Goal: Communication & Community: Answer question/provide support

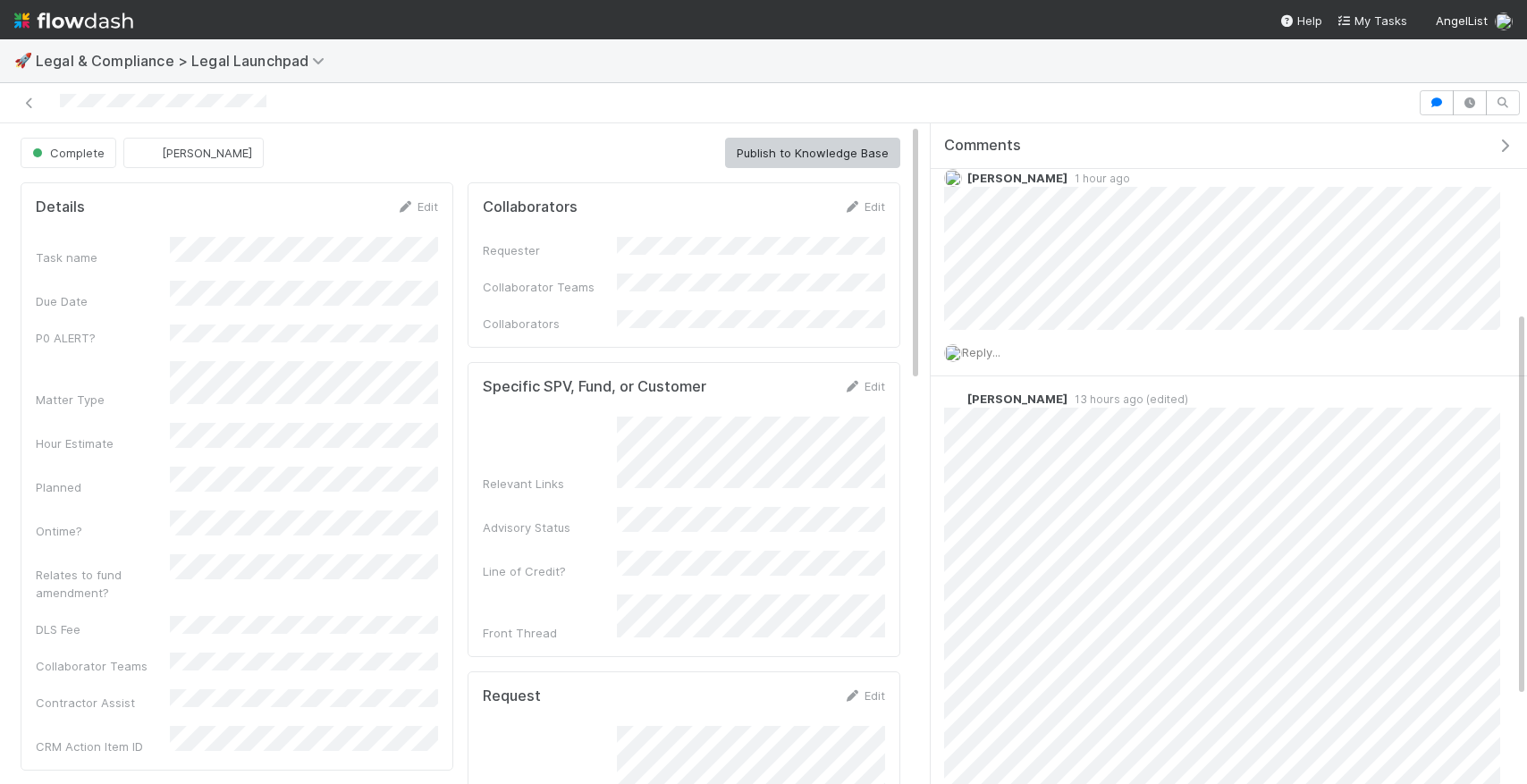
scroll to position [324, 0]
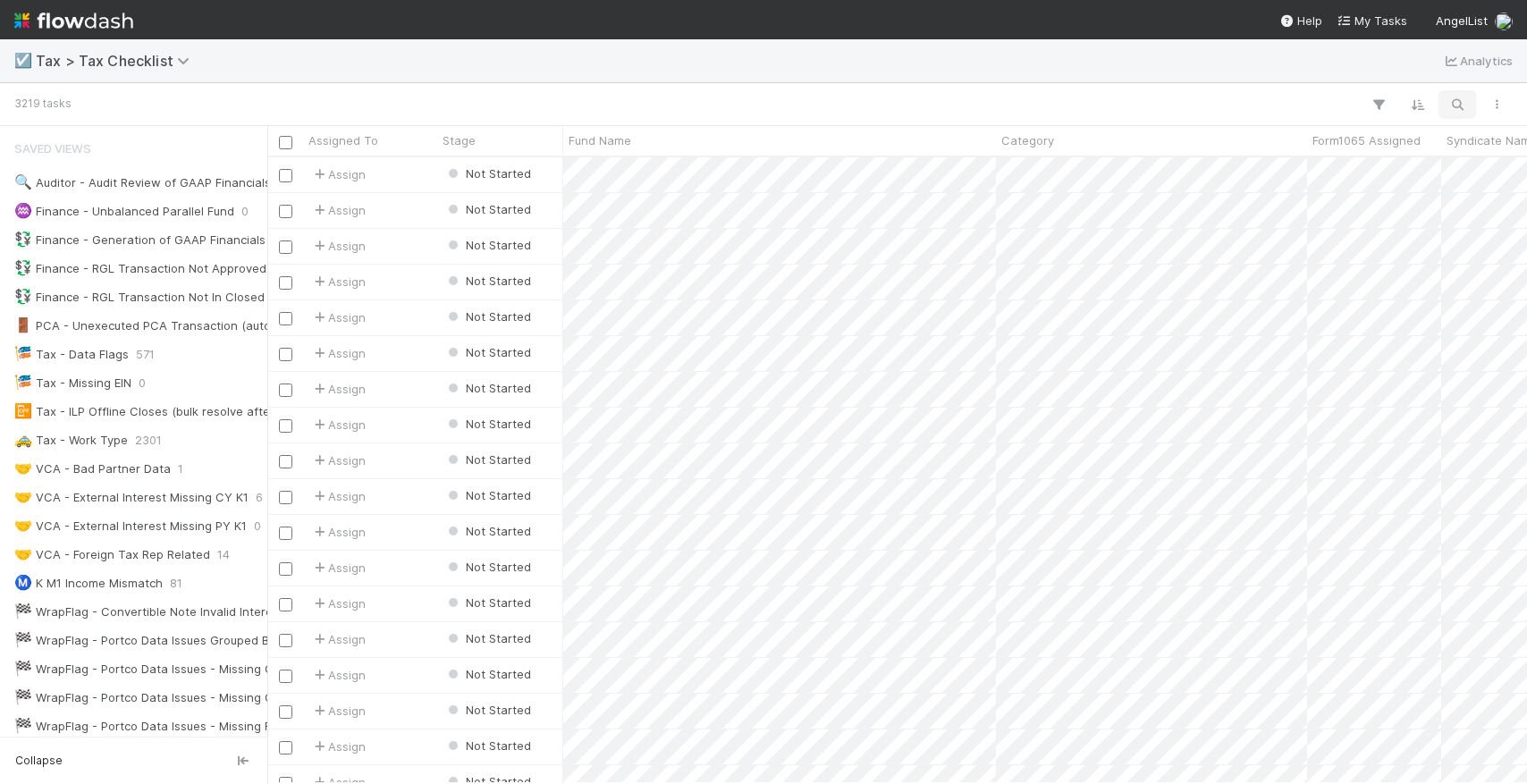
click at [1458, 99] on icon "button" at bounding box center [1456, 104] width 18 height 16
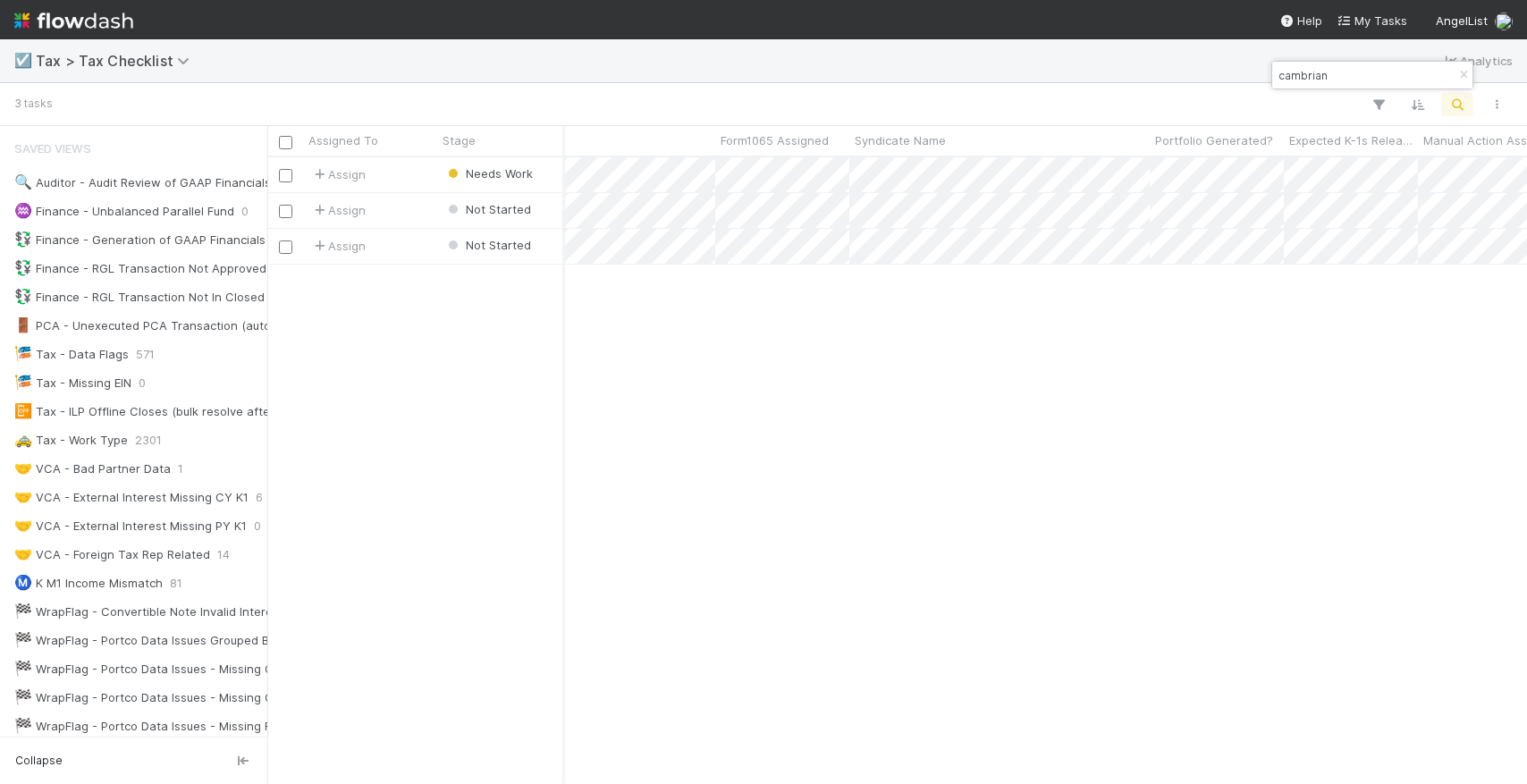
type input "cambrian"
click at [763, 355] on div "Assign Needs Work 6/19/25, 1:11:31 AM 8/7/25, 12:44:28 AM 1 0 Assign Not Starte…" at bounding box center [897, 470] width 1260 height 625
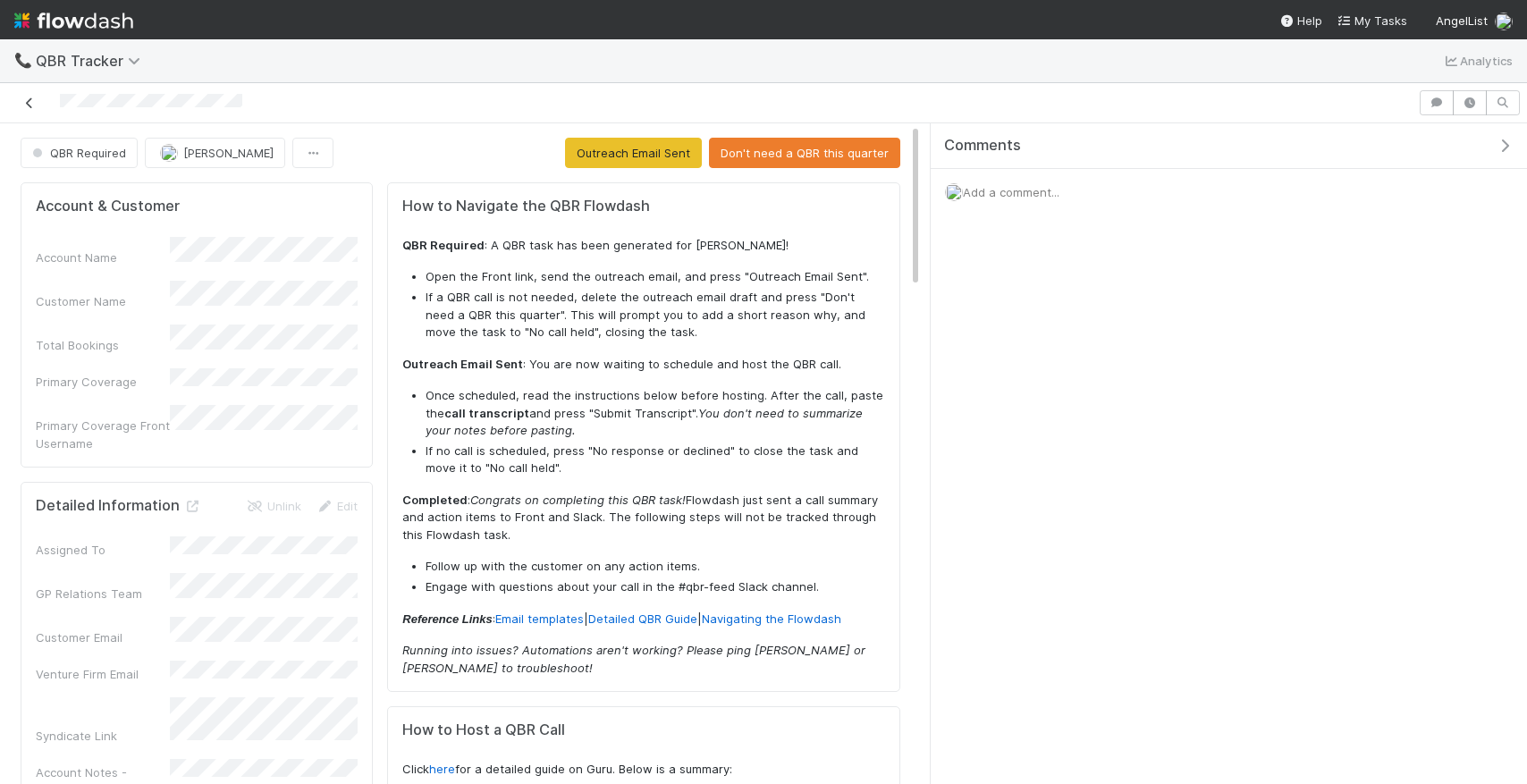
click at [35, 111] on link at bounding box center [29, 103] width 18 height 18
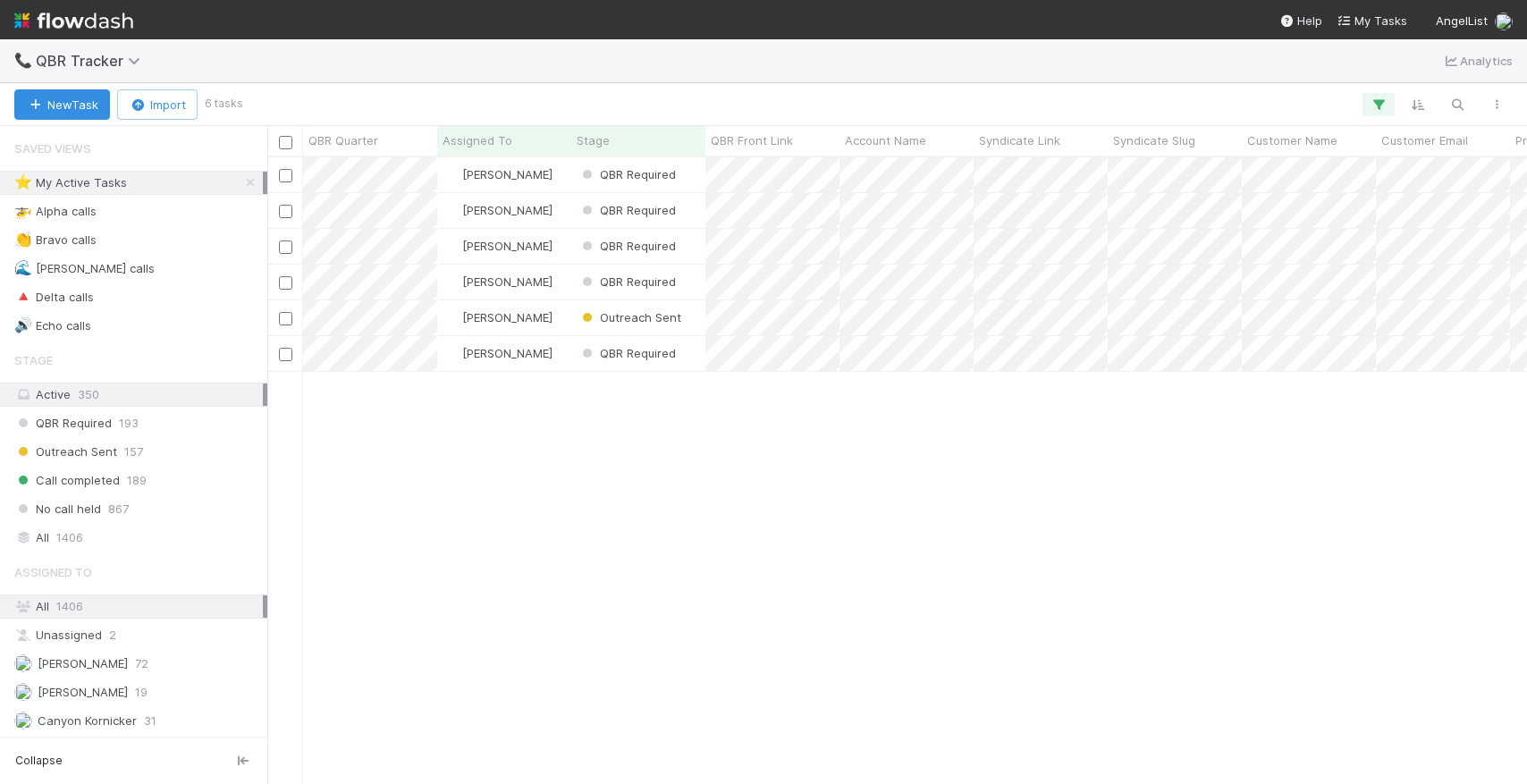
scroll to position [626, 1260]
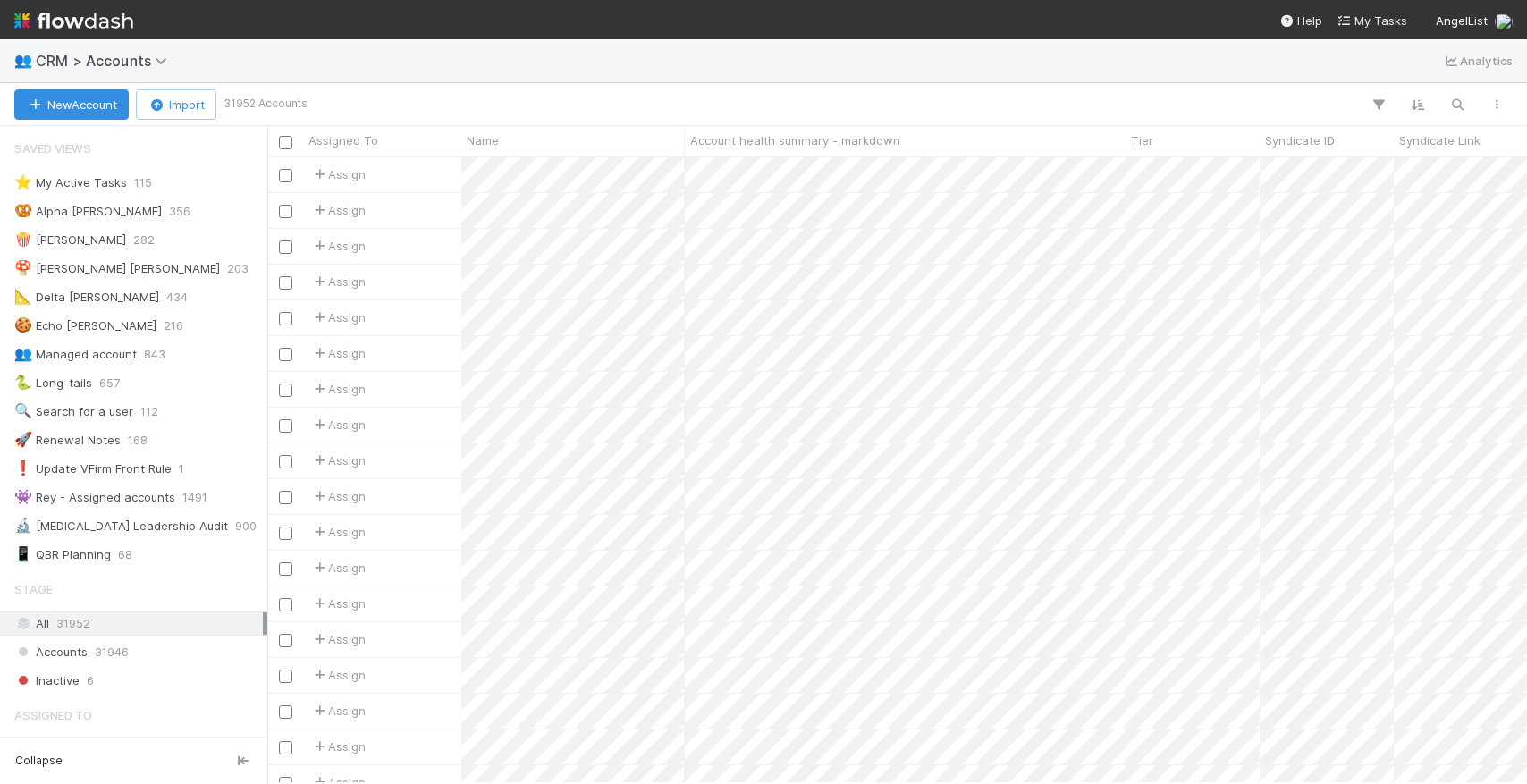
scroll to position [0, 1]
click at [1460, 110] on icon "button" at bounding box center [1456, 104] width 18 height 16
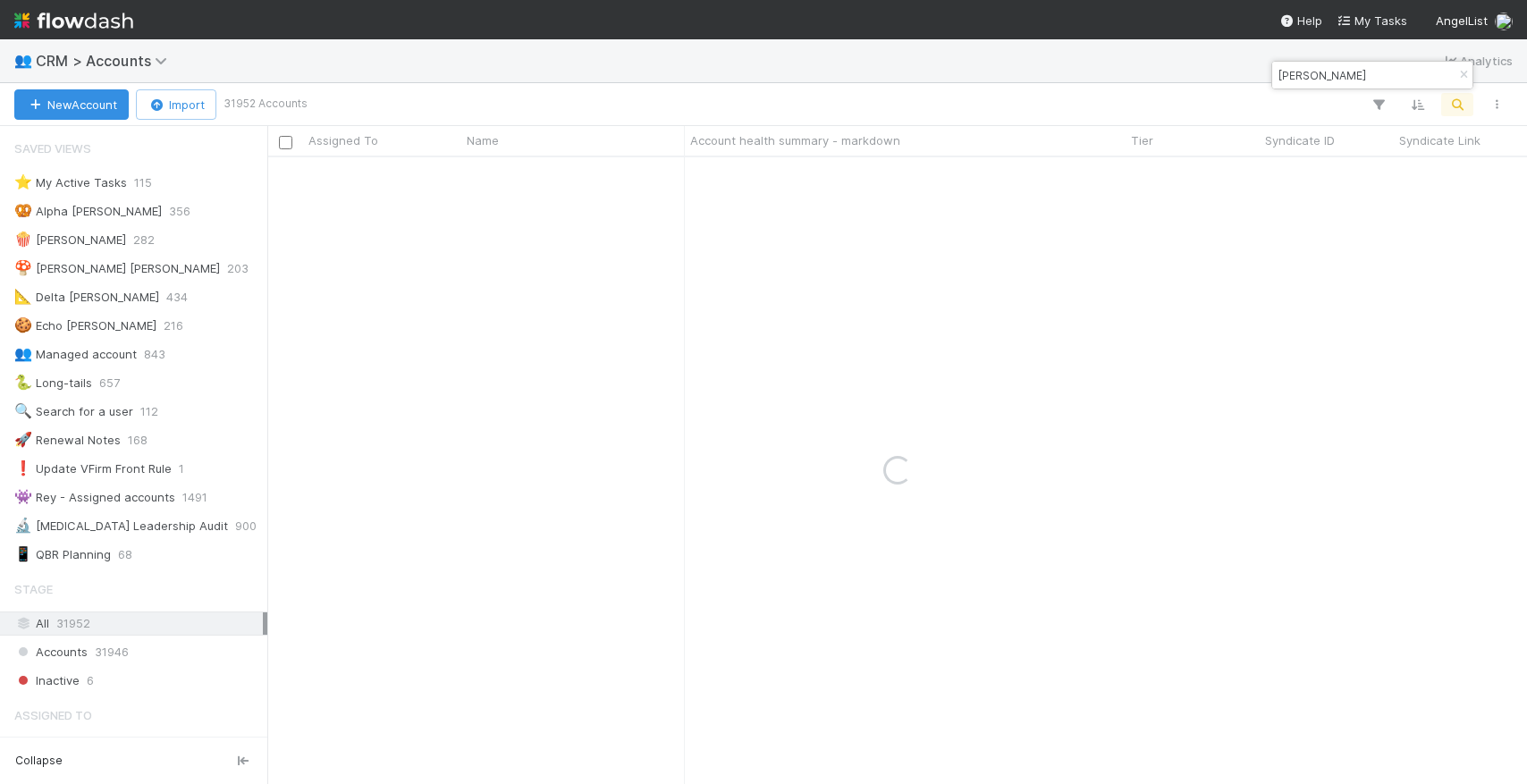
type input "jemison alexander"
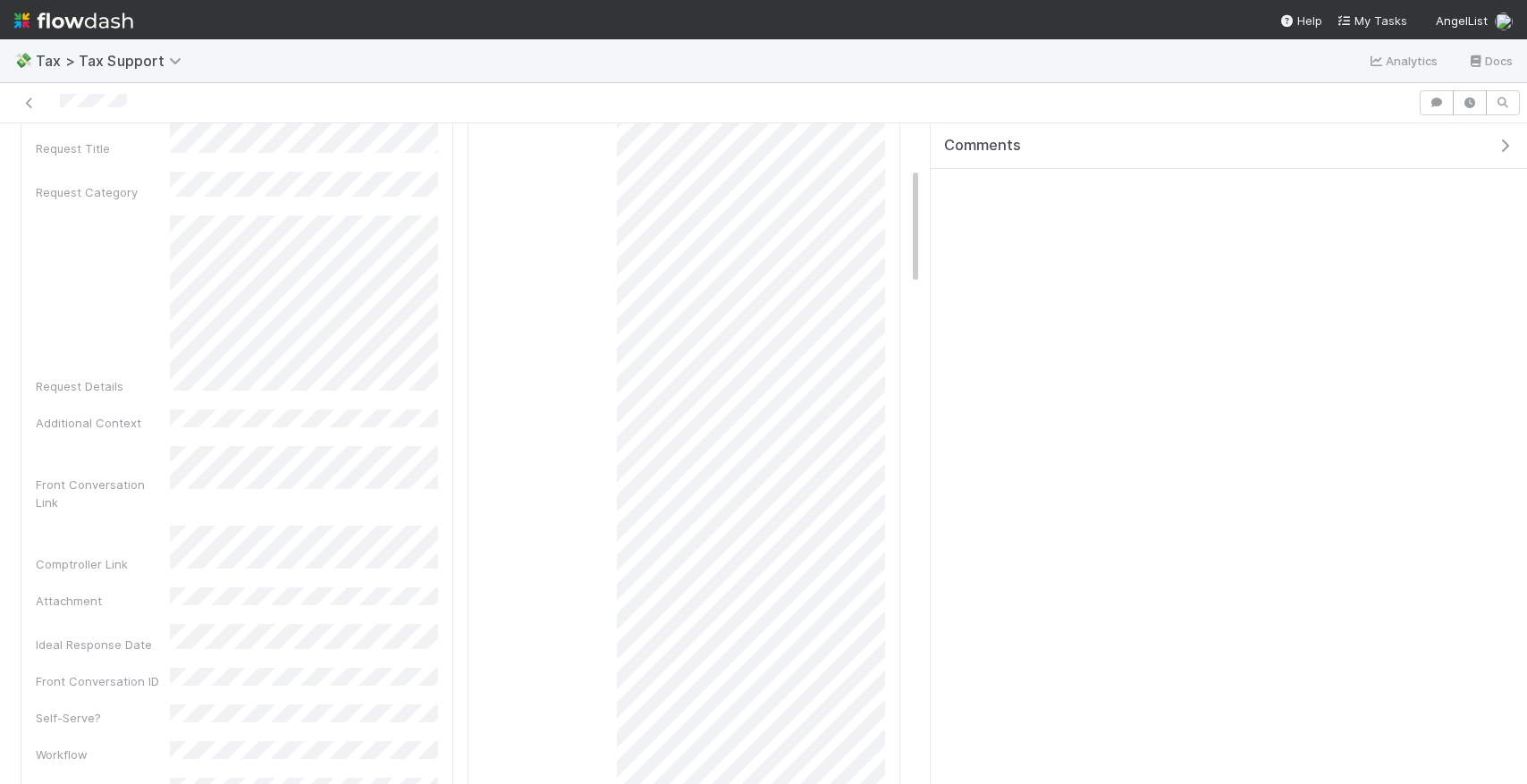
scroll to position [247, 0]
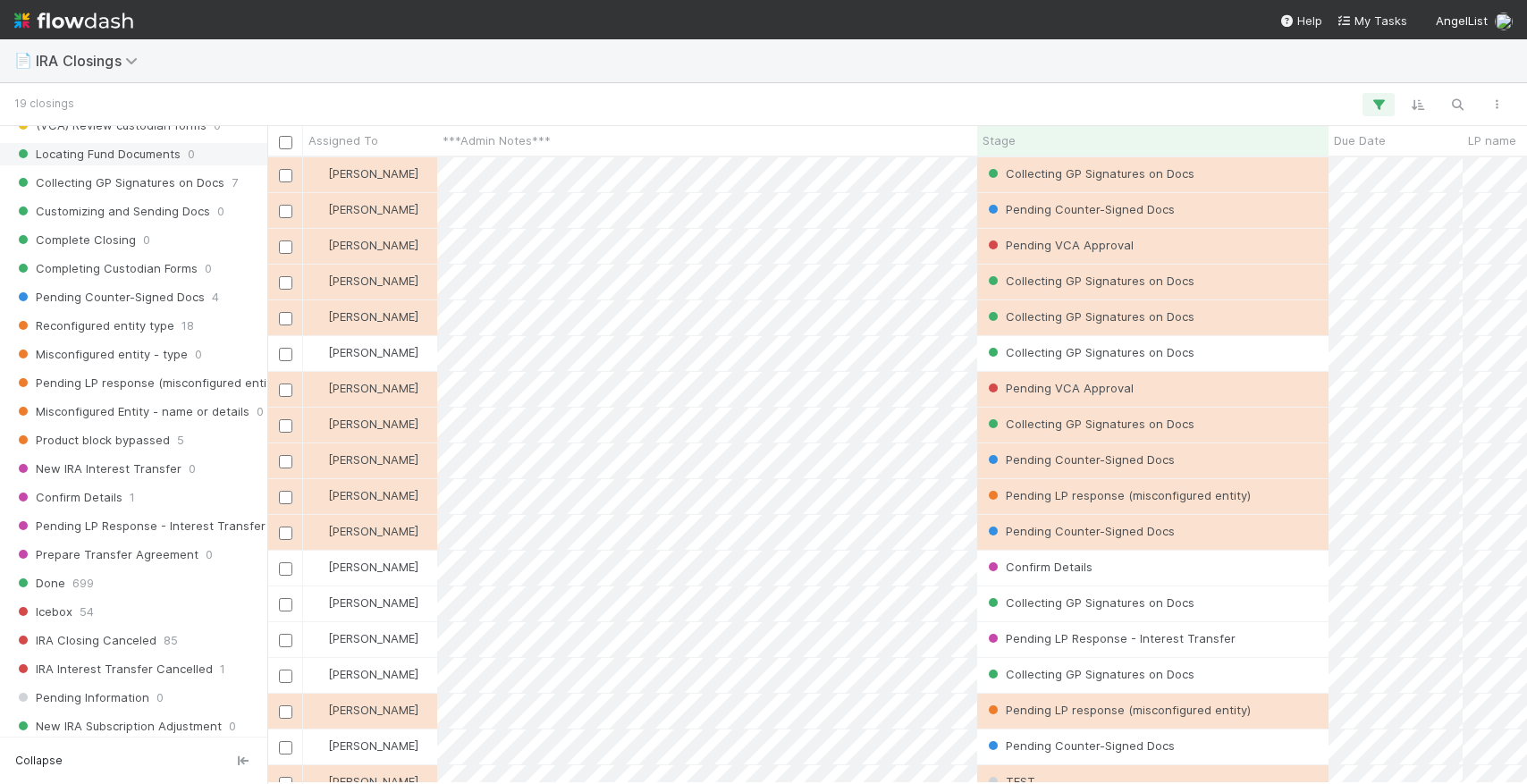
scroll to position [462, 0]
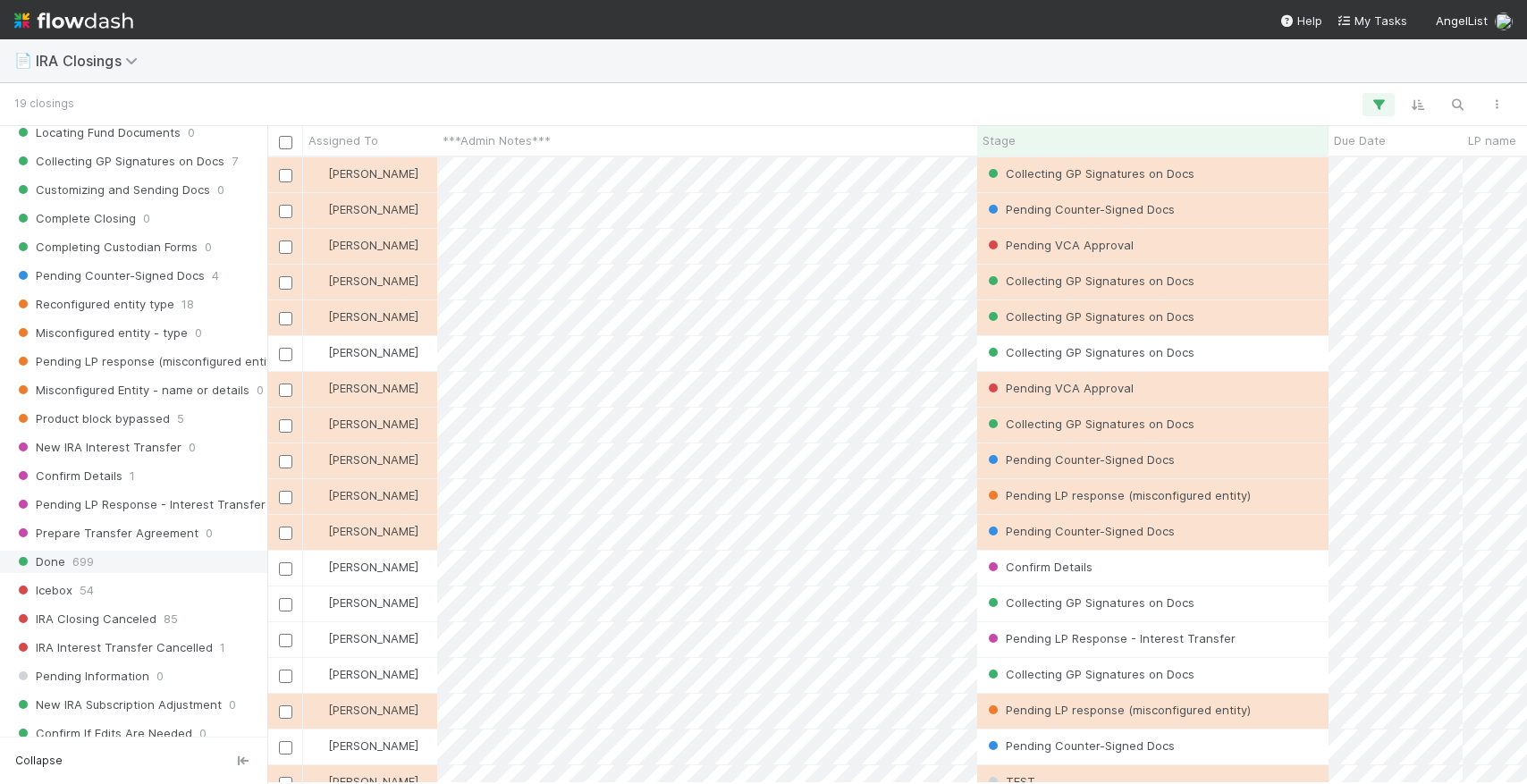
click at [165, 563] on div "Done 699" at bounding box center [138, 562] width 249 height 23
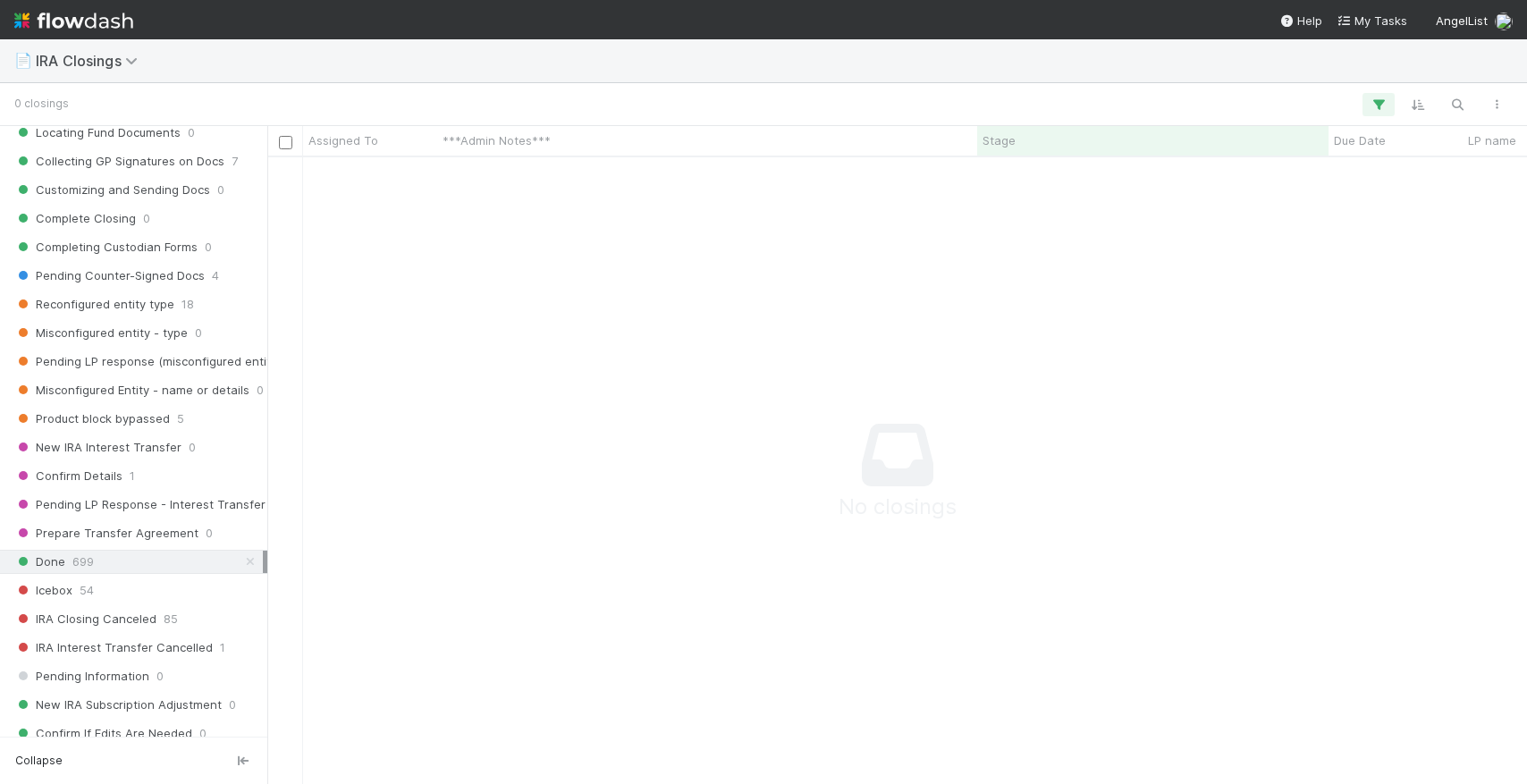
scroll to position [626, 1260]
click at [1373, 107] on icon "button" at bounding box center [1378, 104] width 18 height 16
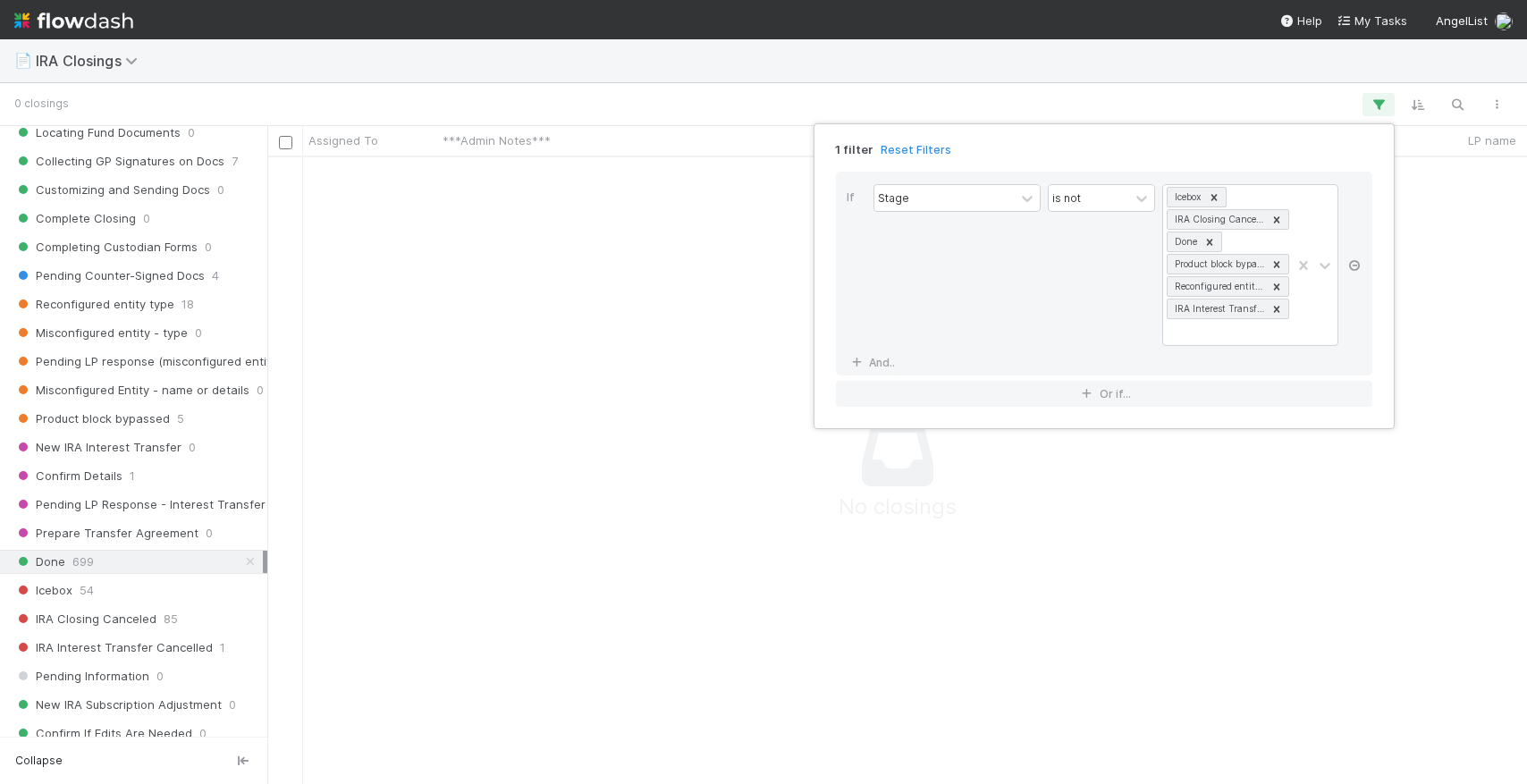
click at [1361, 262] on icon at bounding box center [1354, 264] width 18 height 10
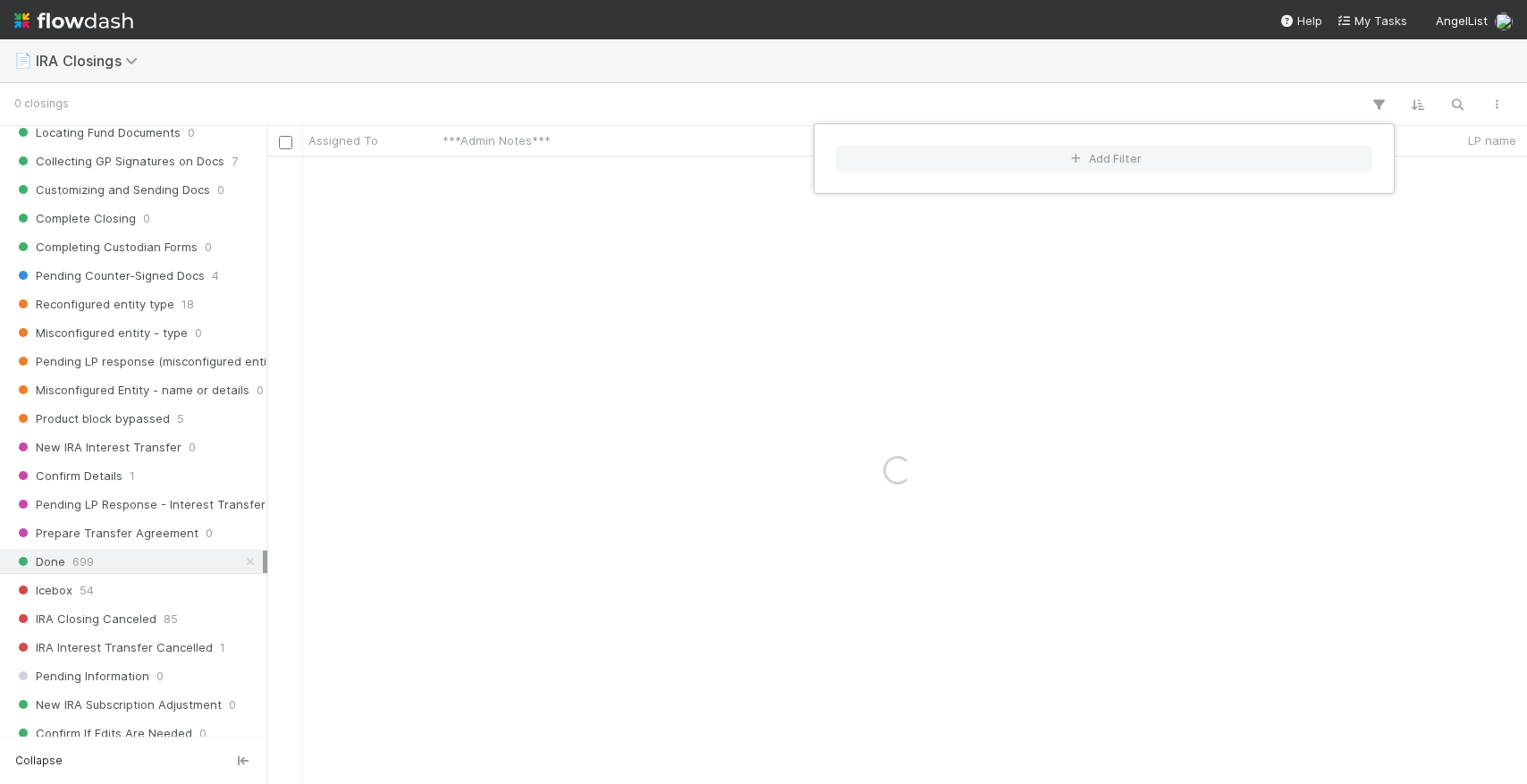
click at [1302, 66] on div "Add Filter" at bounding box center [764, 392] width 1527 height 784
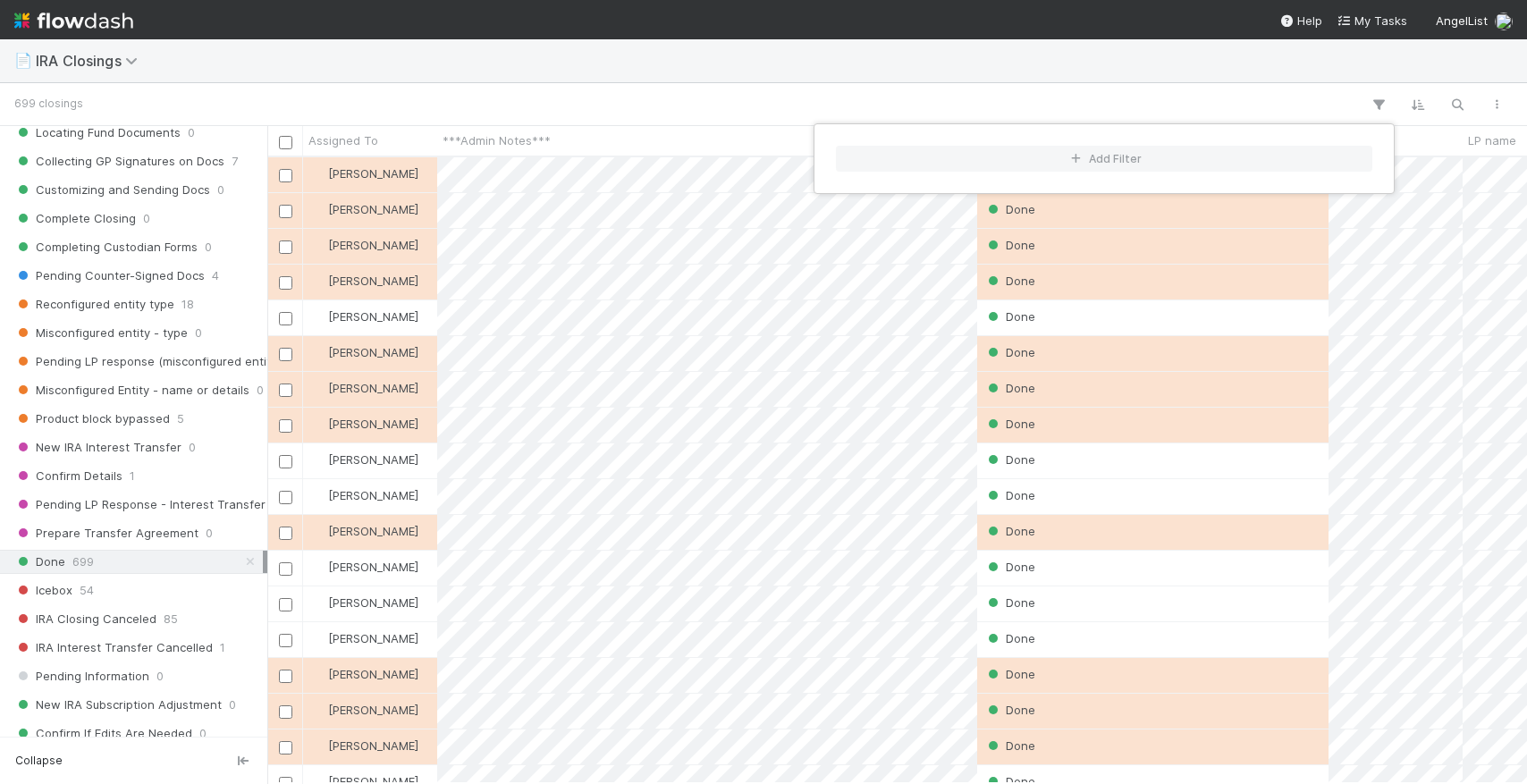
scroll to position [626, 1260]
click at [1465, 105] on div "Add Filter" at bounding box center [764, 392] width 1527 height 784
click at [1465, 105] on icon "button" at bounding box center [1456, 104] width 18 height 16
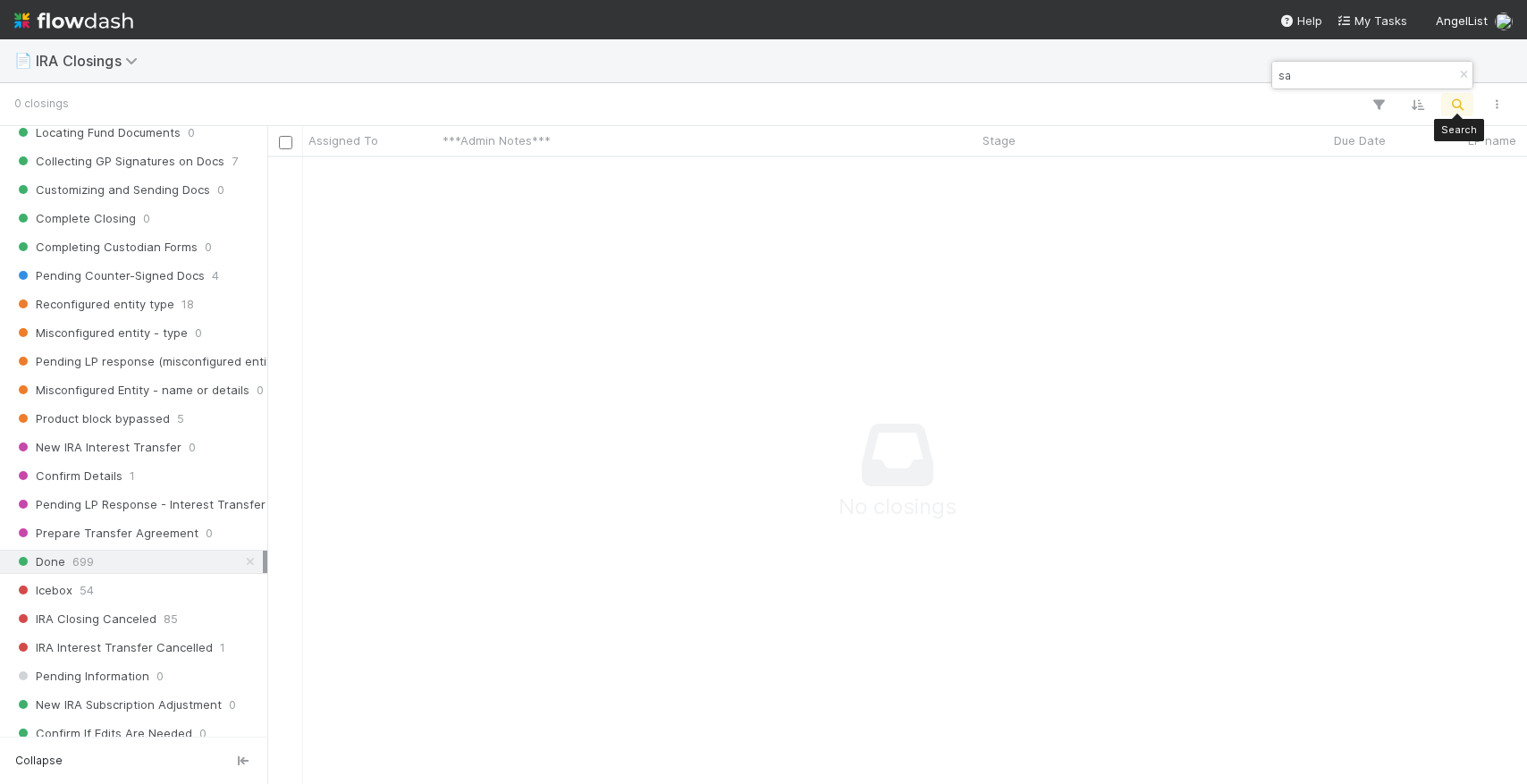
type input "s"
type input "boydas"
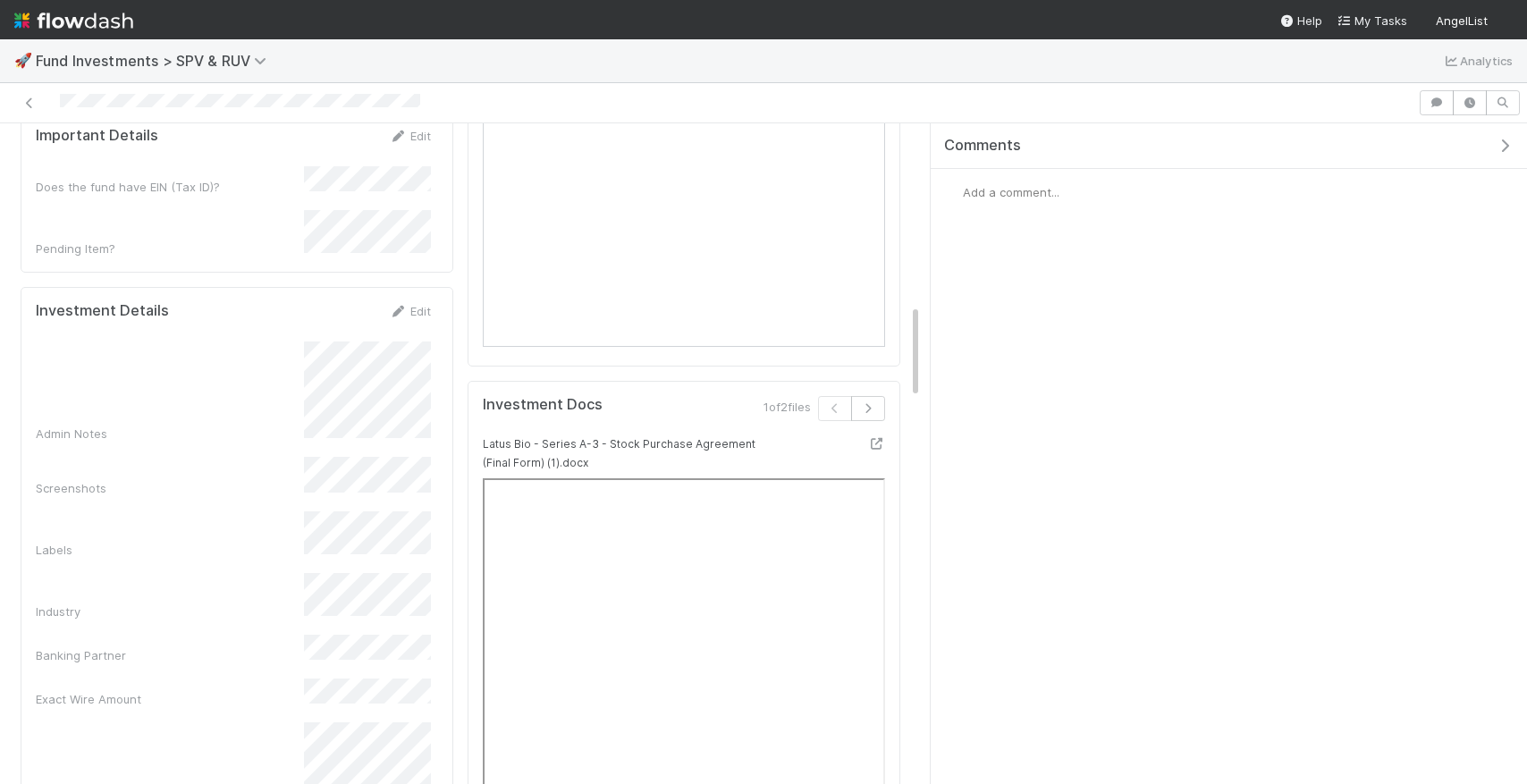
scroll to position [1261, 0]
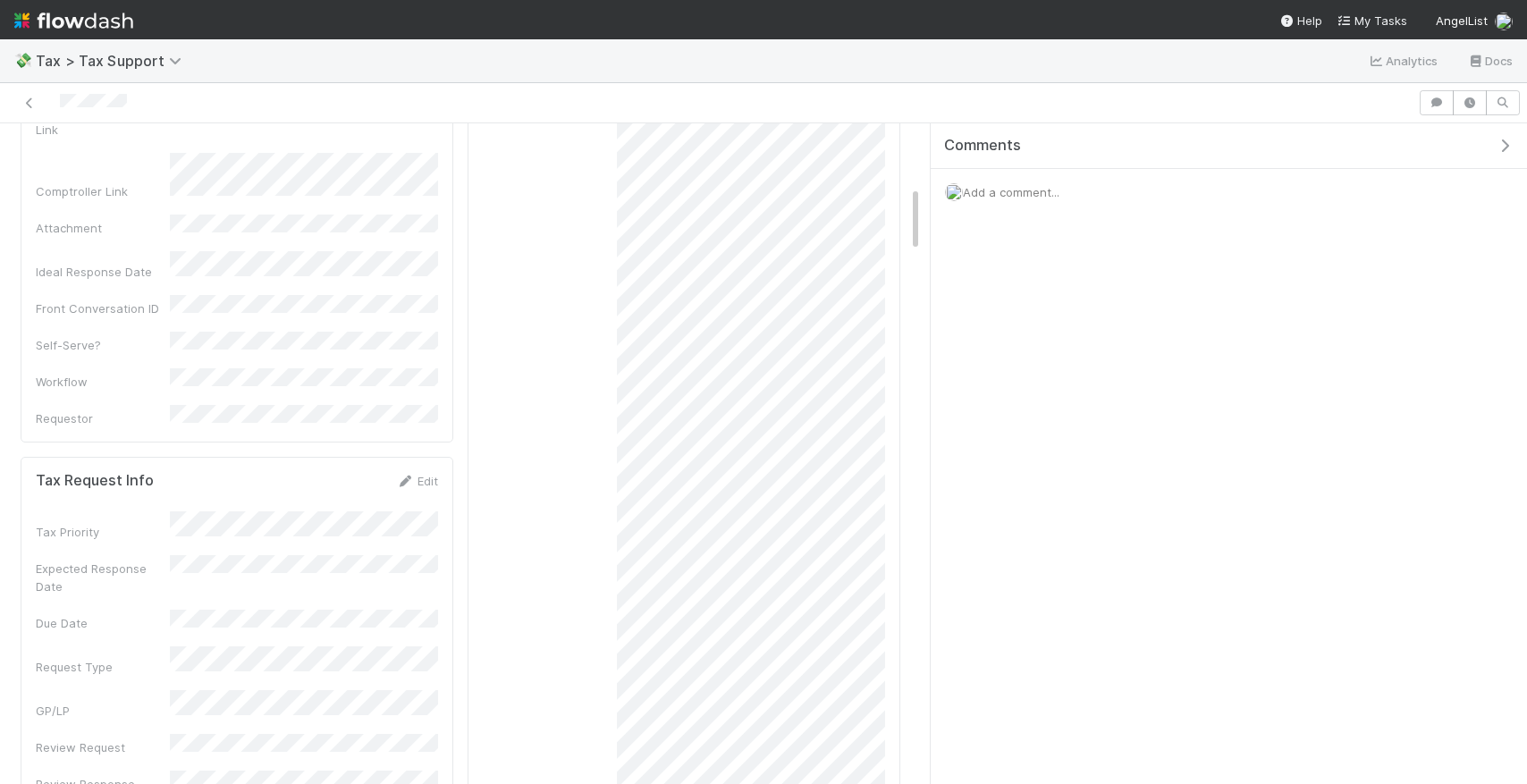
scroll to position [781, 0]
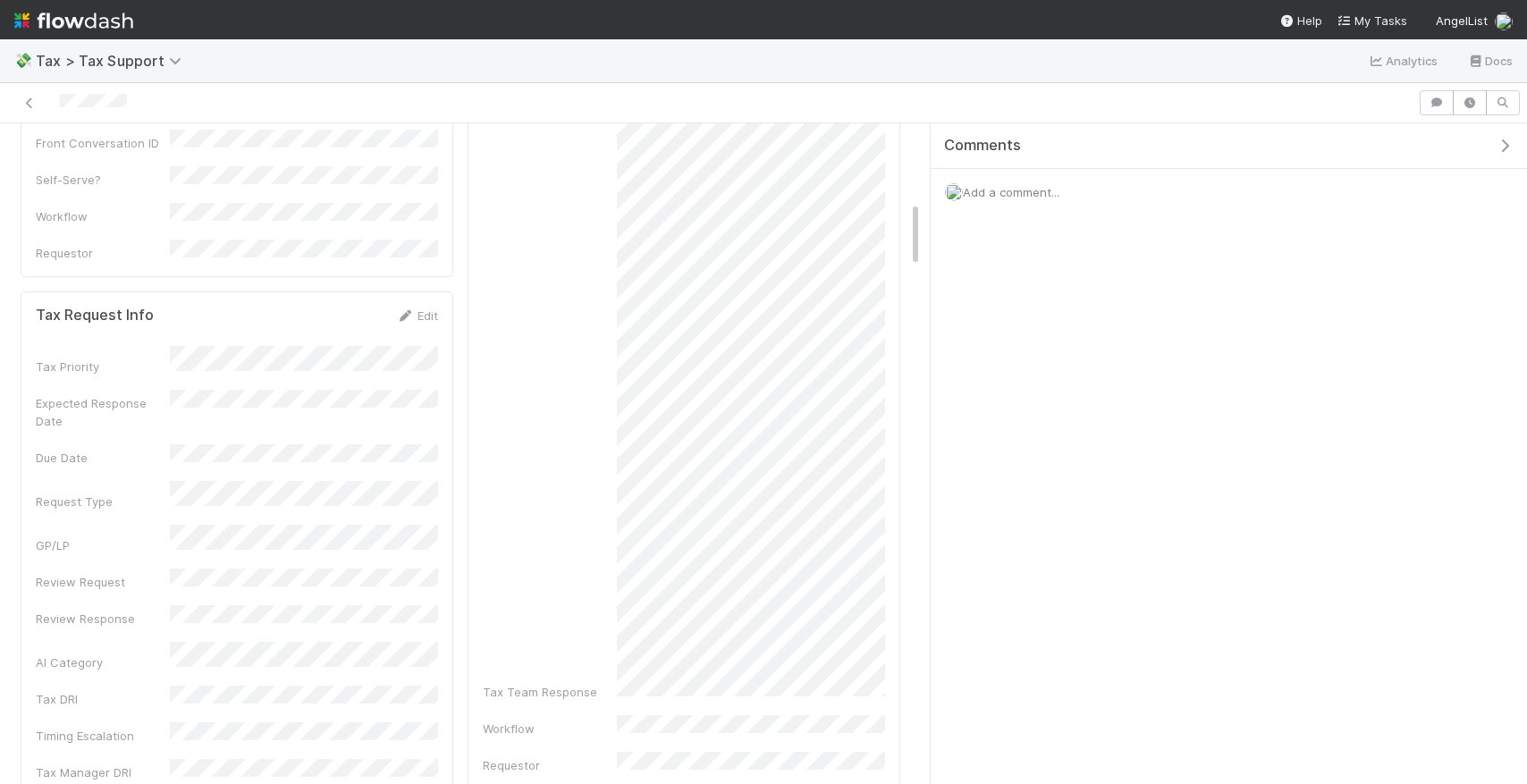
click at [896, 675] on div "Final Response Edit Tax Team Response Workflow Requestor Tax DRI Tax Team Respo…" at bounding box center [684, 141] width 433 height 1480
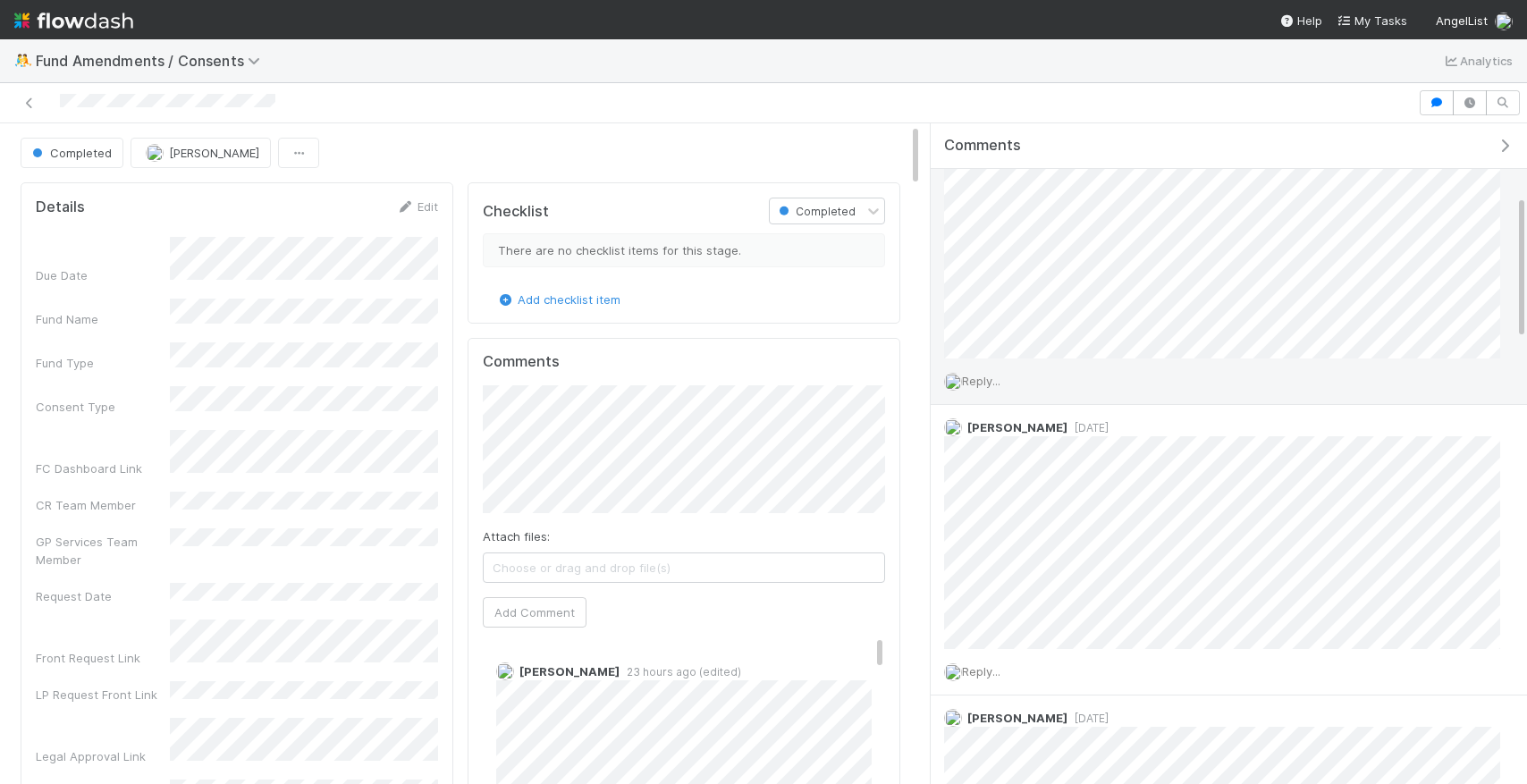
scroll to position [378, 0]
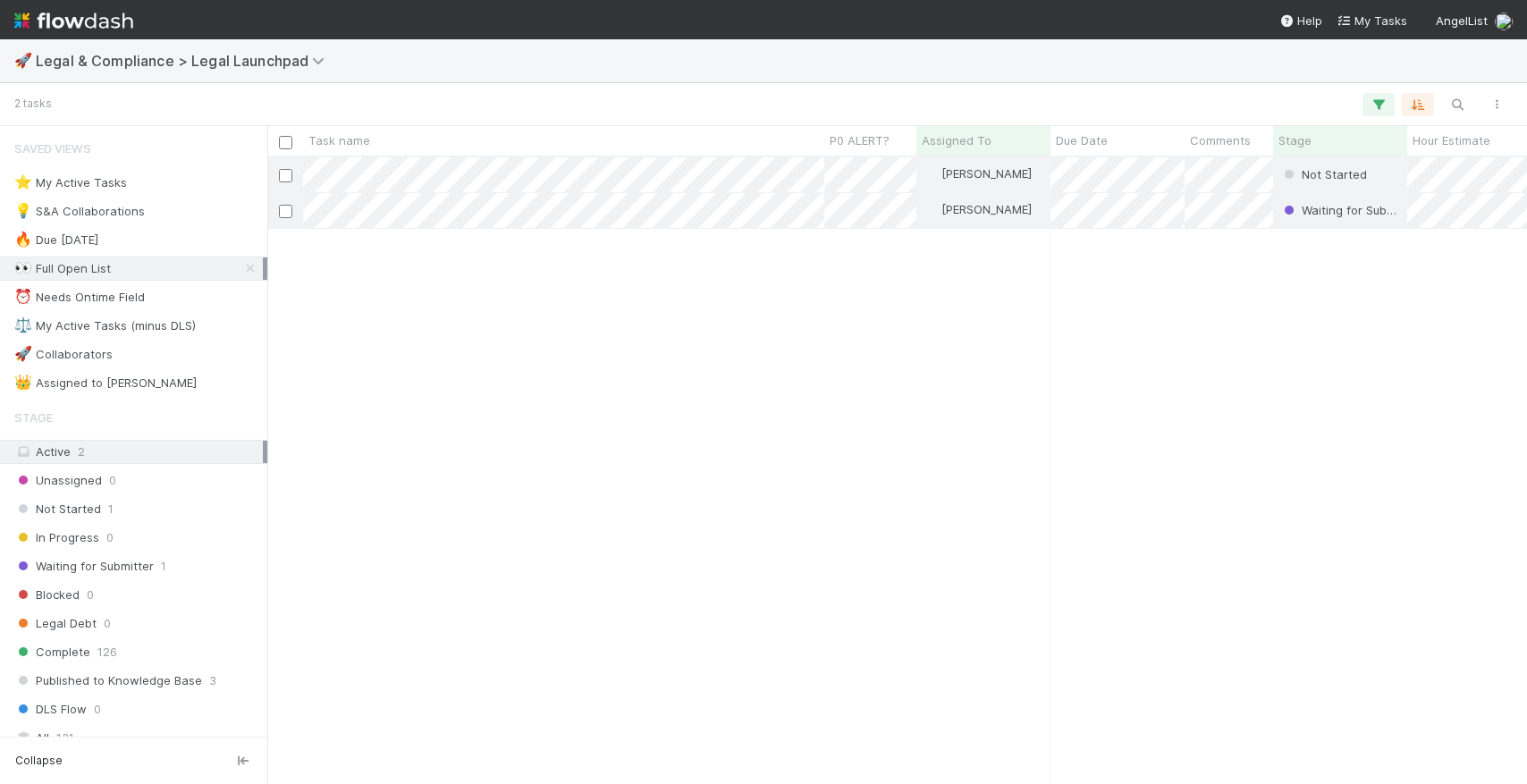
scroll to position [626, 1260]
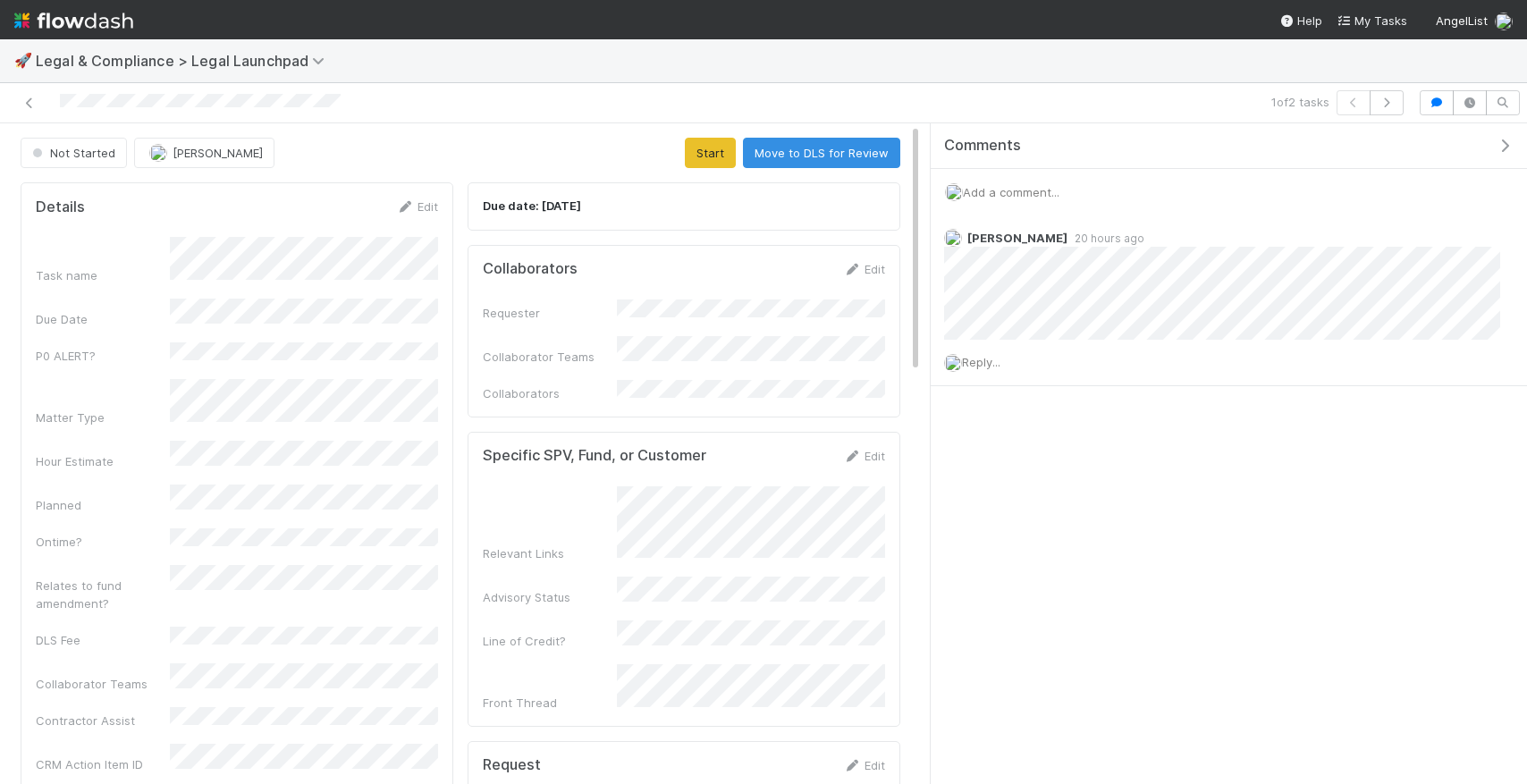
click at [1001, 188] on span "Add a comment..." at bounding box center [1011, 192] width 97 height 14
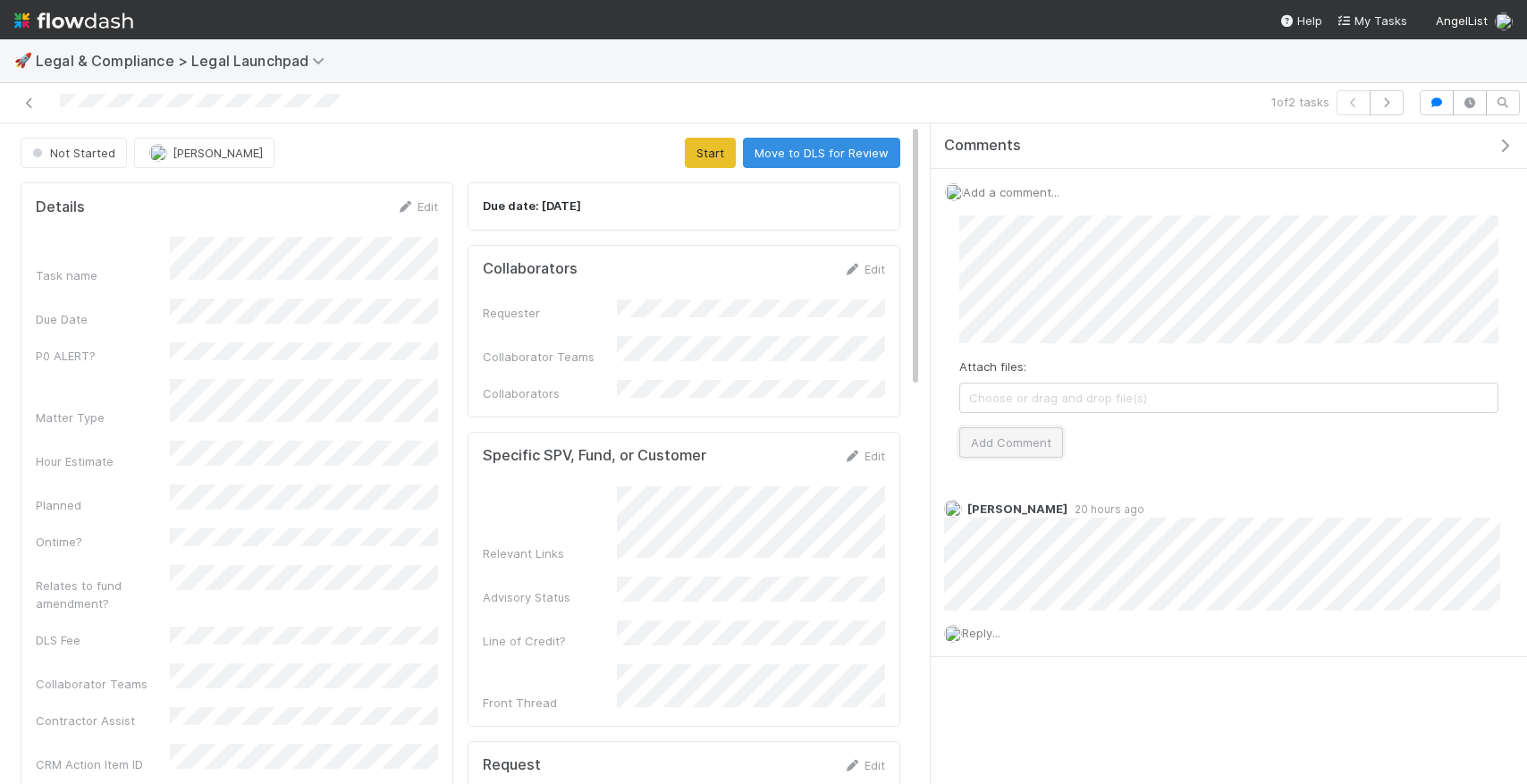
click at [1037, 438] on button "Add Comment" at bounding box center [1011, 442] width 104 height 30
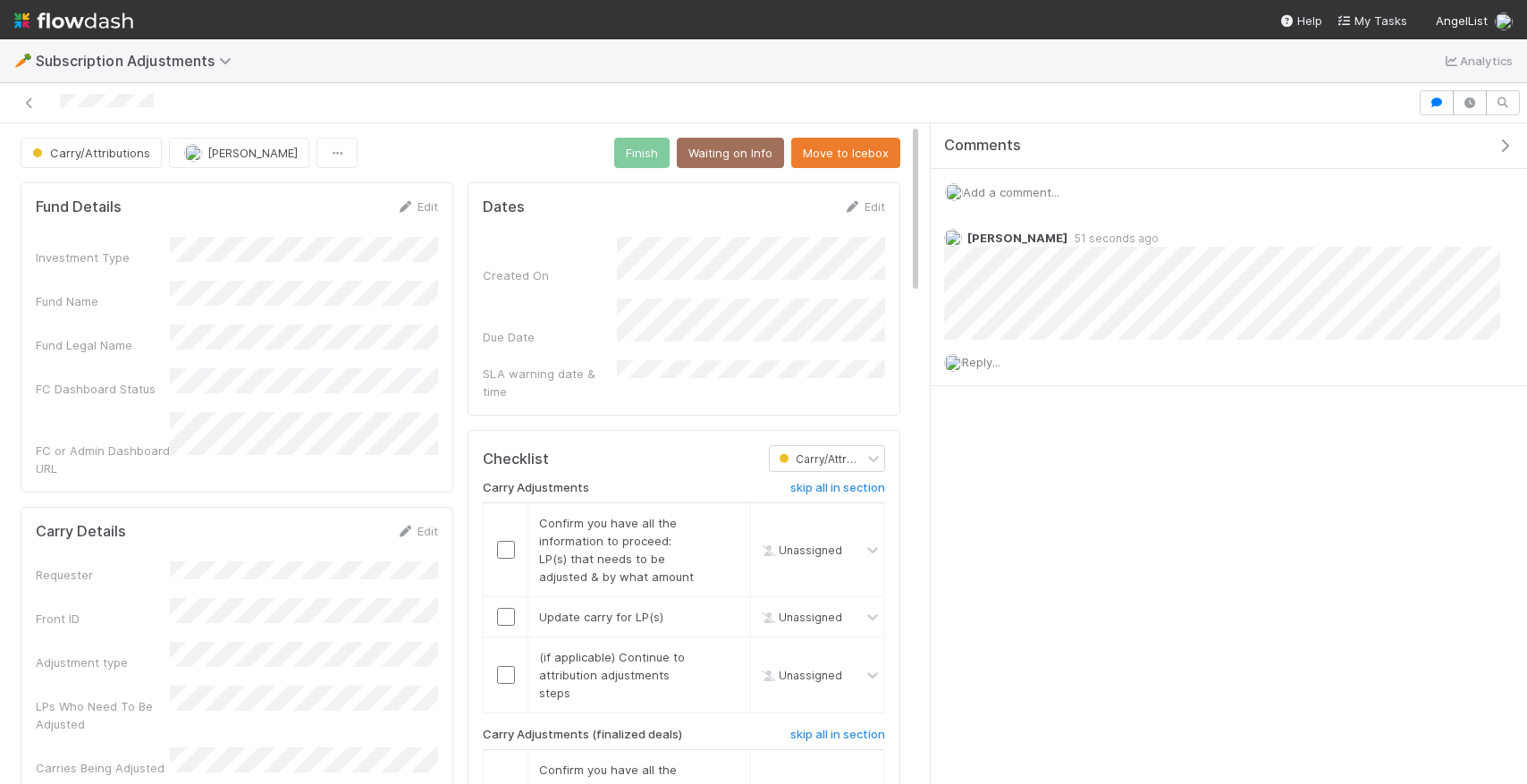
click at [988, 192] on span "Add a comment..." at bounding box center [1011, 192] width 97 height 14
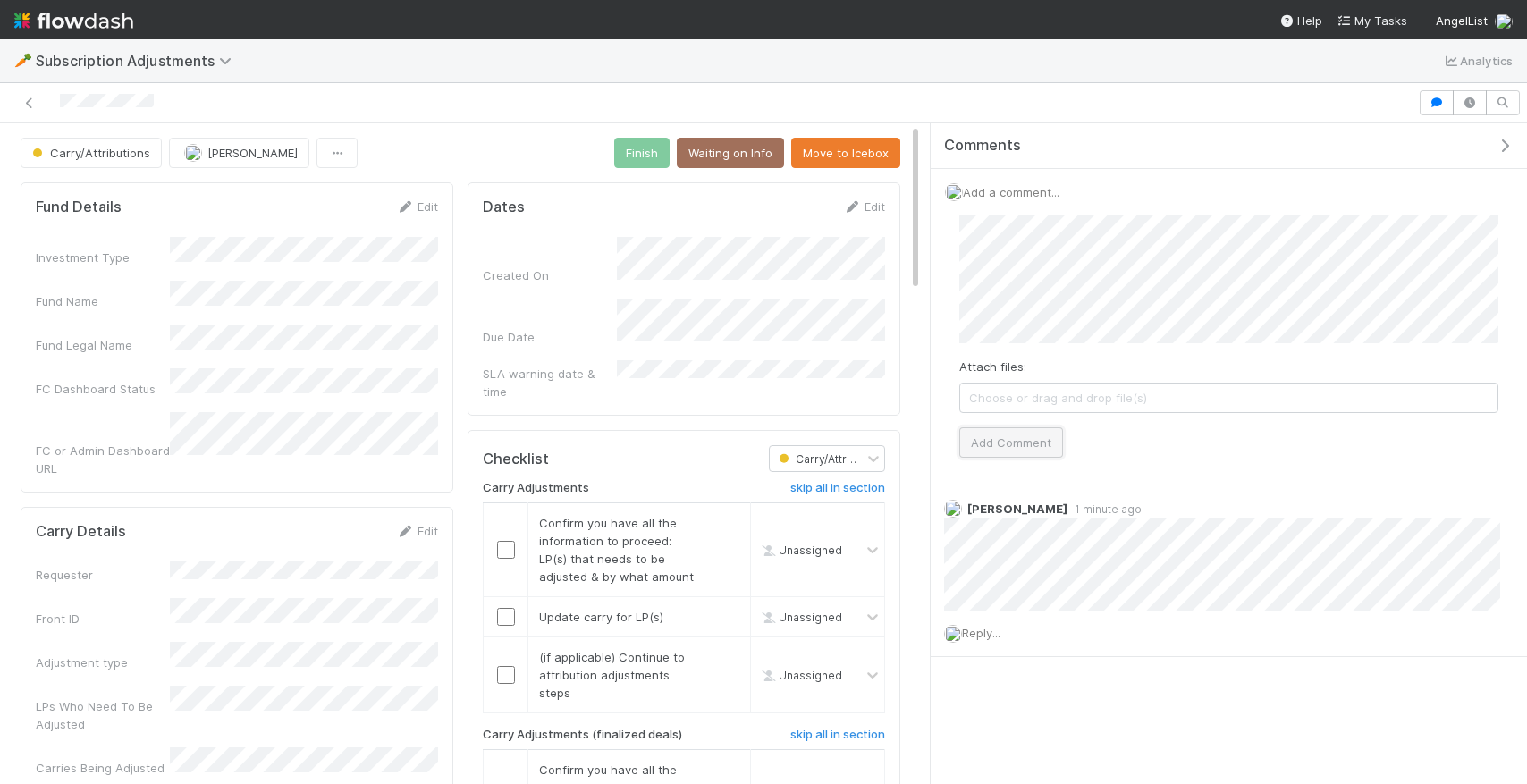
click at [1000, 453] on button "Add Comment" at bounding box center [1011, 442] width 104 height 30
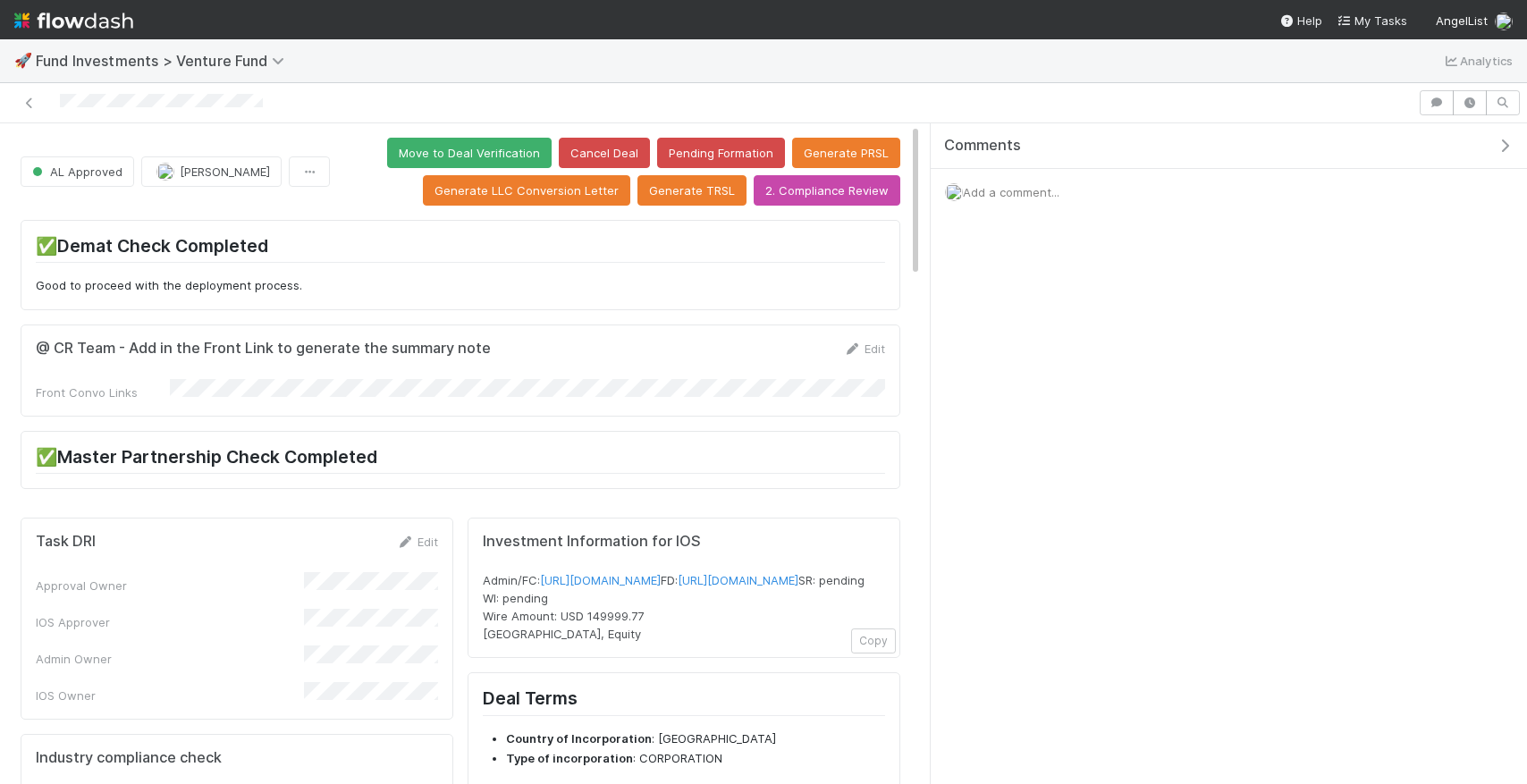
click at [852, 339] on div "@ CR Team - Add in the Front Link to generate the summary note Edit Front Convo…" at bounding box center [460, 371] width 879 height 92
click at [854, 347] on icon at bounding box center [852, 349] width 18 height 11
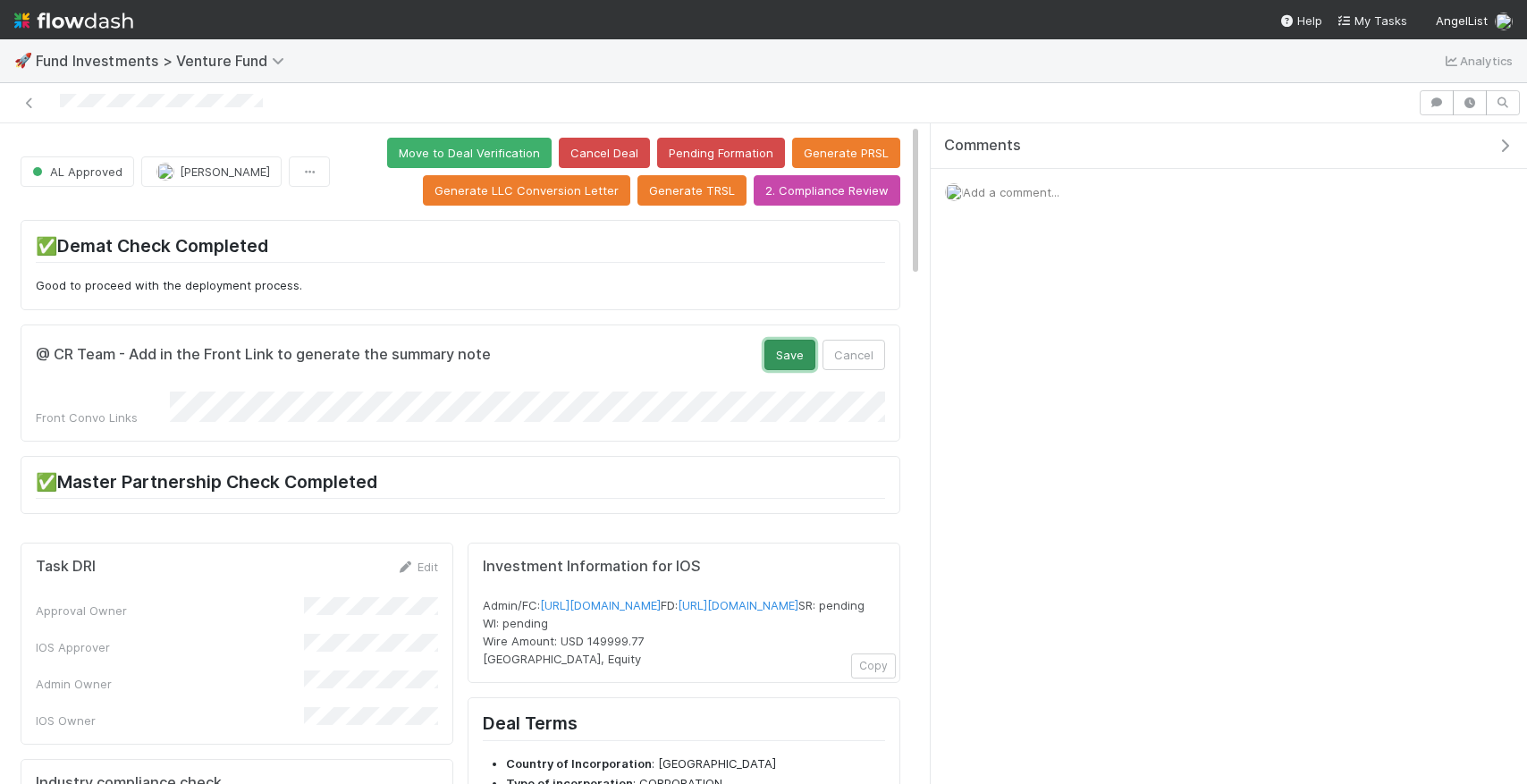
click at [796, 356] on button "Save" at bounding box center [790, 355] width 51 height 30
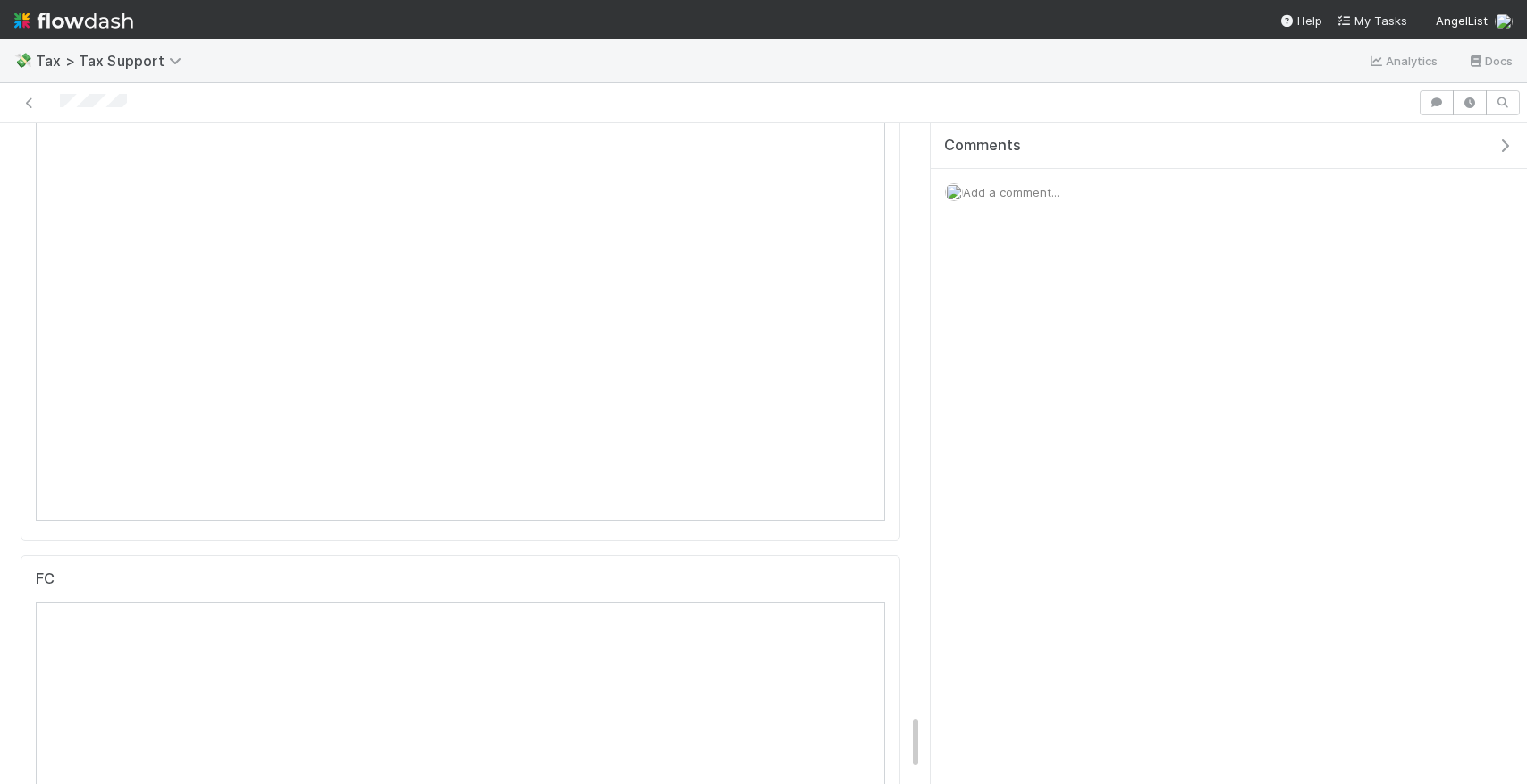
scroll to position [7004, 0]
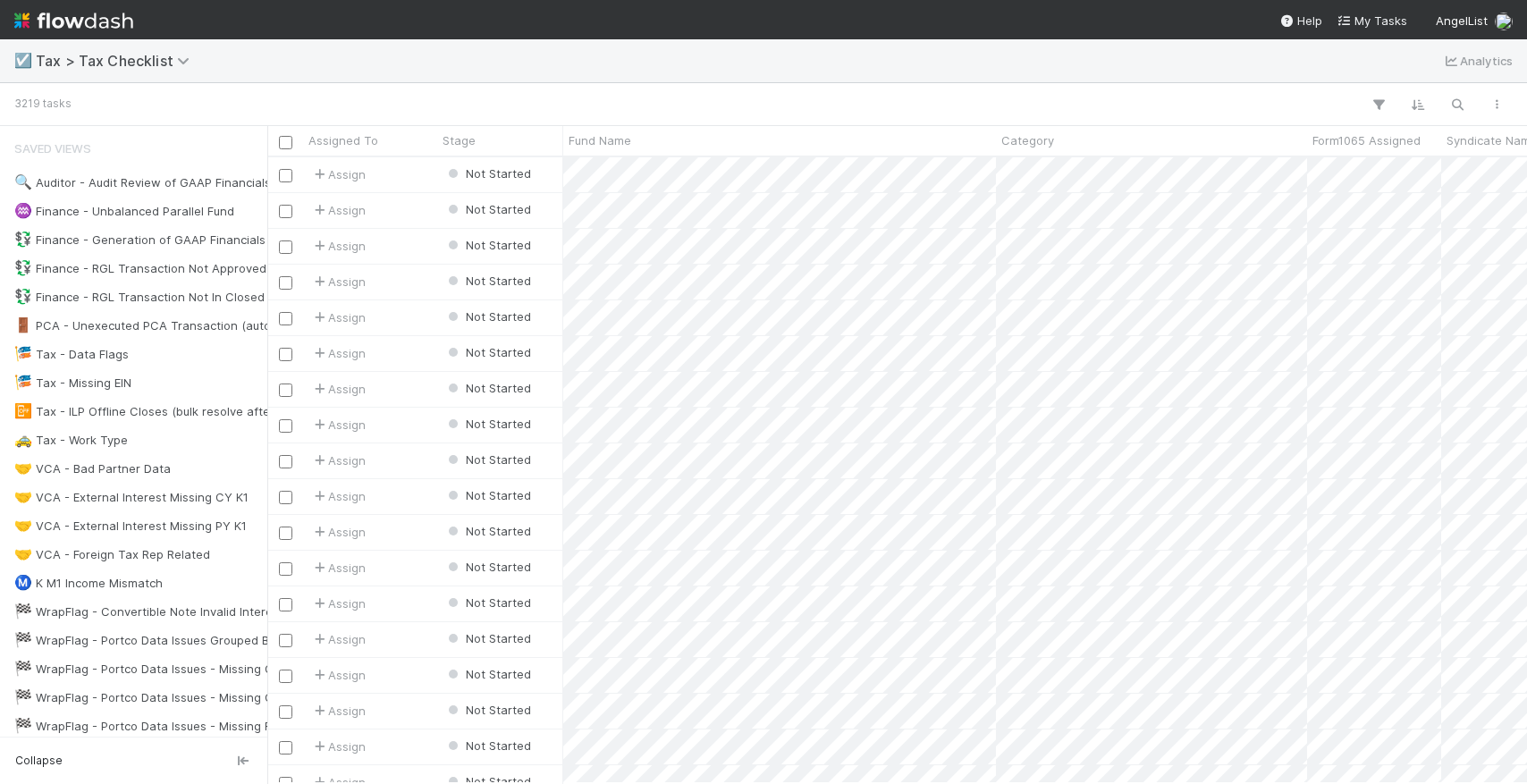
scroll to position [0, 1]
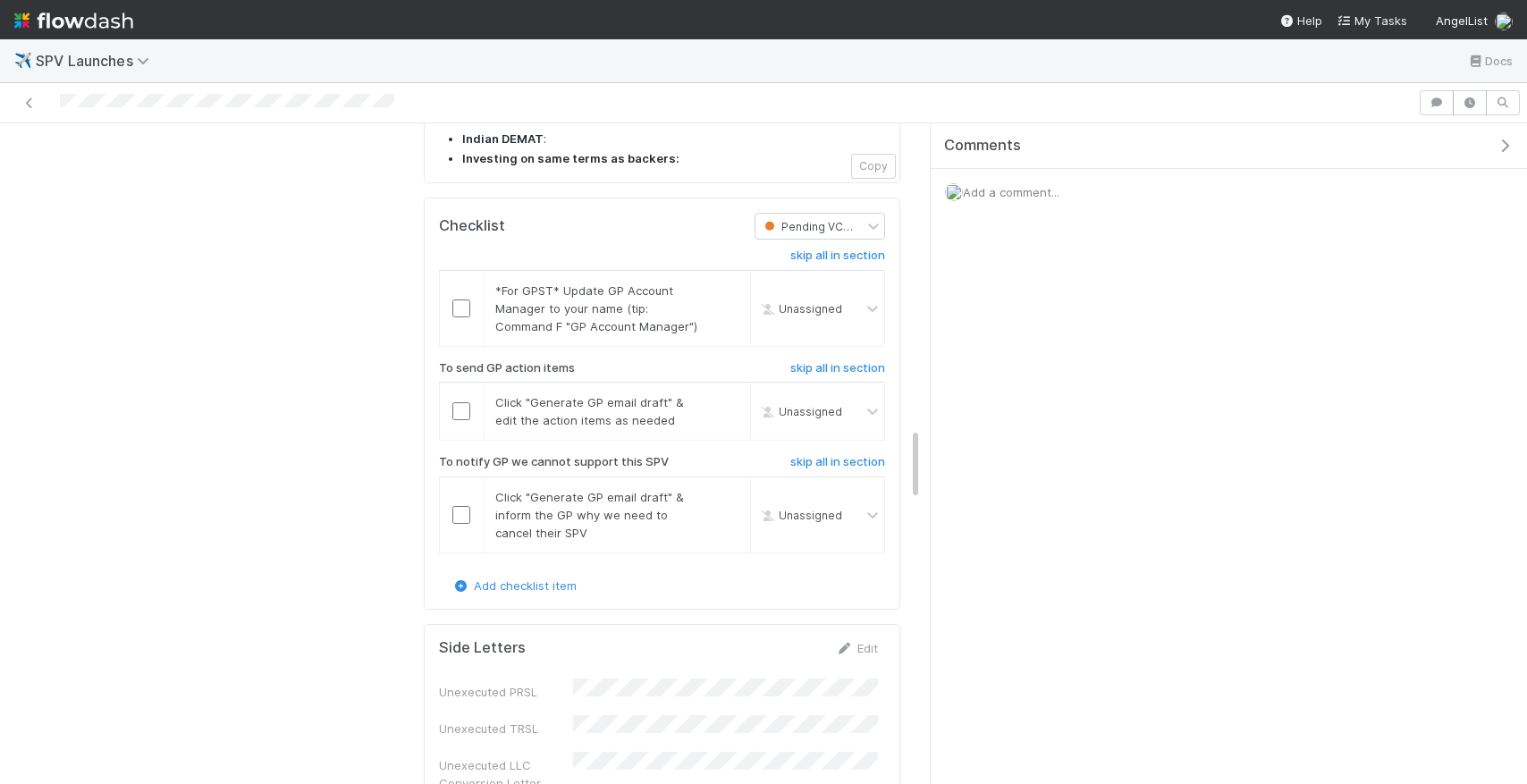
scroll to position [2330, 0]
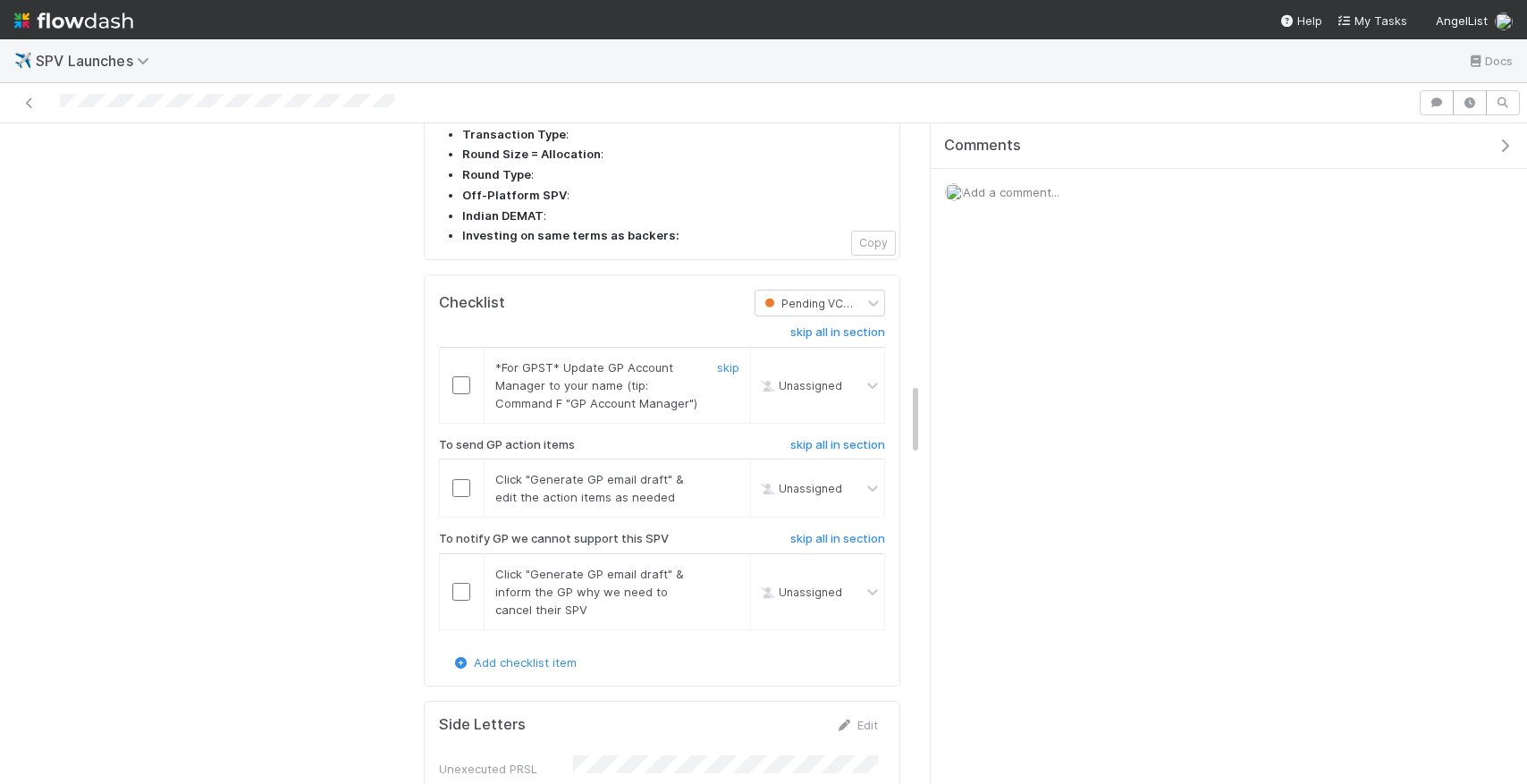
click at [449, 376] on div at bounding box center [461, 385] width 44 height 18
click at [458, 376] on input "checkbox" at bounding box center [461, 385] width 18 height 18
click at [458, 479] on input "checkbox" at bounding box center [461, 488] width 18 height 18
click at [833, 532] on h6 "skip all in section" at bounding box center [837, 538] width 95 height 14
click at [833, 532] on h6 "undo all in section" at bounding box center [834, 538] width 101 height 14
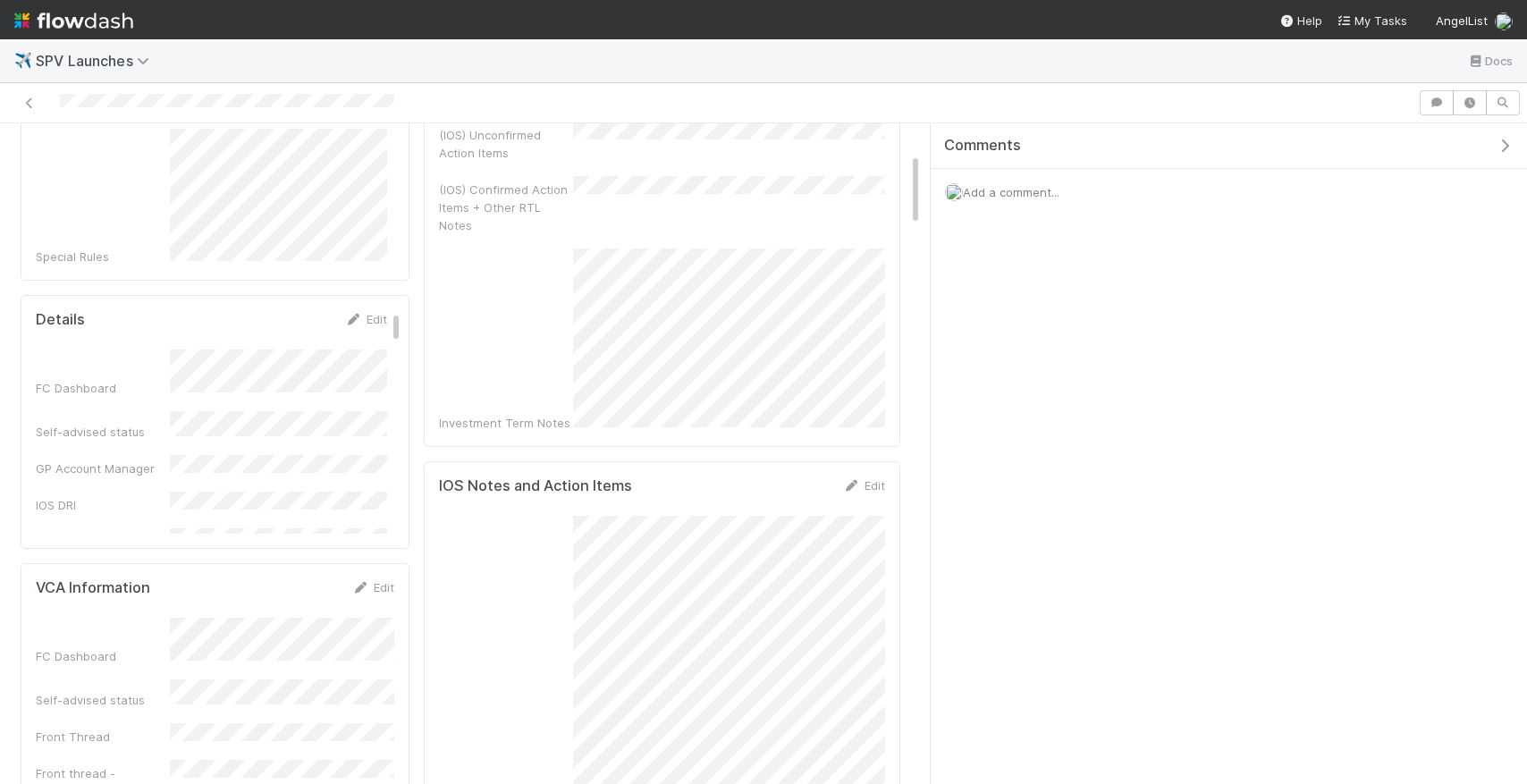
scroll to position [0, 0]
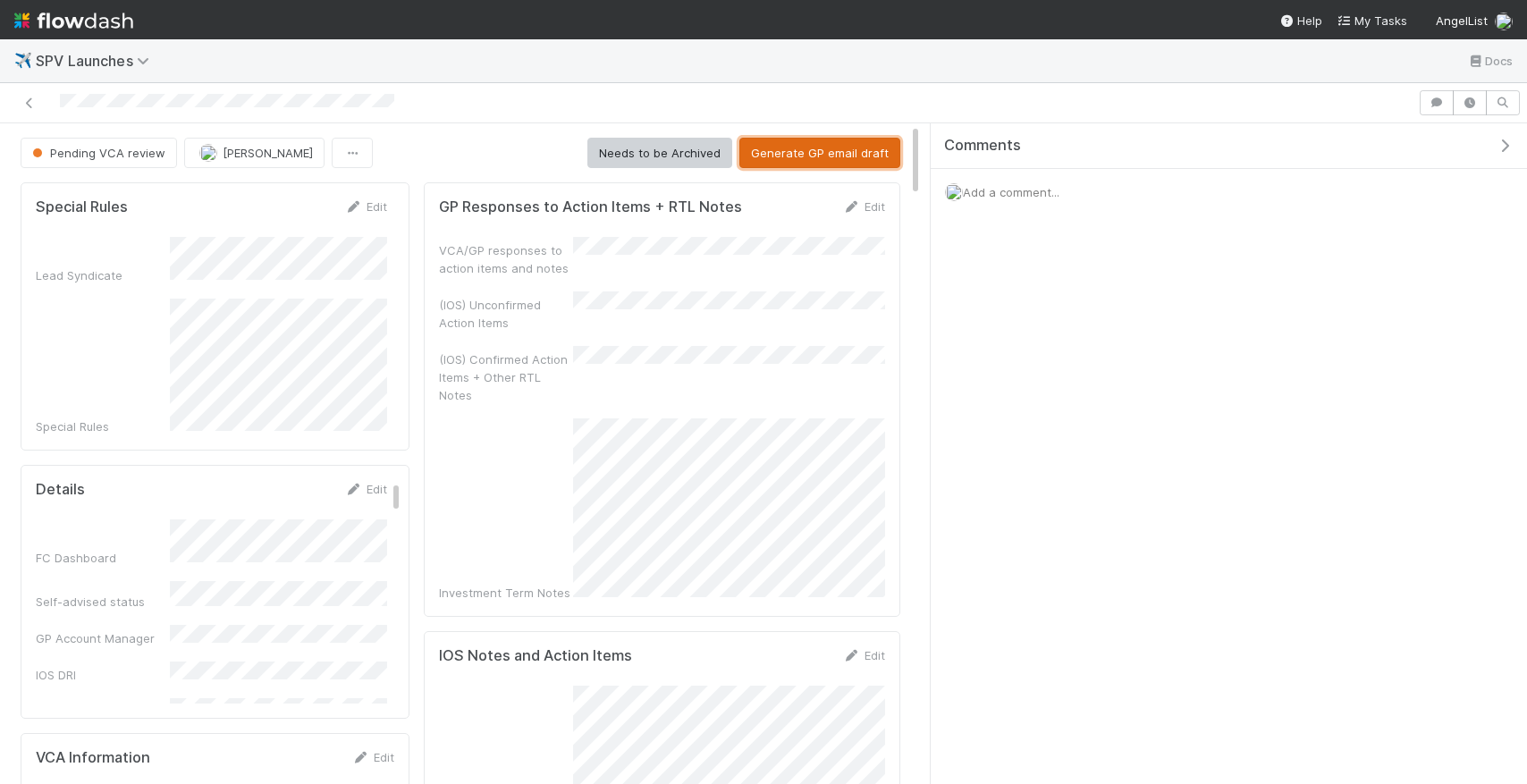
click at [873, 148] on button "Generate GP email draft" at bounding box center [819, 152] width 161 height 30
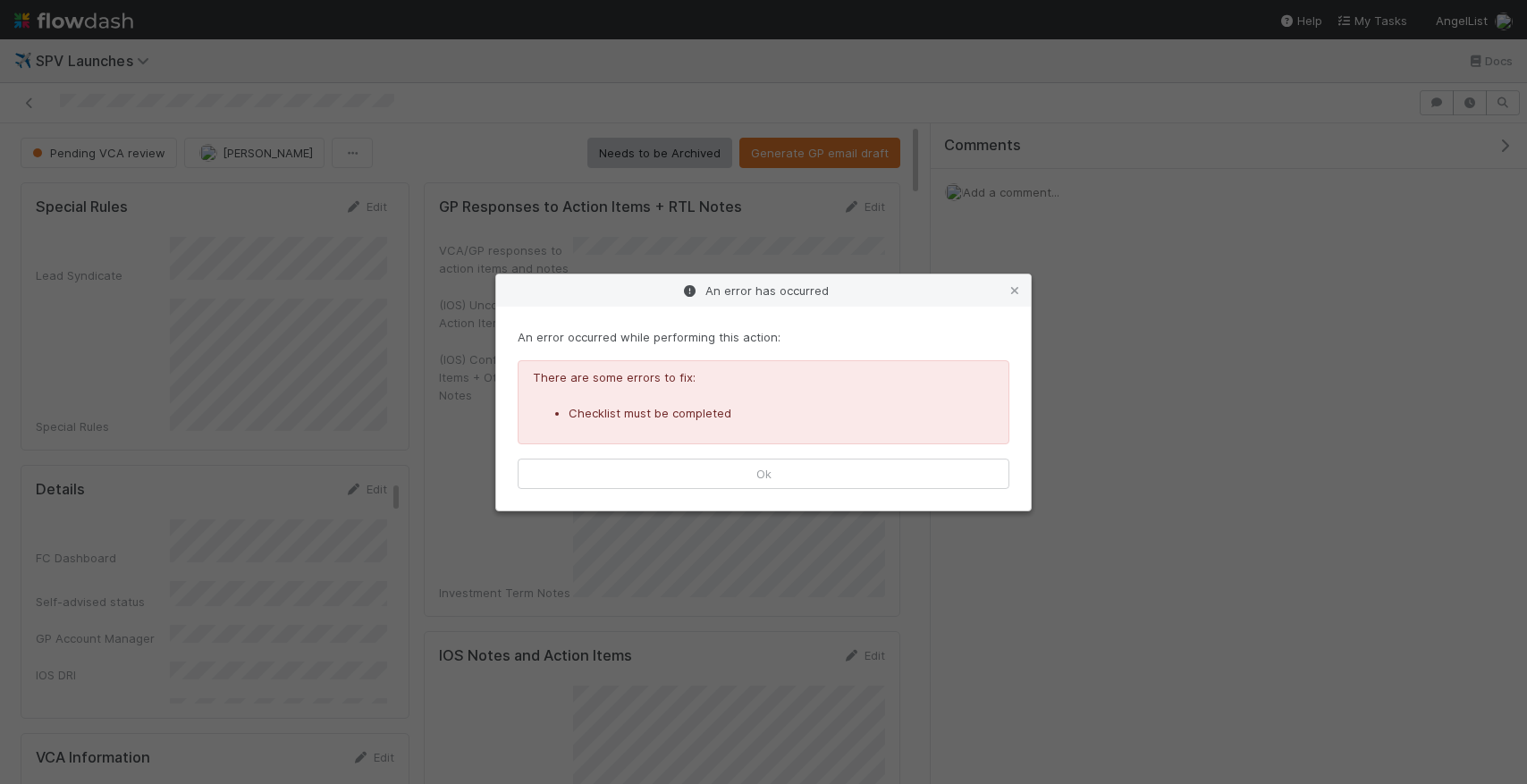
click at [844, 556] on div "An error has occurred An error occurred while performing this action: There are…" at bounding box center [764, 392] width 1527 height 784
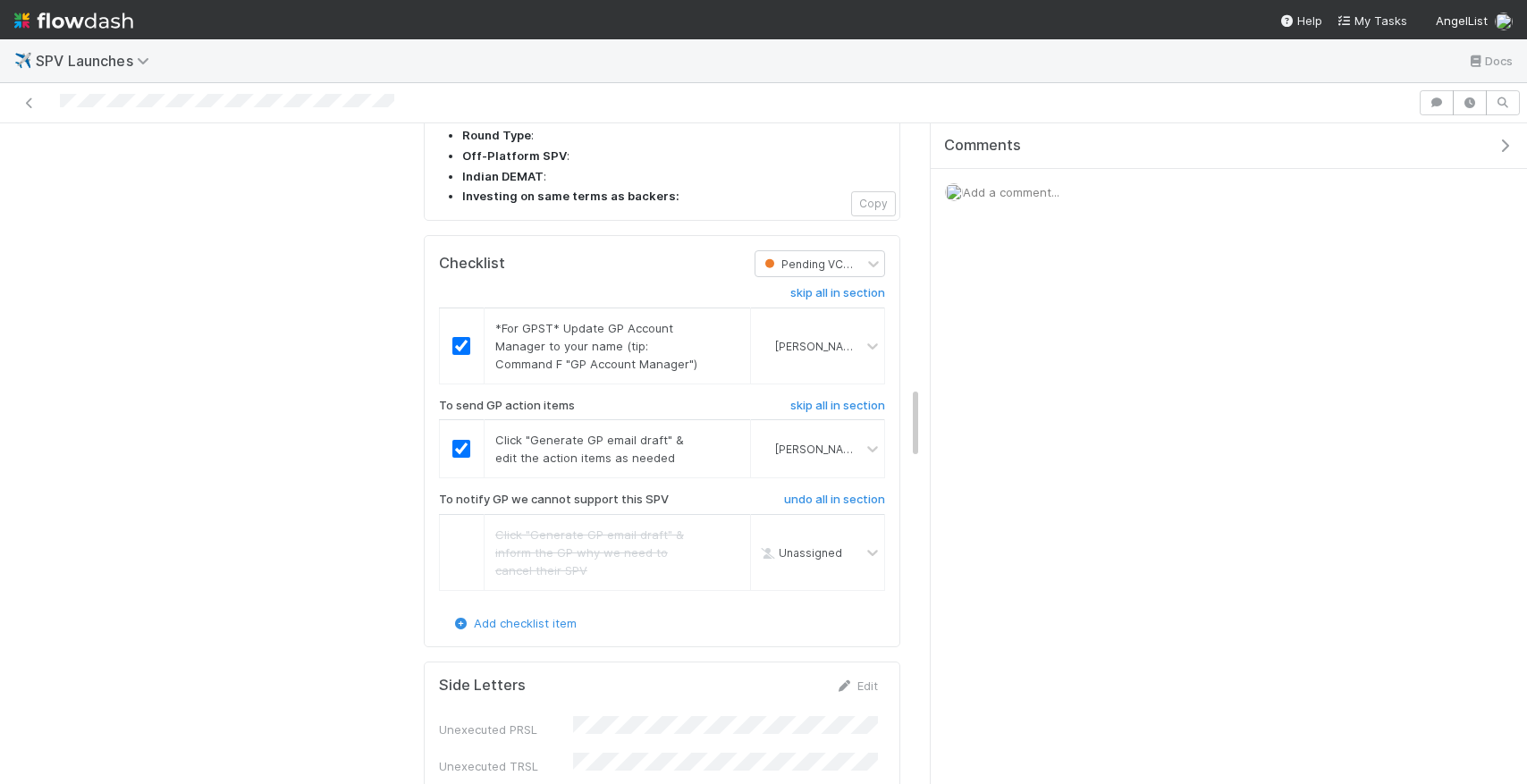
scroll to position [2362, 0]
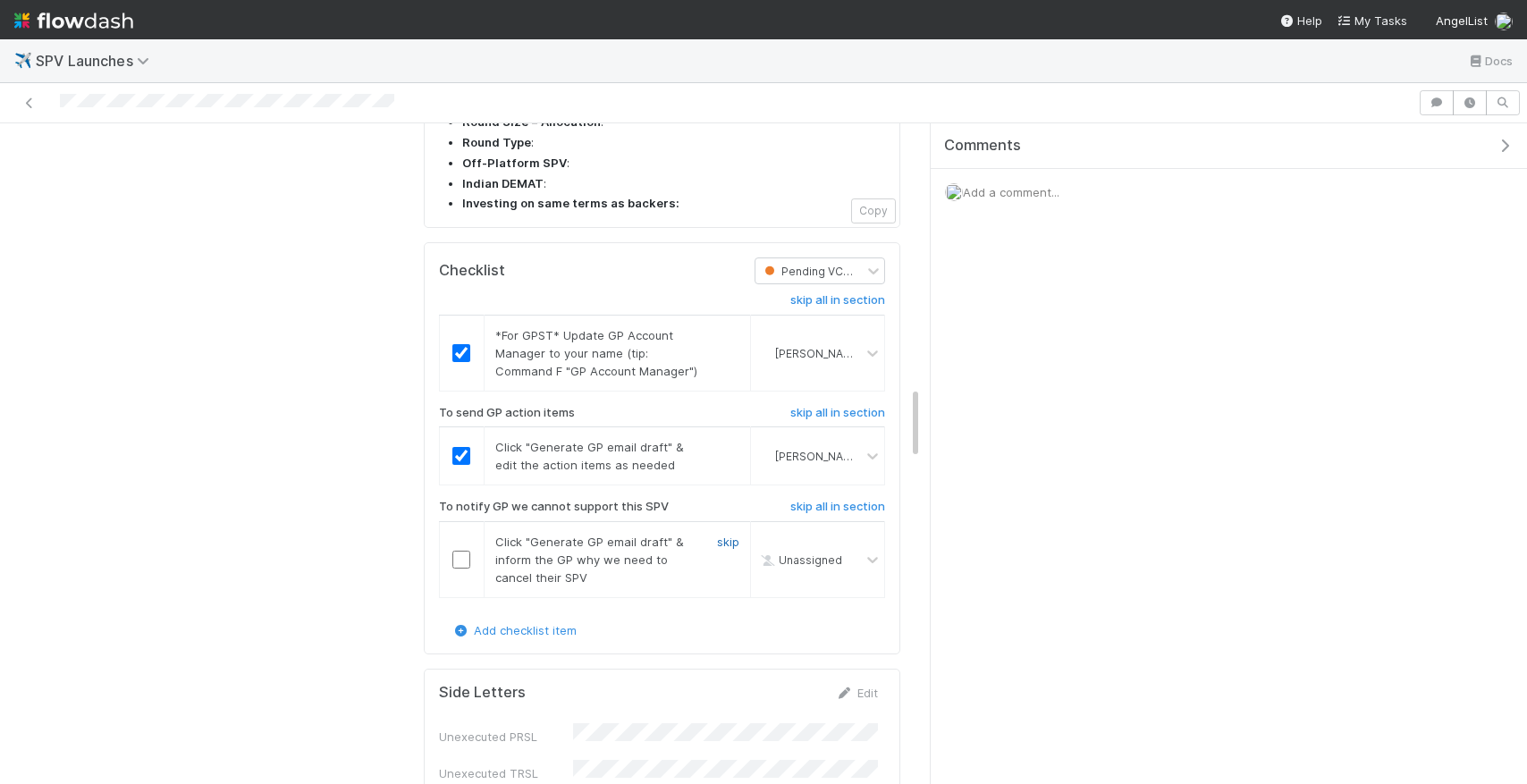
click at [728, 535] on link "skip" at bounding box center [729, 541] width 23 height 14
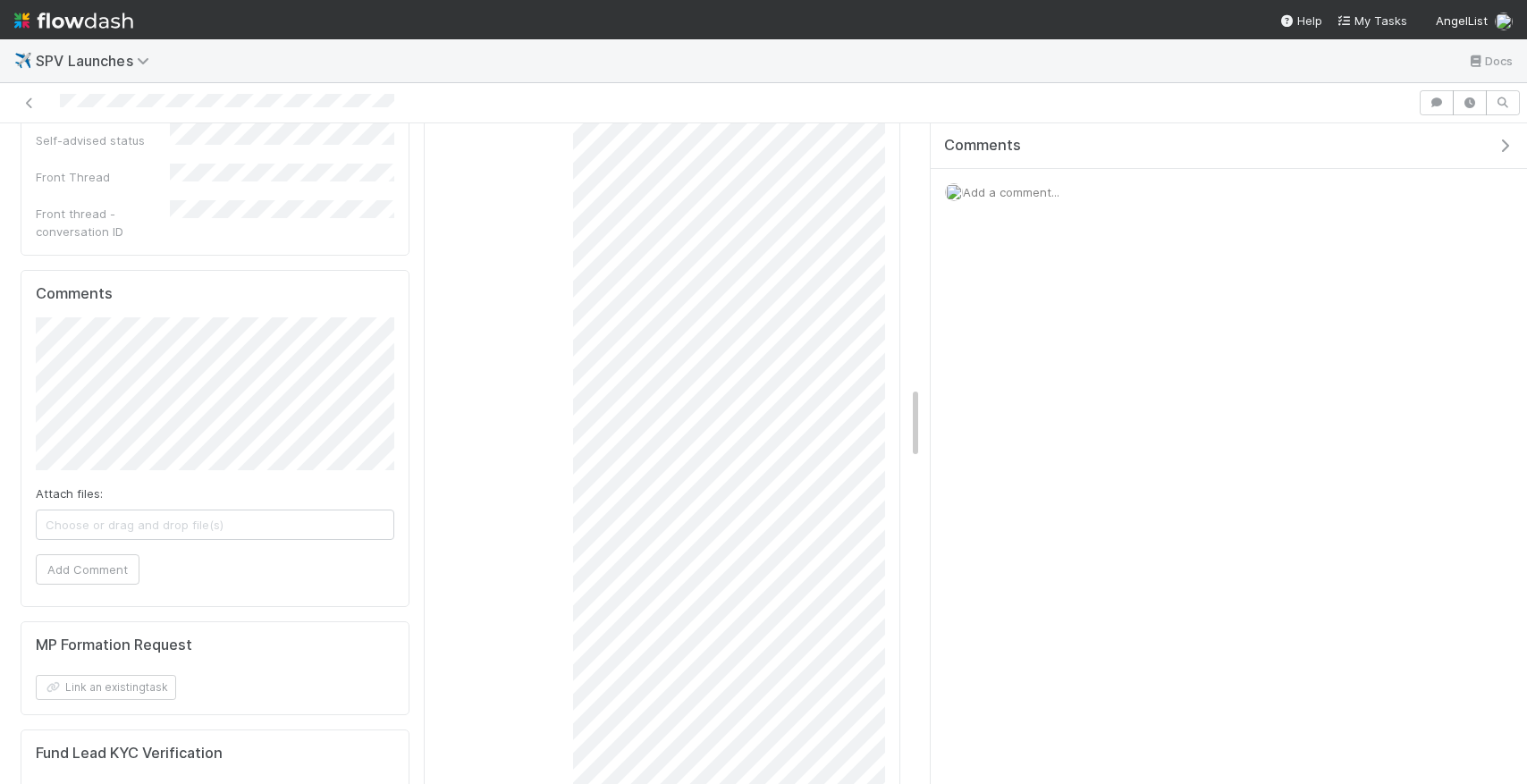
scroll to position [0, 0]
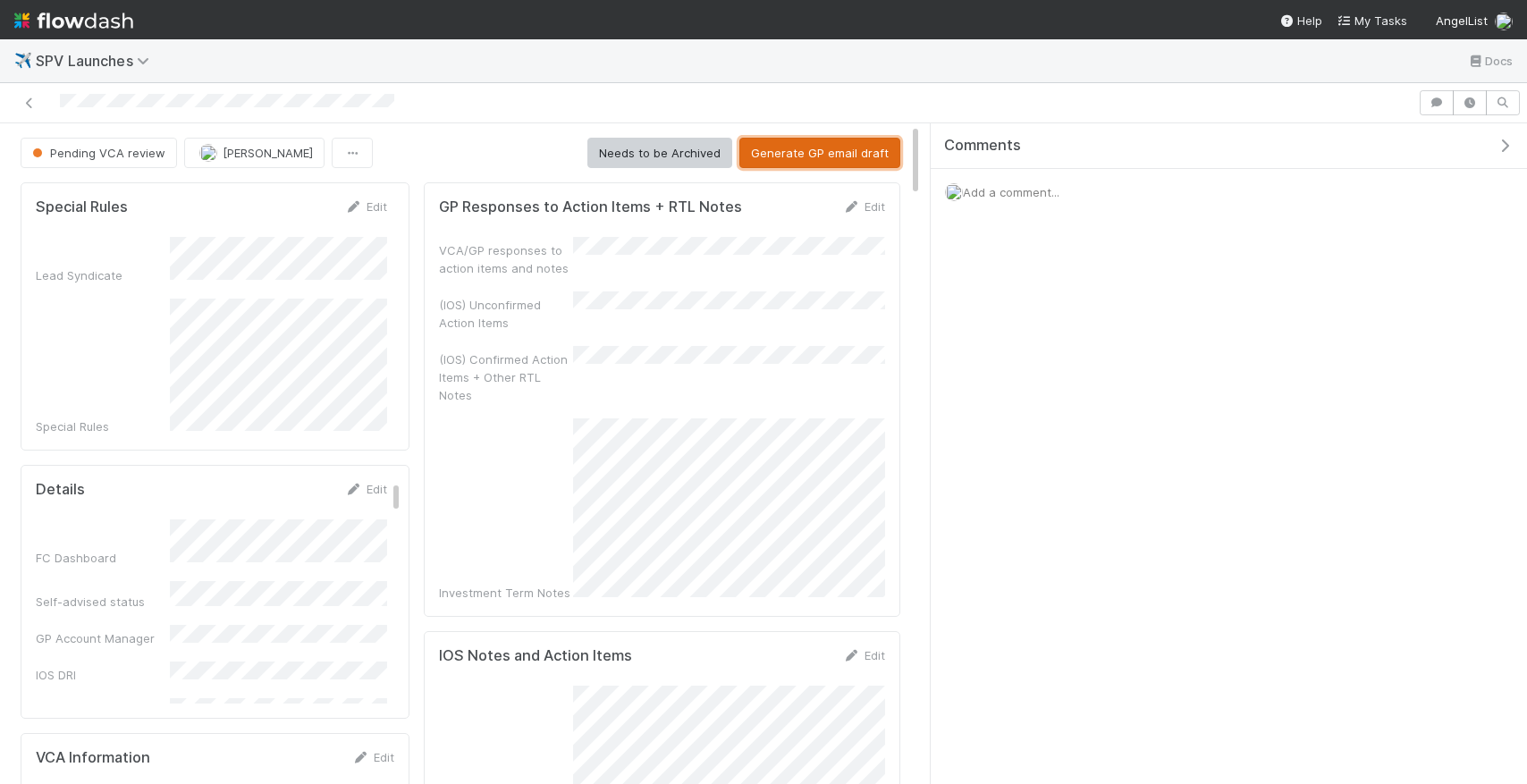
click at [857, 145] on button "Generate GP email draft" at bounding box center [819, 152] width 161 height 30
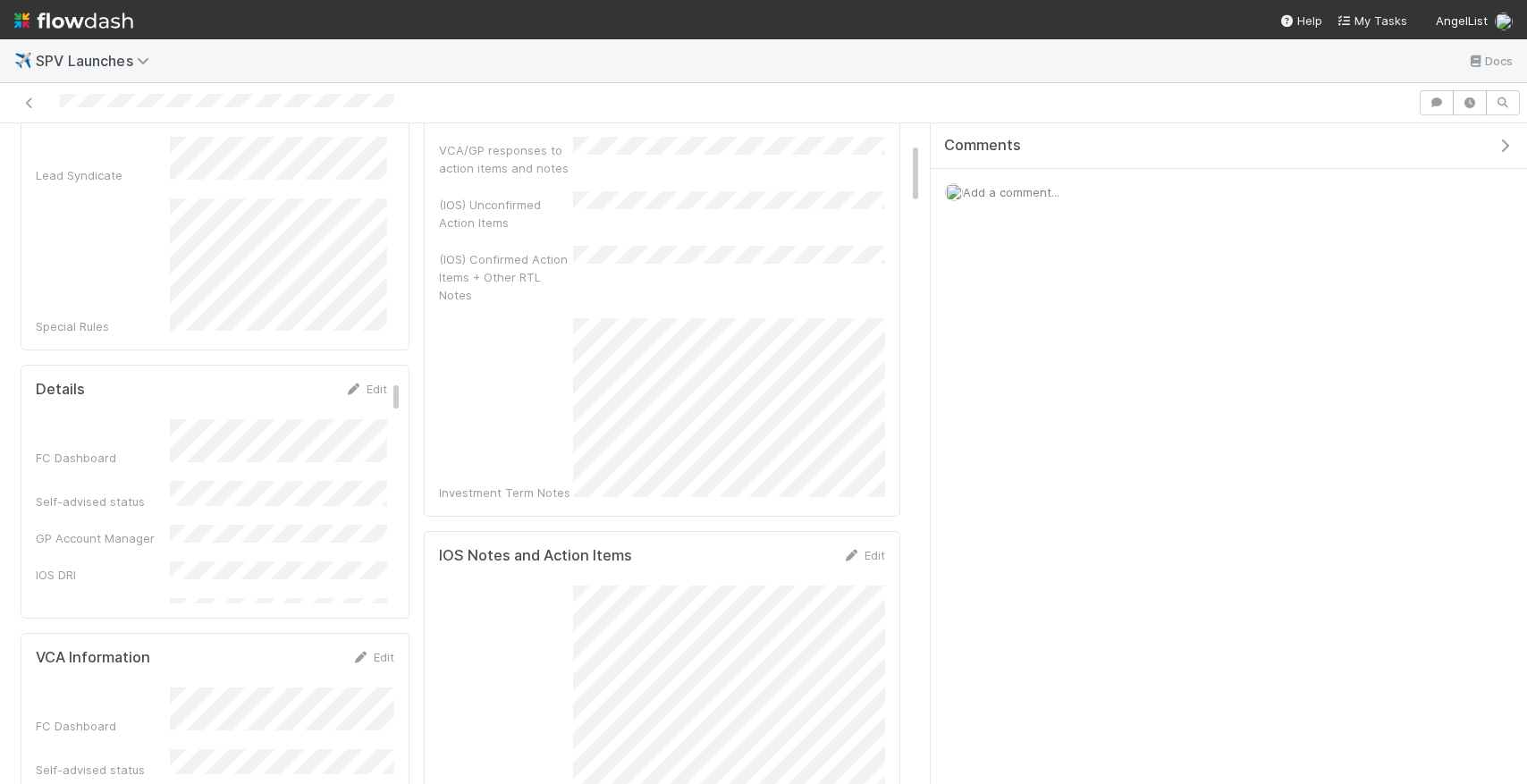
scroll to position [93, 0]
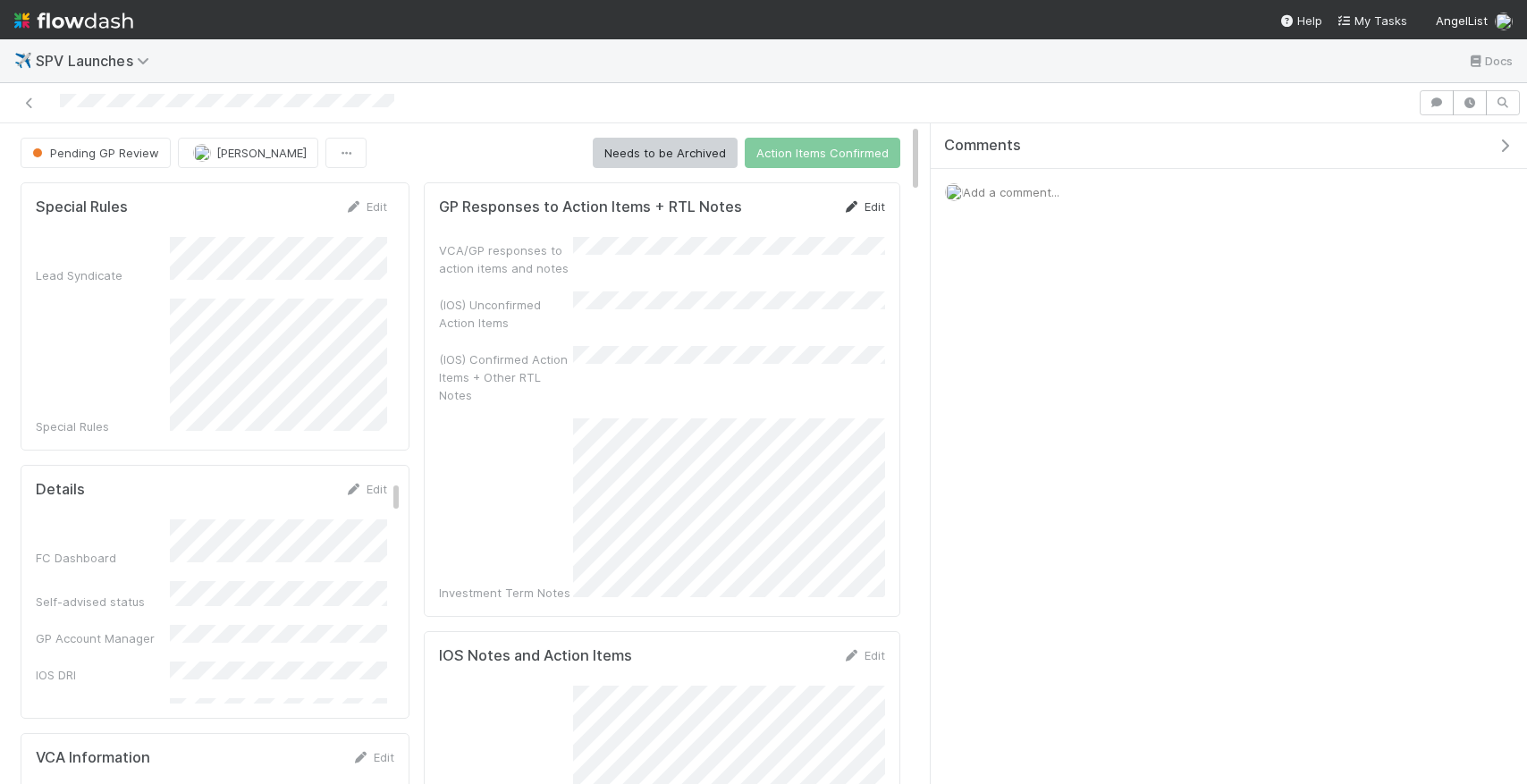
click at [849, 203] on icon at bounding box center [852, 207] width 18 height 11
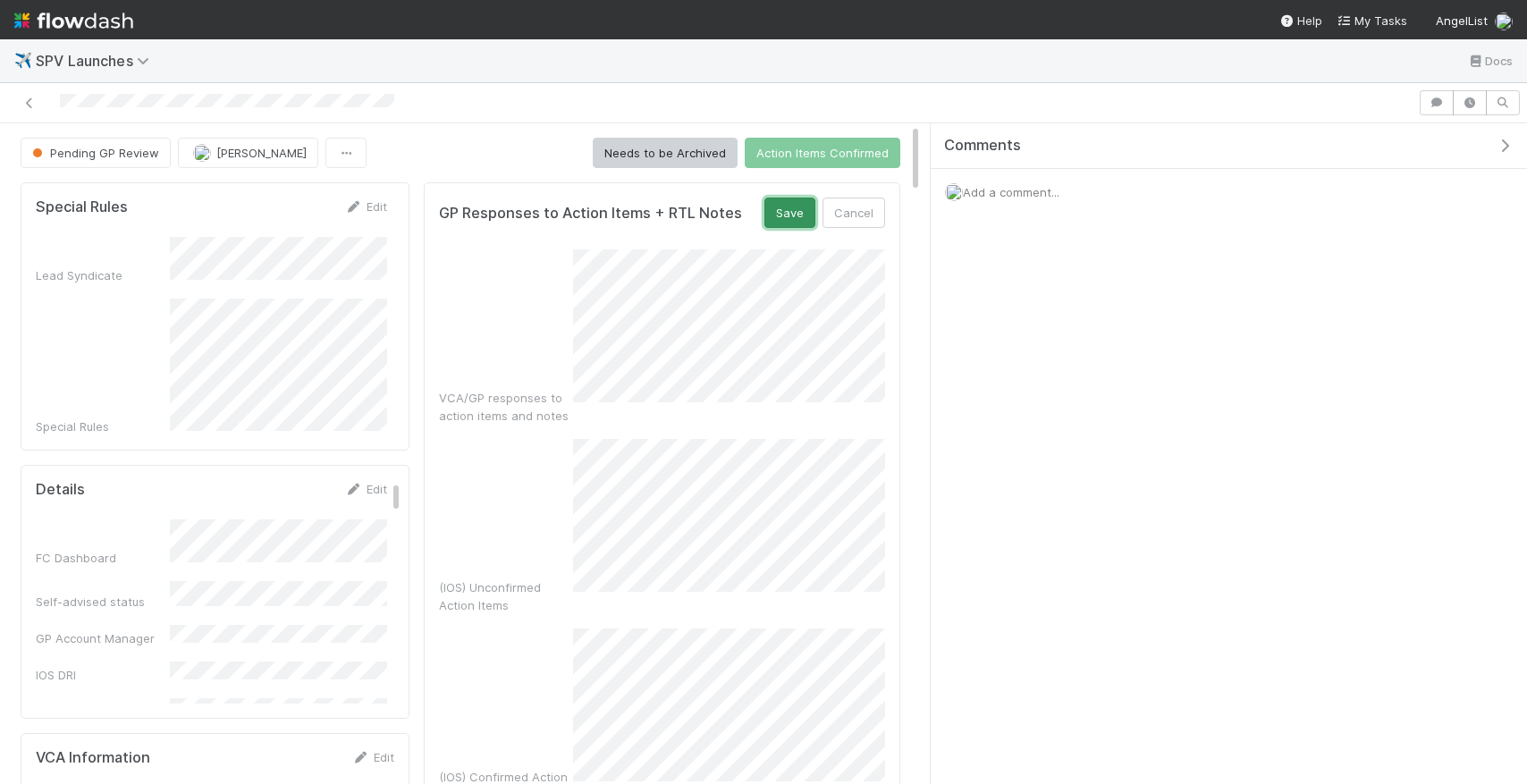
click at [789, 222] on button "Save" at bounding box center [790, 213] width 51 height 30
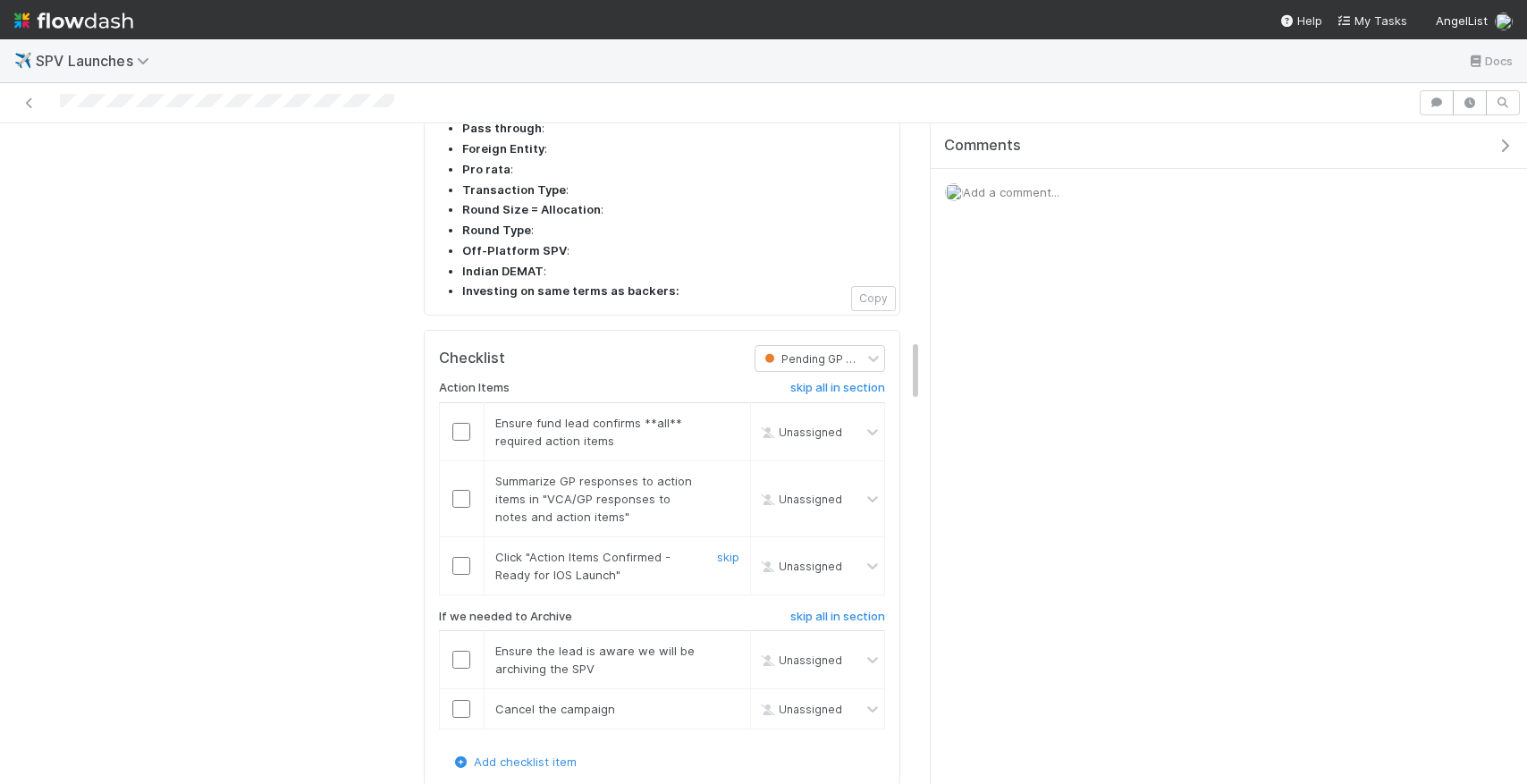
scroll to position [2273, 0]
click at [458, 424] on input "checkbox" at bounding box center [461, 433] width 18 height 18
click at [469, 462] on td at bounding box center [460, 500] width 44 height 76
click at [465, 491] on input "checkbox" at bounding box center [461, 500] width 18 height 18
click at [466, 559] on input "checkbox" at bounding box center [461, 568] width 18 height 18
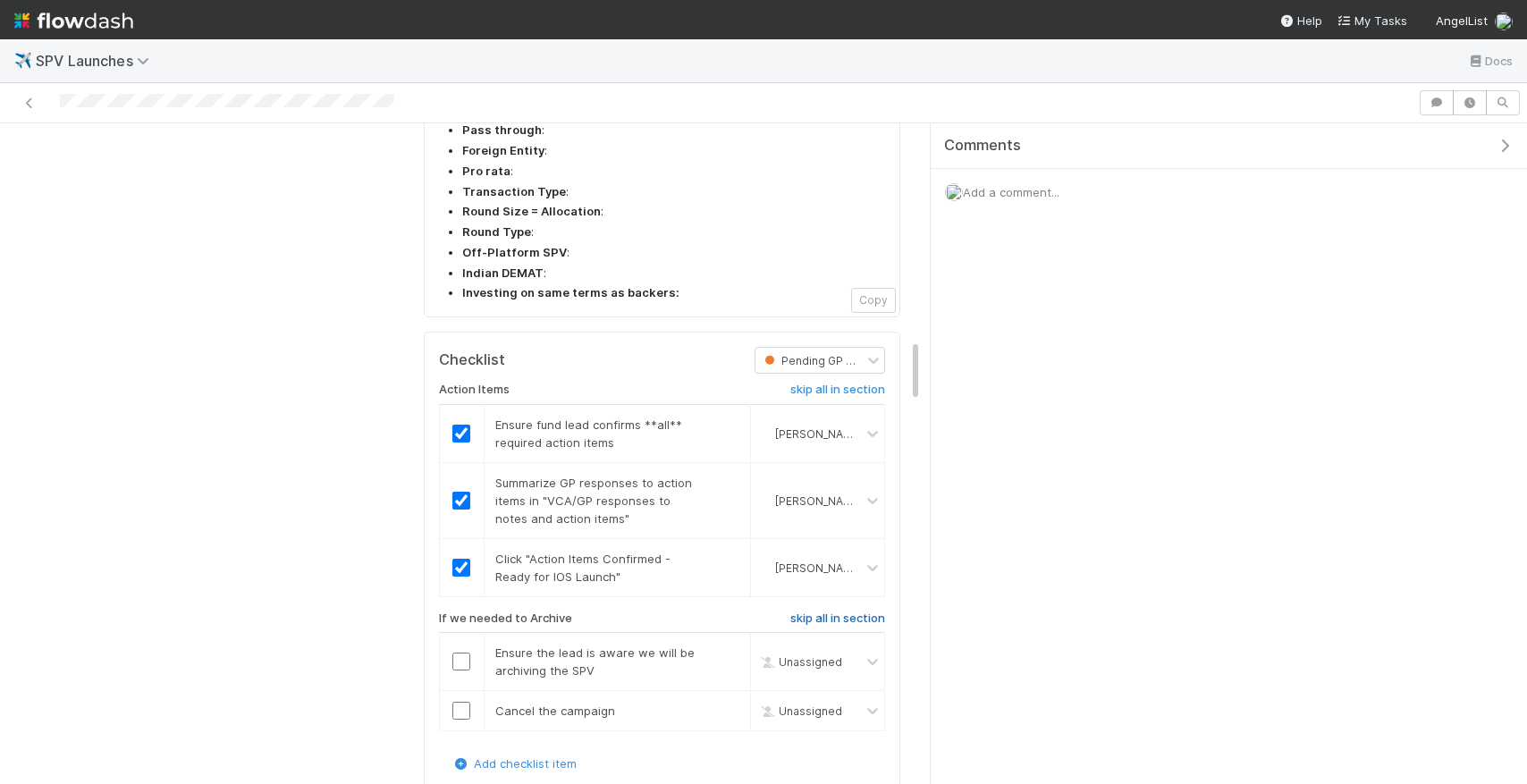
click at [863, 612] on link "skip all in section" at bounding box center [837, 622] width 95 height 22
click at [863, 612] on h6 "skip all in section" at bounding box center [837, 618] width 95 height 14
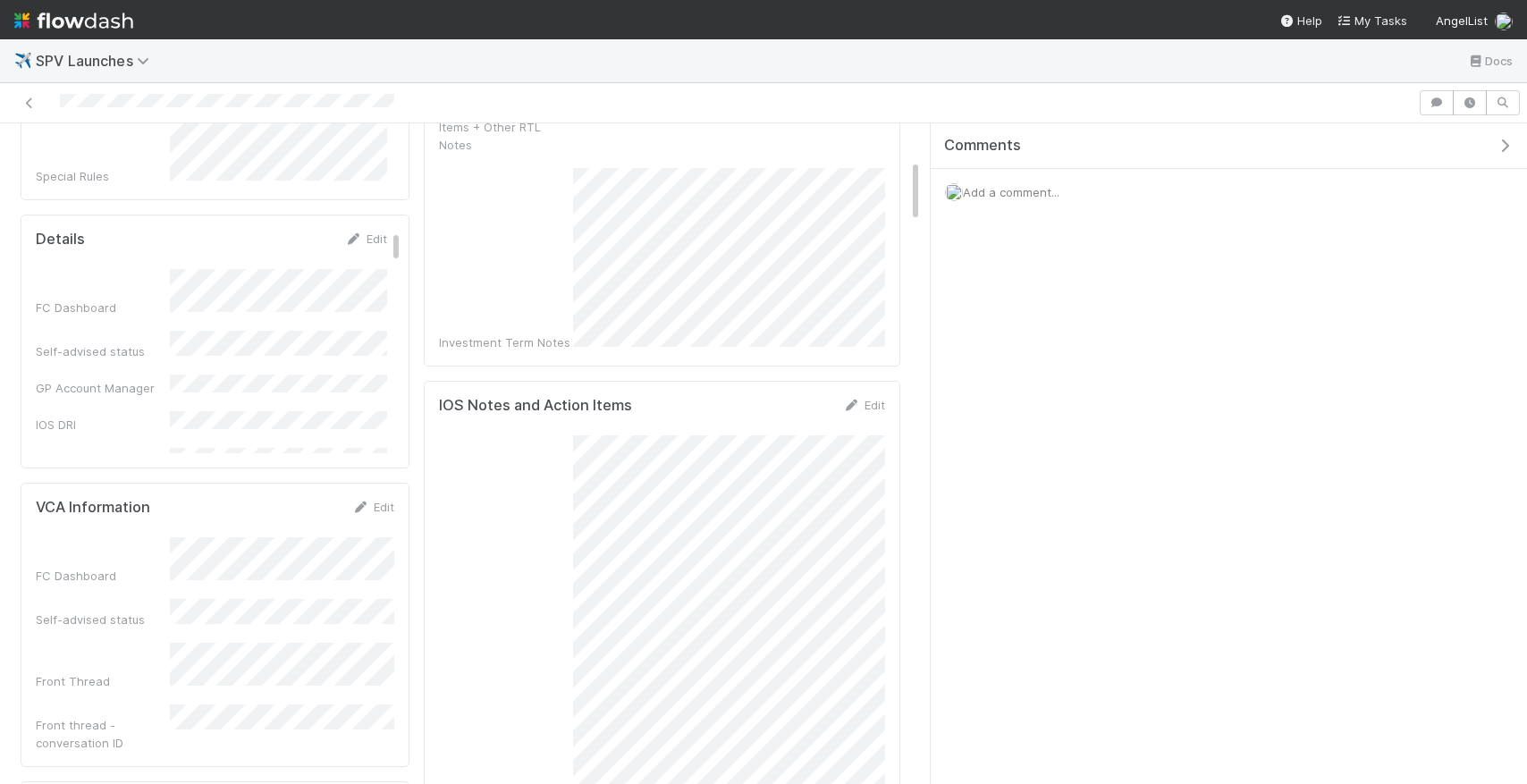
scroll to position [0, 0]
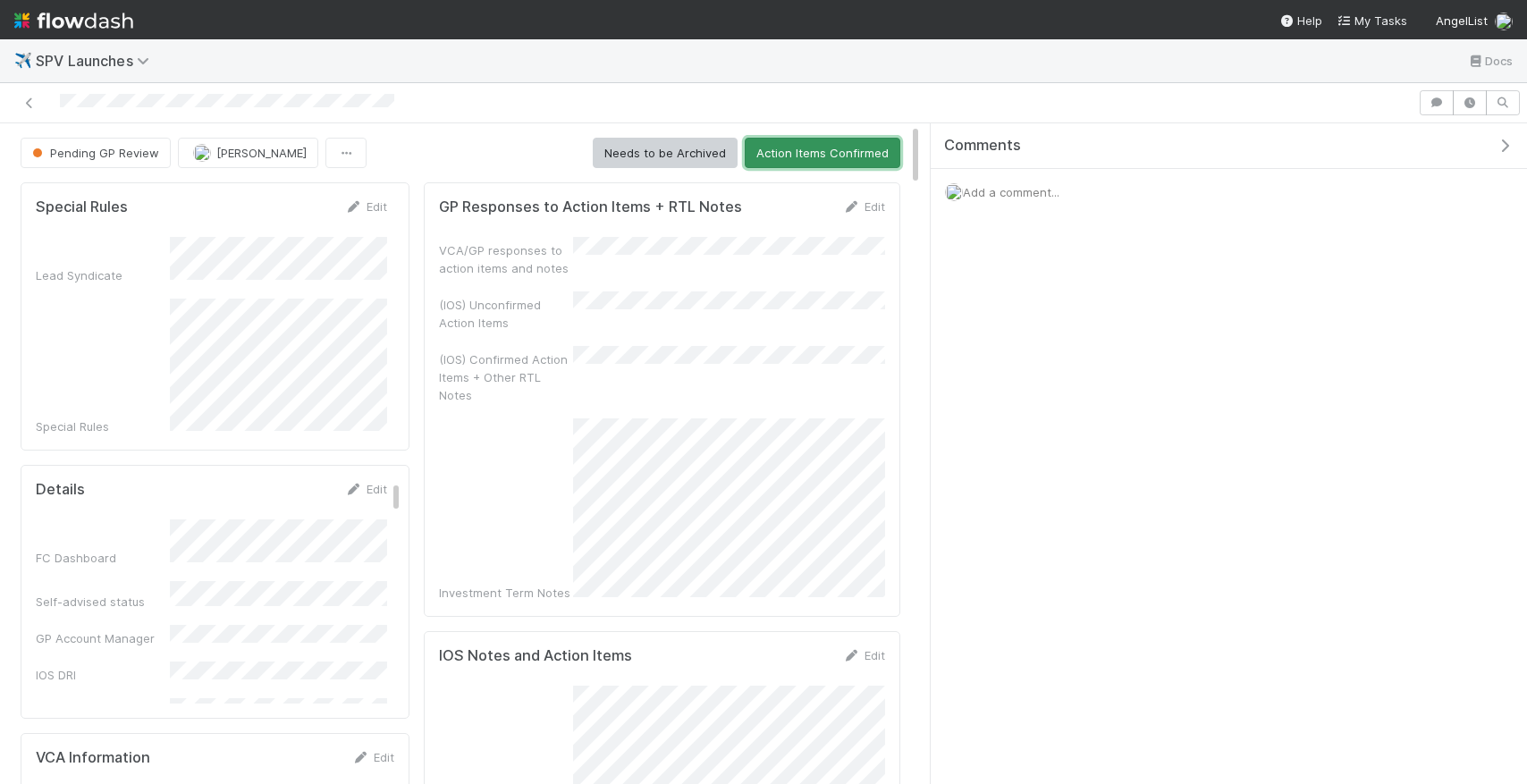
click at [849, 147] on button "Action Items Confirmed" at bounding box center [822, 152] width 155 height 30
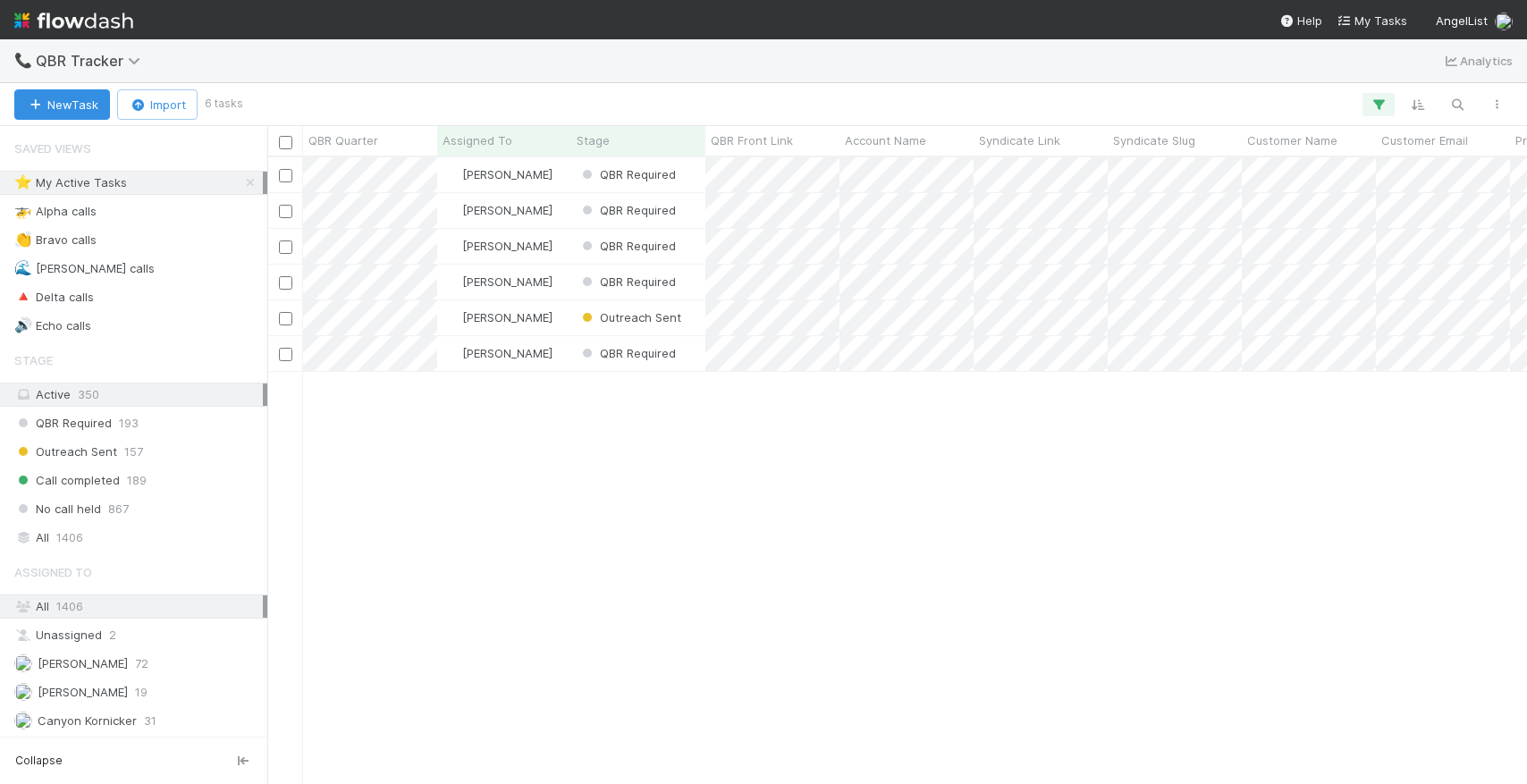
scroll to position [0, 1]
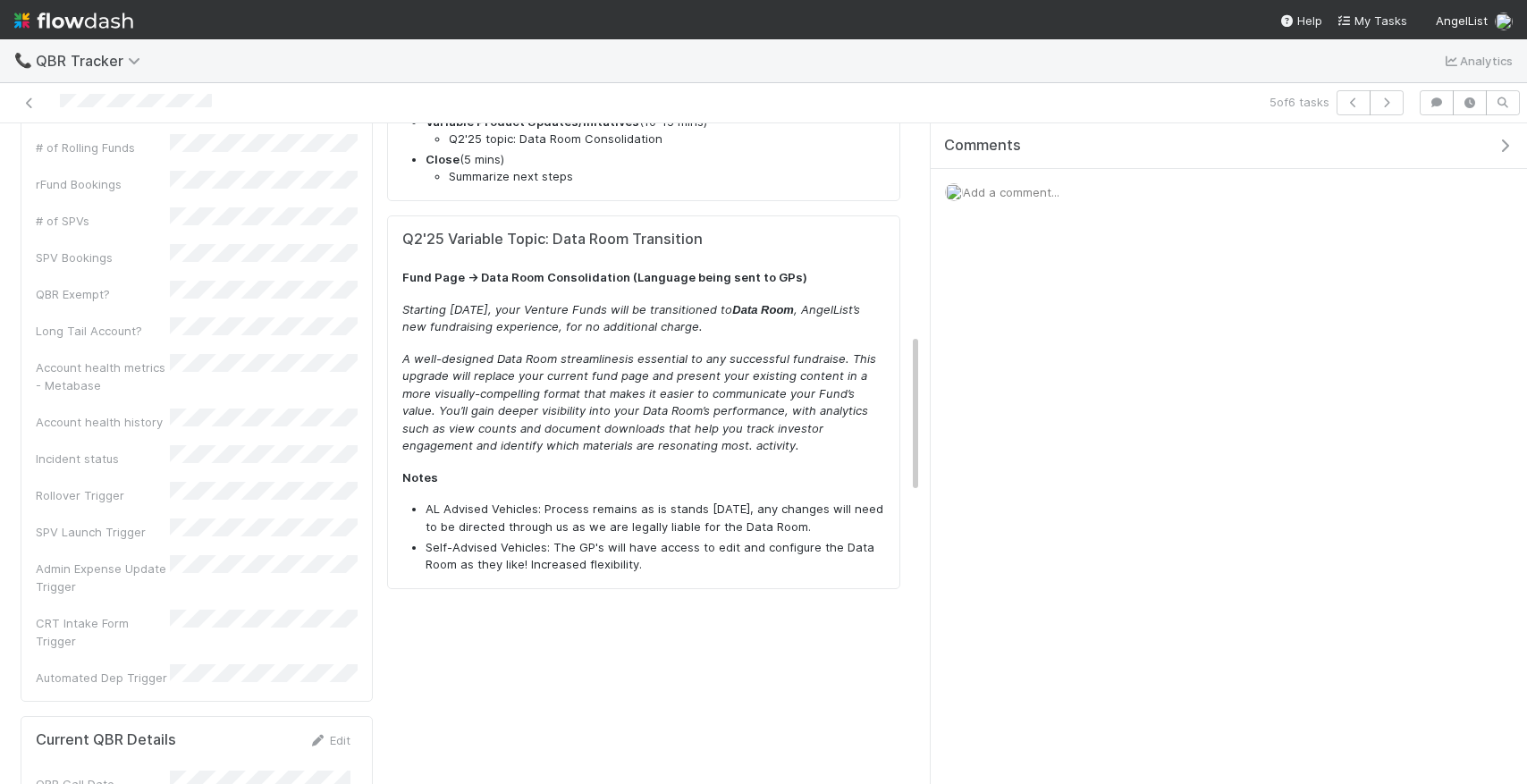
scroll to position [872, 0]
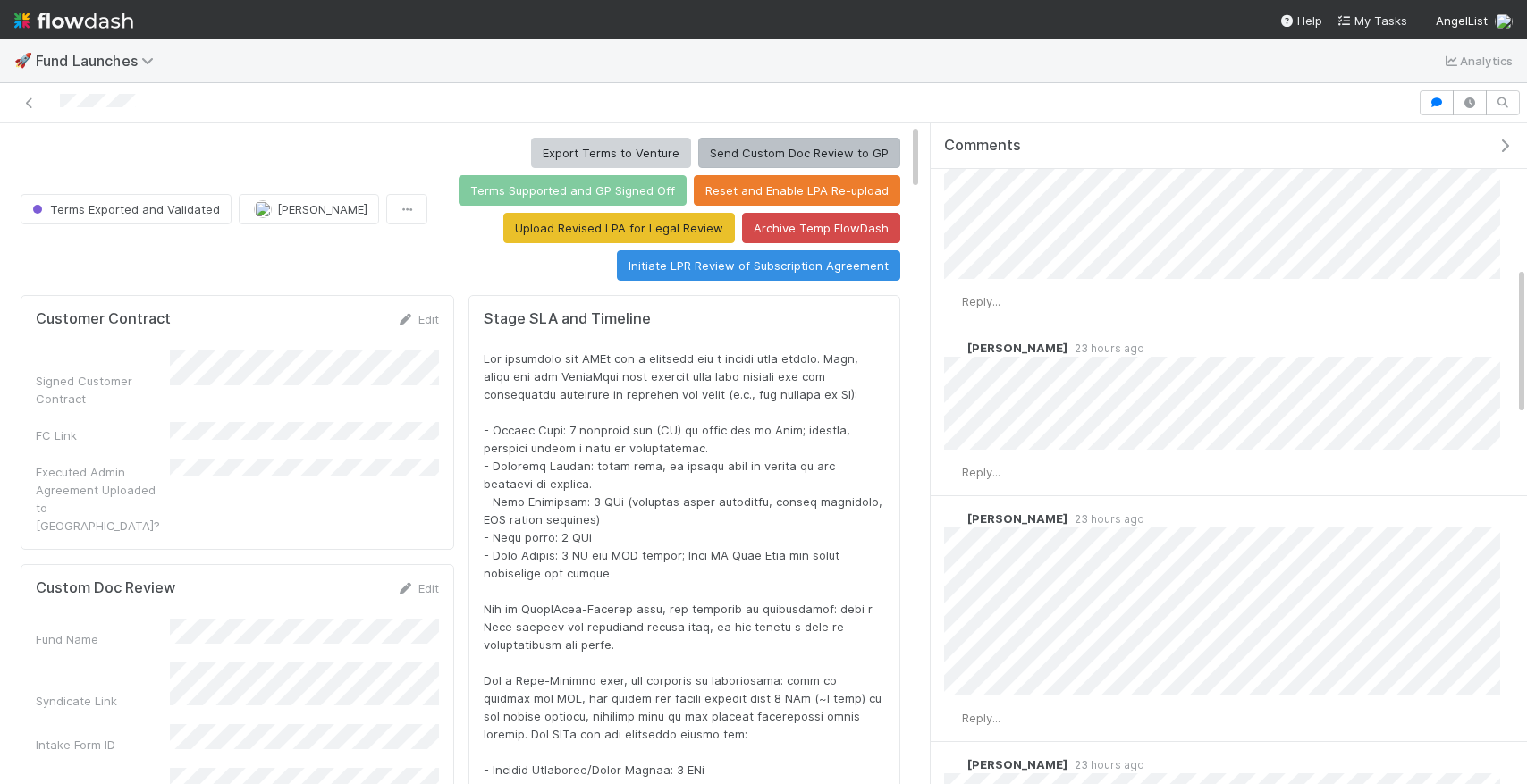
scroll to position [631, 0]
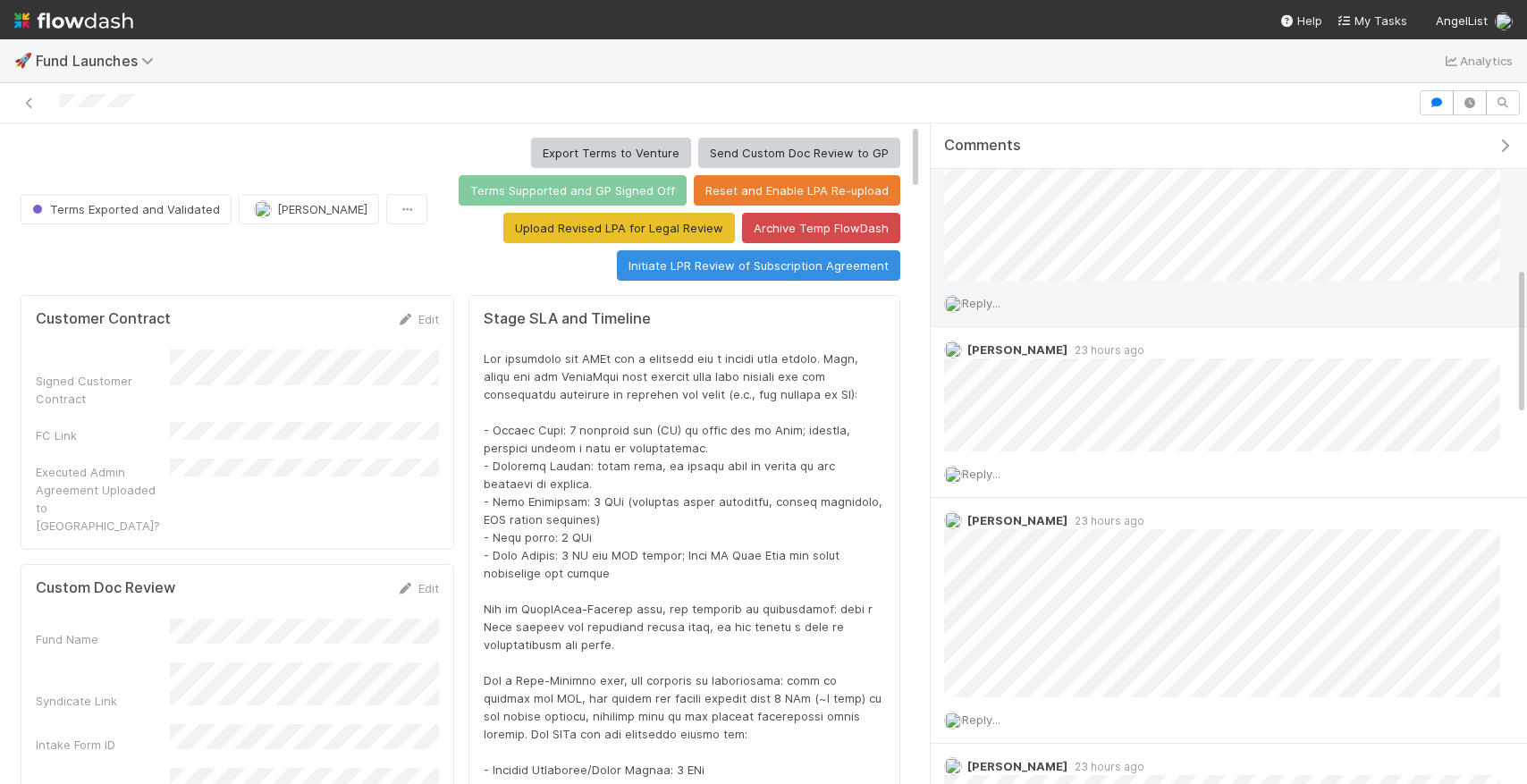
click at [997, 309] on span "Reply..." at bounding box center [981, 302] width 39 height 14
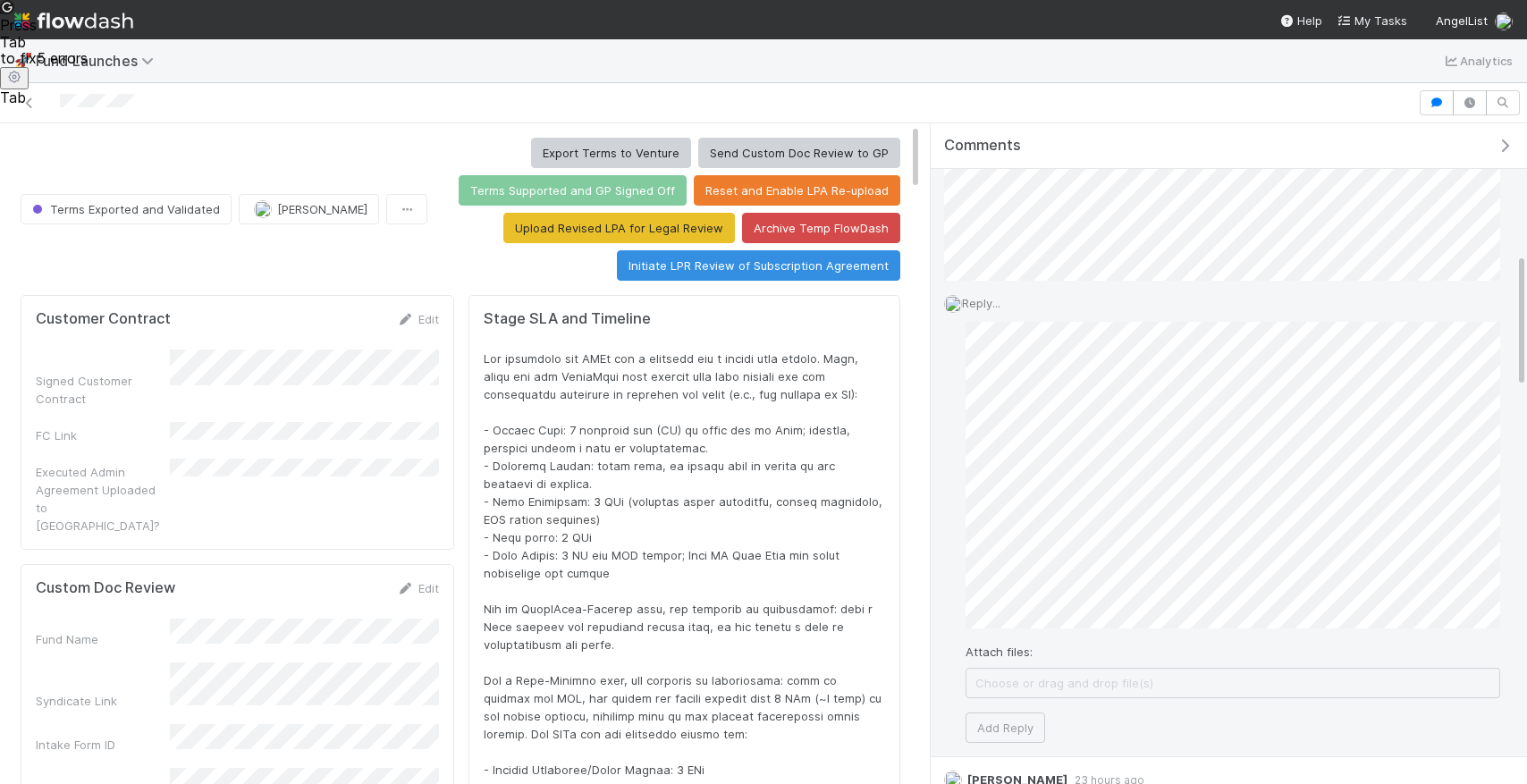
scroll to position [46, 0]
click at [1305, 655] on div "Attach files: Choose or drag and drop file(s) Add Reply" at bounding box center [1233, 532] width 535 height 421
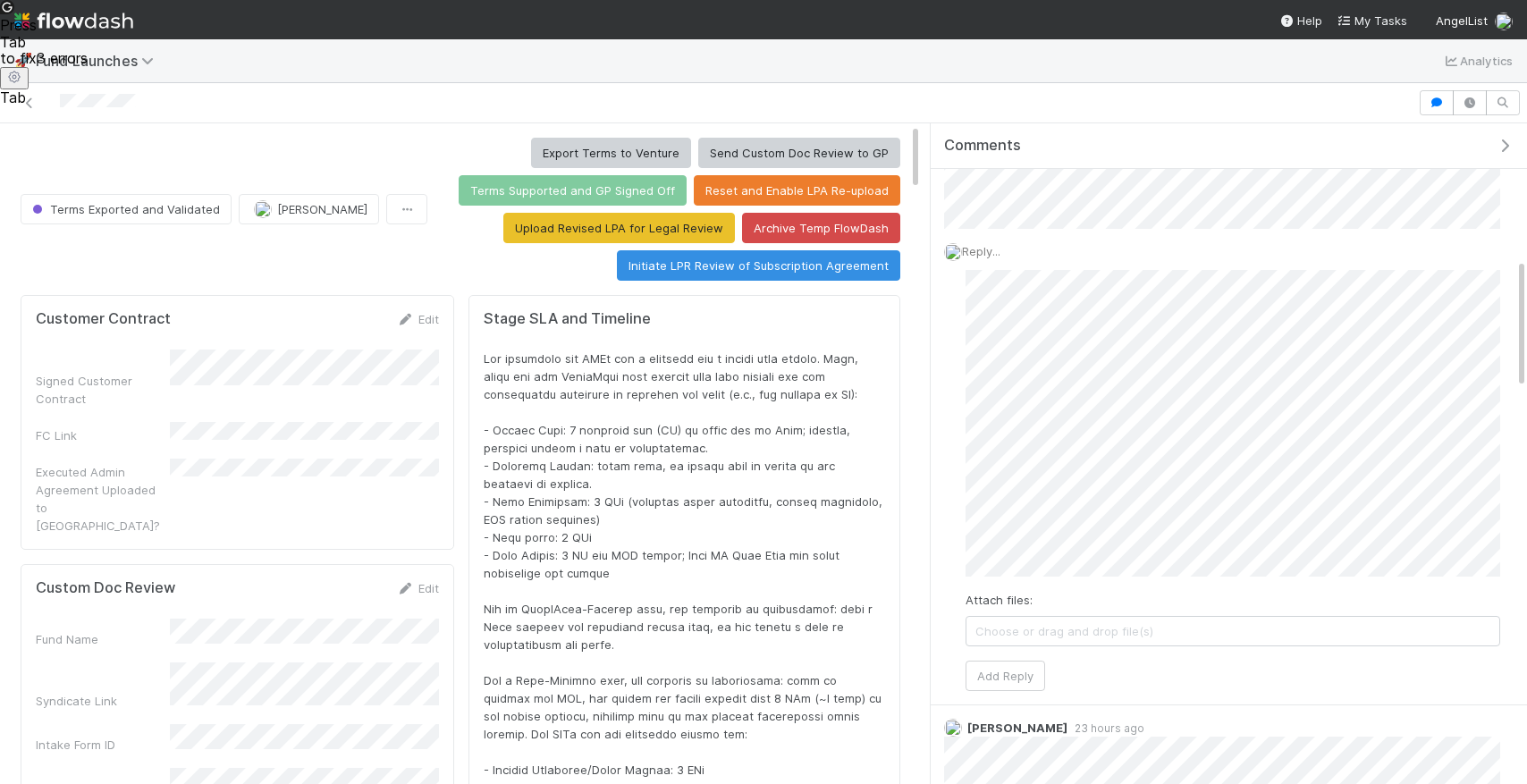
scroll to position [165, 0]
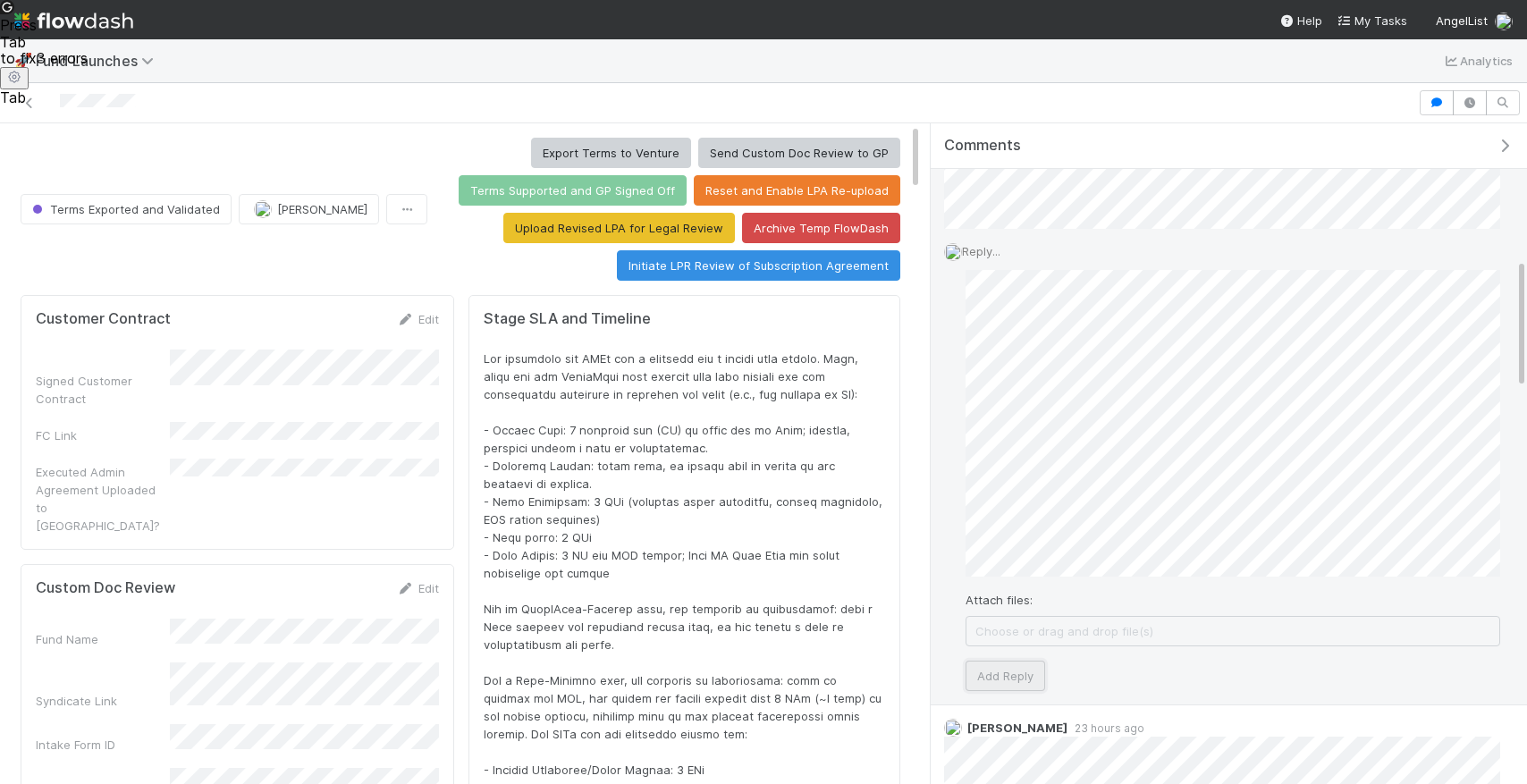
click at [1008, 680] on button "Add Reply" at bounding box center [1005, 676] width 80 height 30
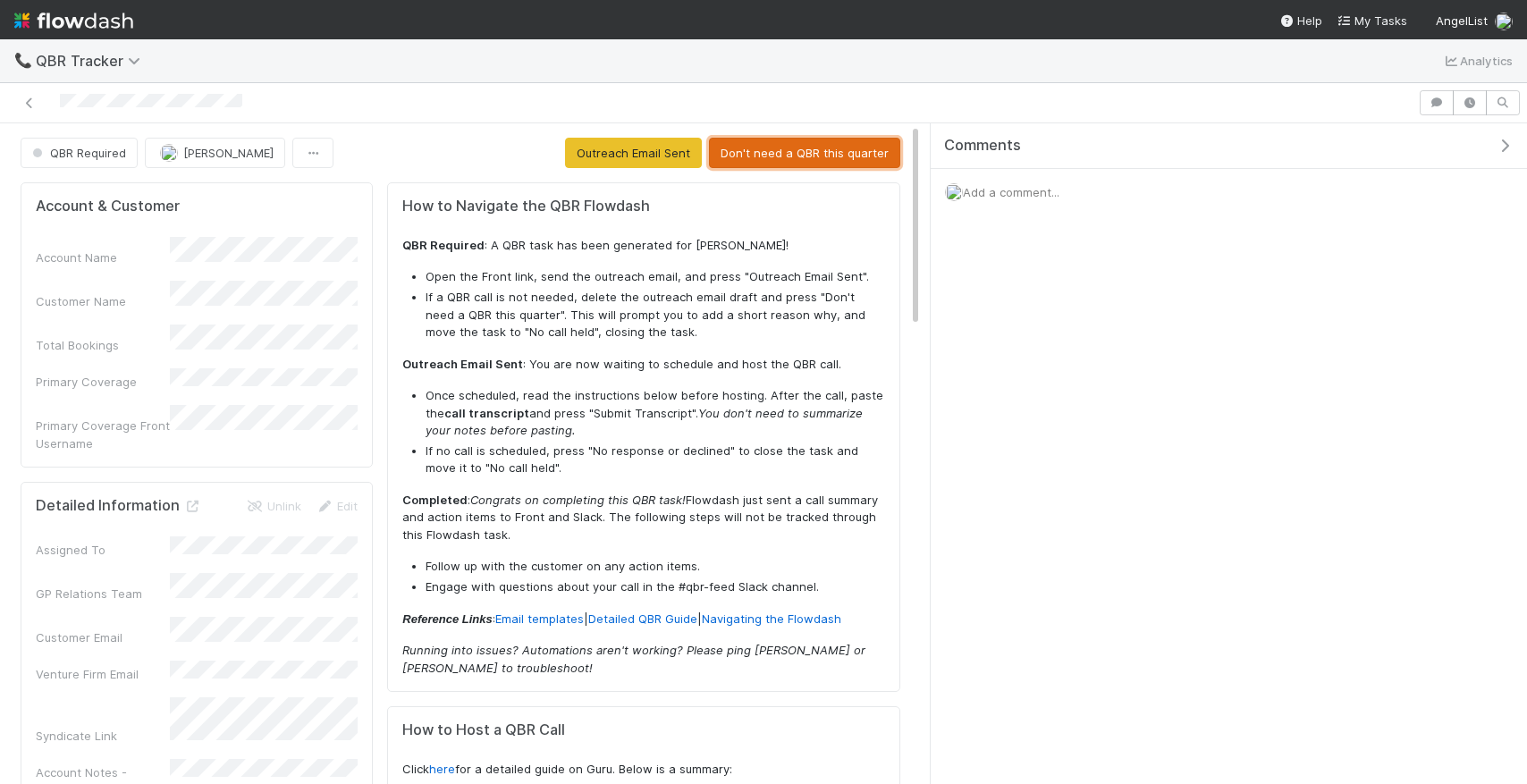
click at [842, 161] on button "Don't need a QBR this quarter" at bounding box center [804, 152] width 191 height 30
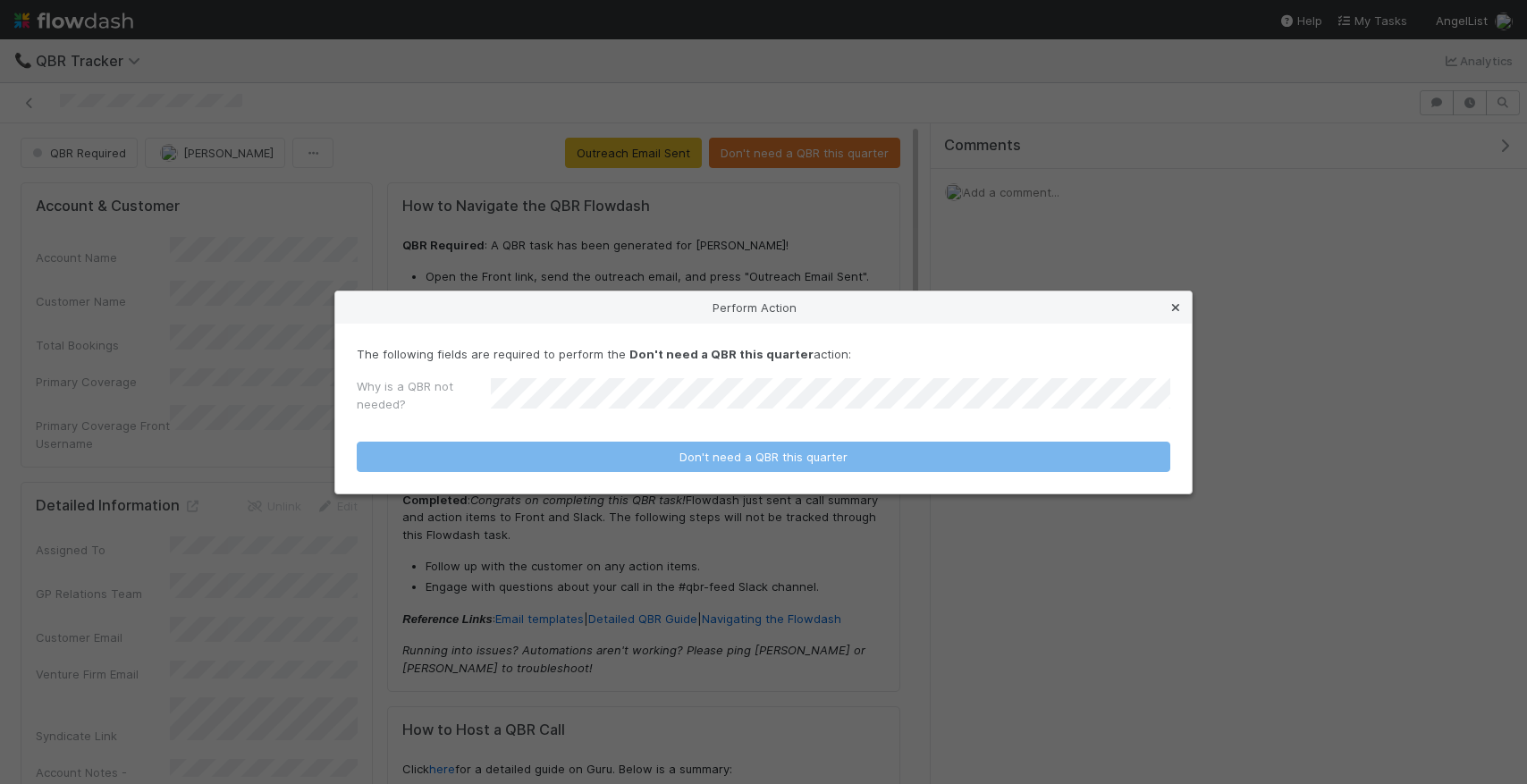
click at [1183, 312] on link at bounding box center [1175, 307] width 18 height 18
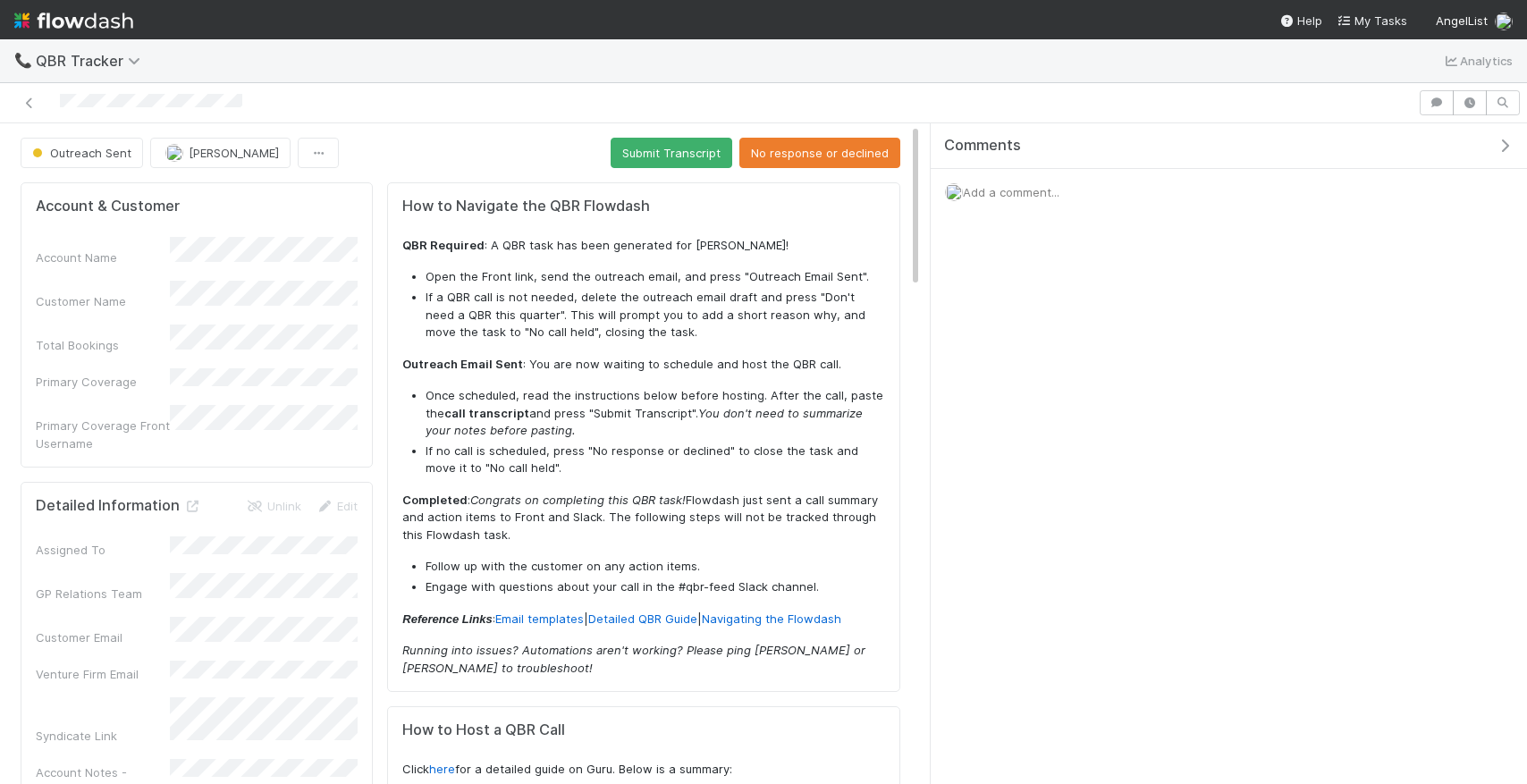
click at [40, 97] on div at bounding box center [709, 103] width 1404 height 25
click at [38, 100] on icon at bounding box center [29, 104] width 18 height 11
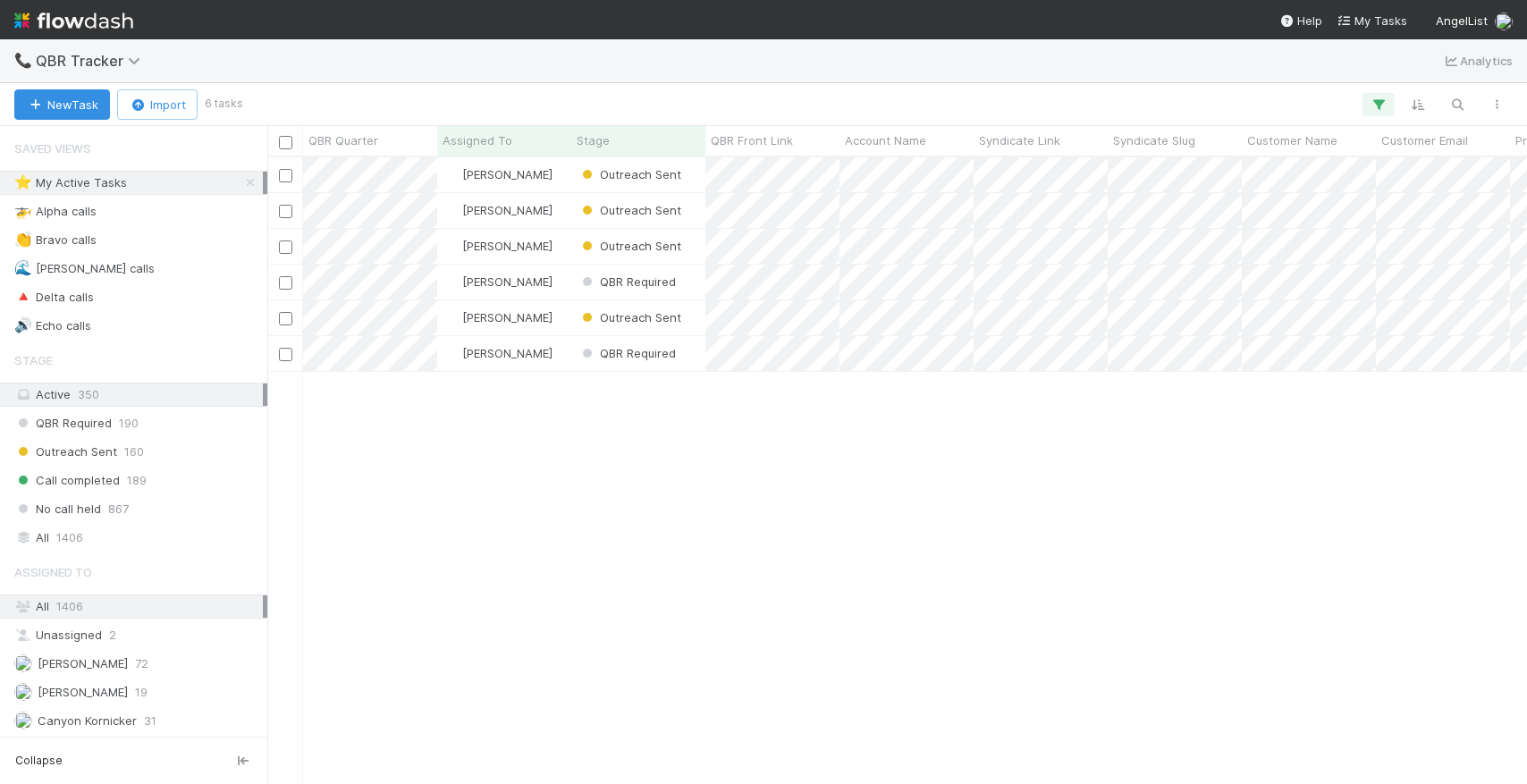
scroll to position [0, 1]
click at [564, 311] on div "[PERSON_NAME]" at bounding box center [504, 317] width 134 height 35
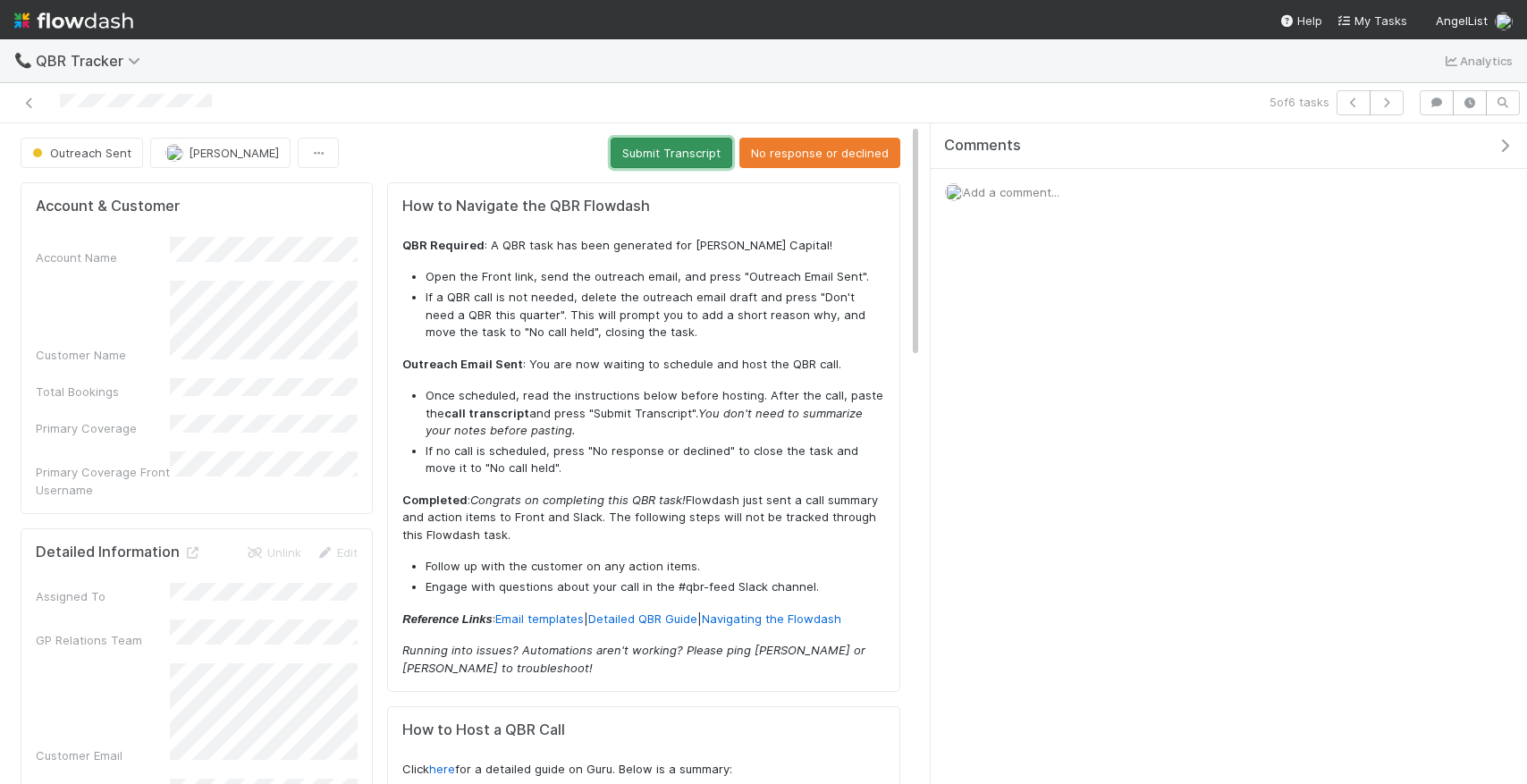
click at [673, 149] on button "Submit Transcript" at bounding box center [671, 152] width 121 height 30
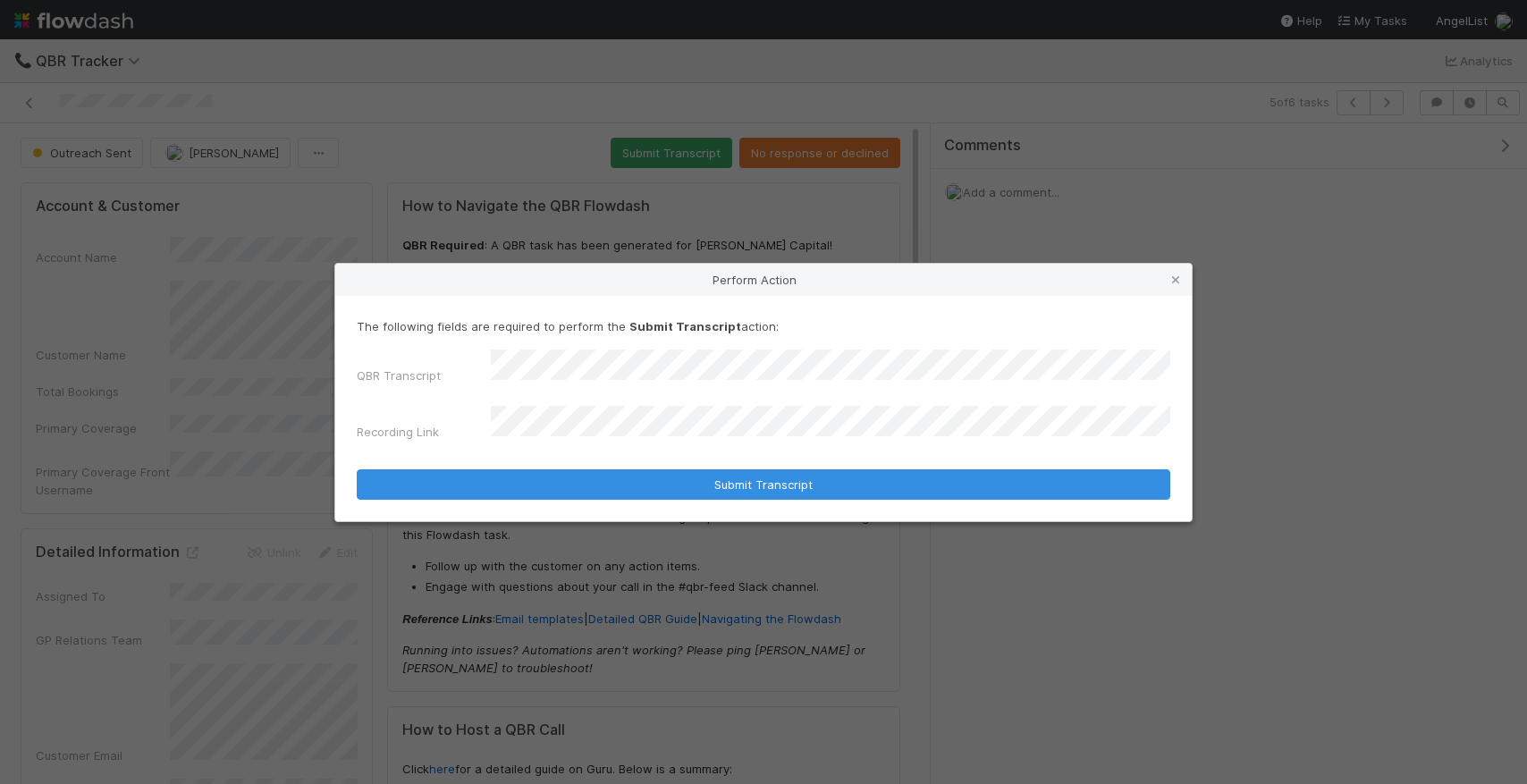
click at [401, 383] on div "QBR Transcript" at bounding box center [764, 370] width 813 height 42
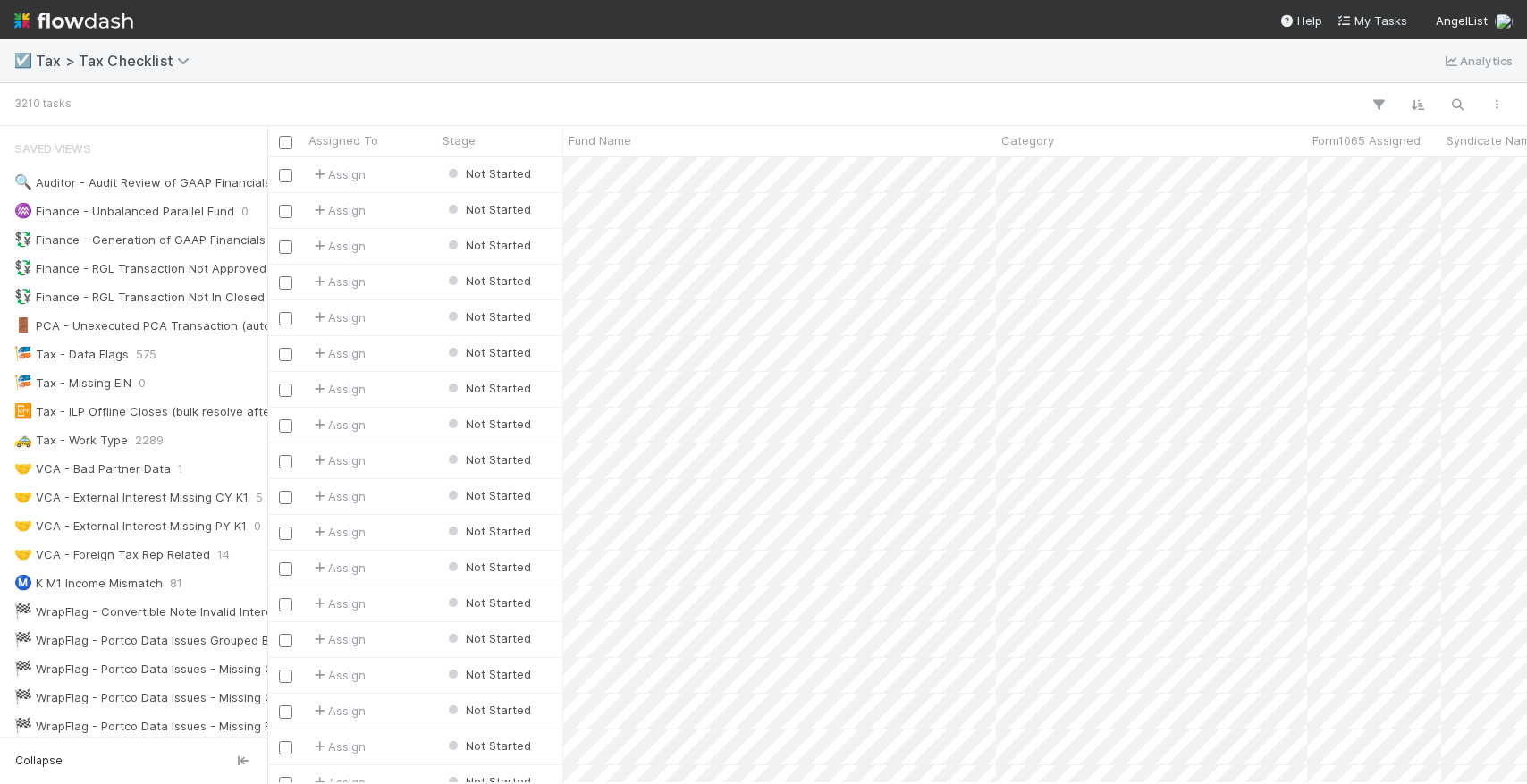
scroll to position [0, 1]
click at [1465, 102] on icon "button" at bounding box center [1456, 104] width 18 height 16
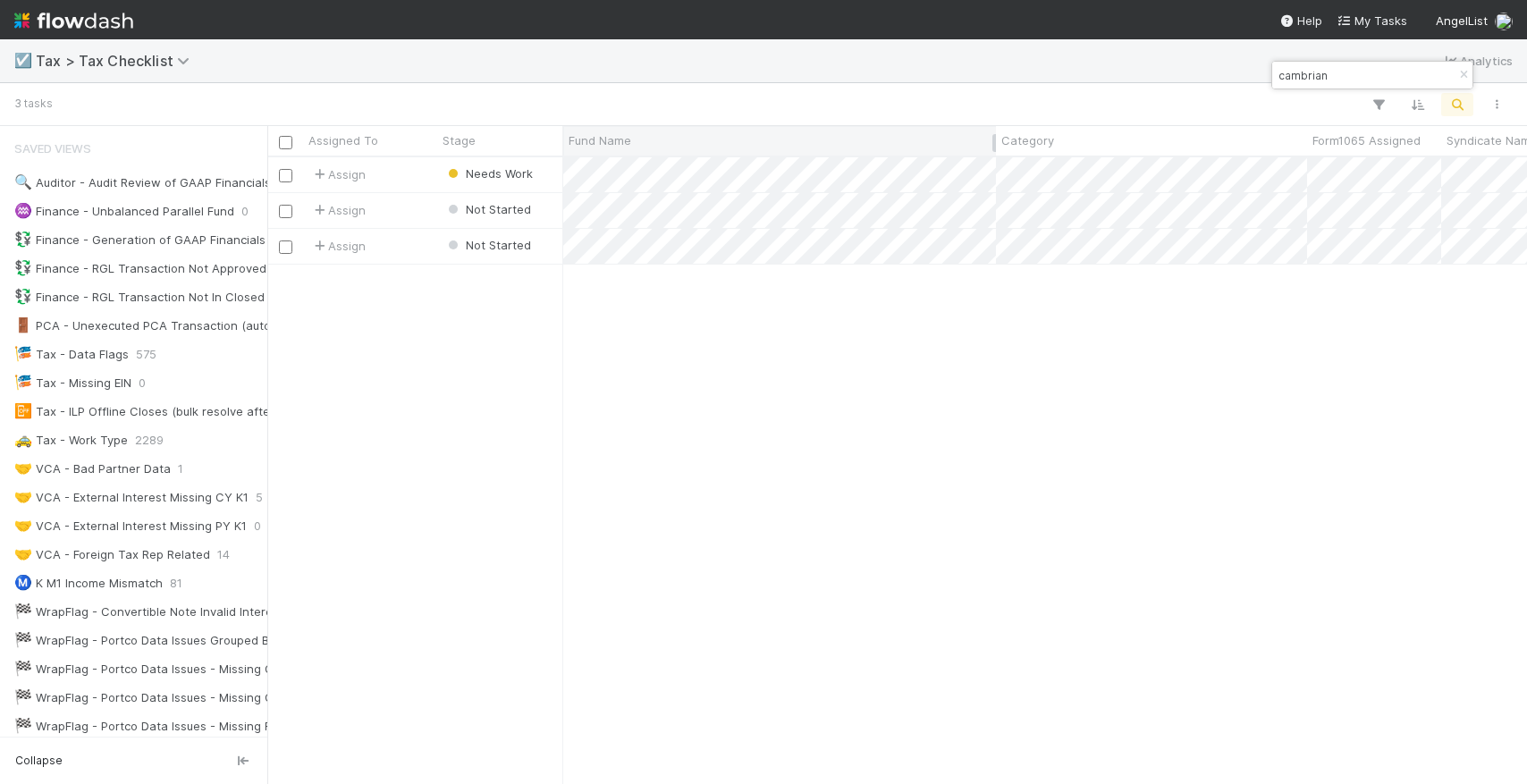
scroll to position [626, 1260]
type input "cambrian"
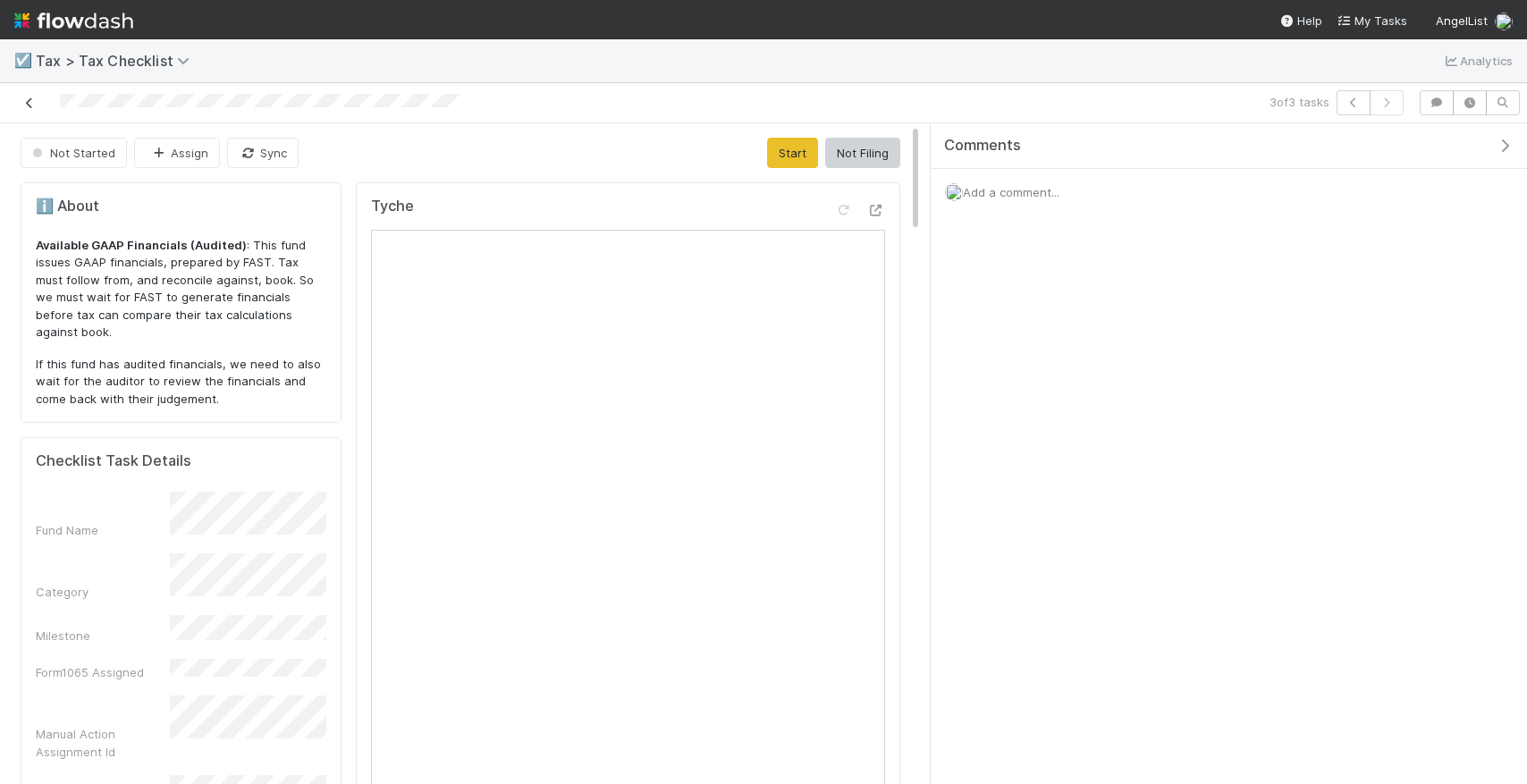
click at [32, 100] on icon at bounding box center [29, 104] width 18 height 11
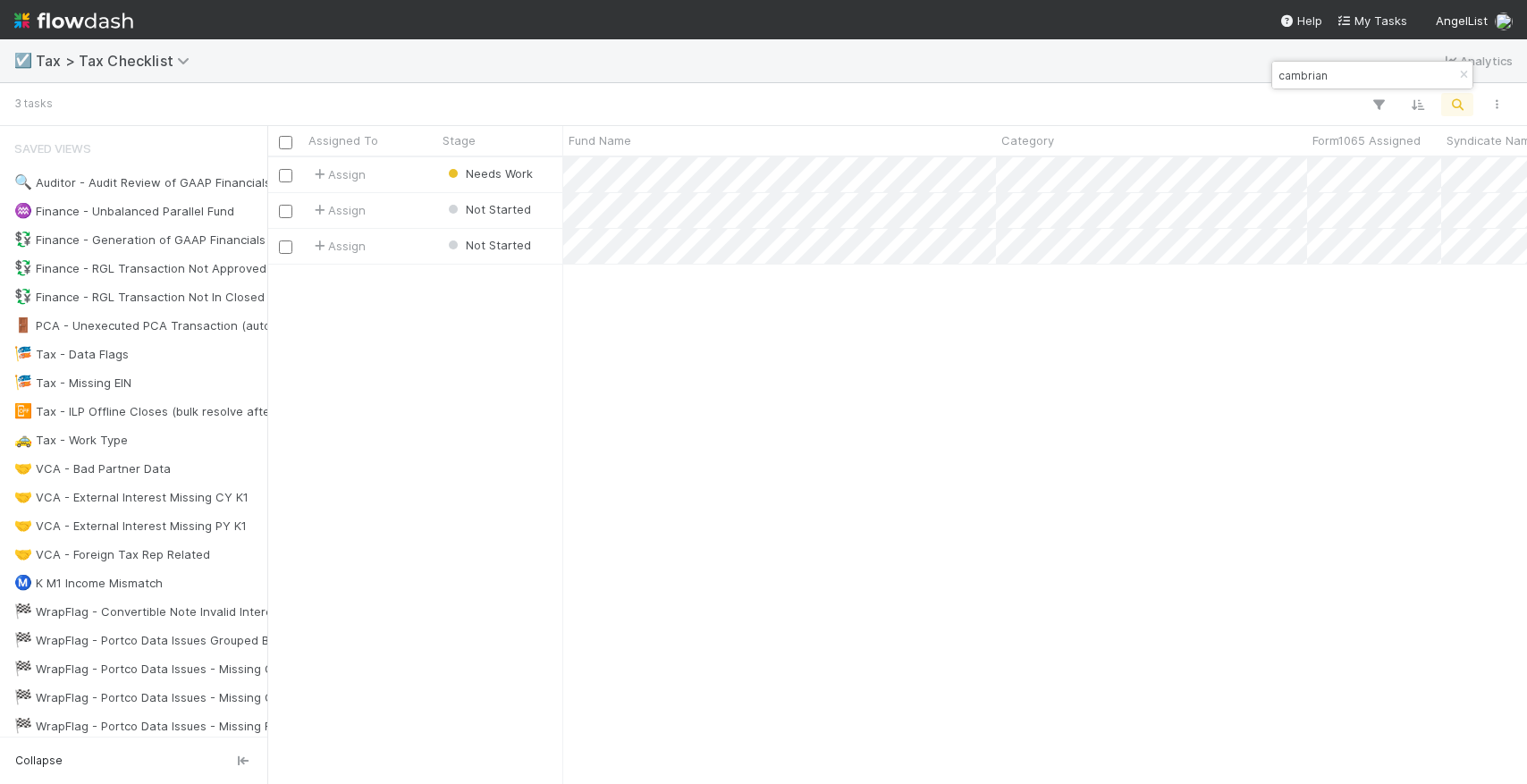
scroll to position [626, 1260]
click at [406, 219] on div "Assign" at bounding box center [370, 210] width 134 height 35
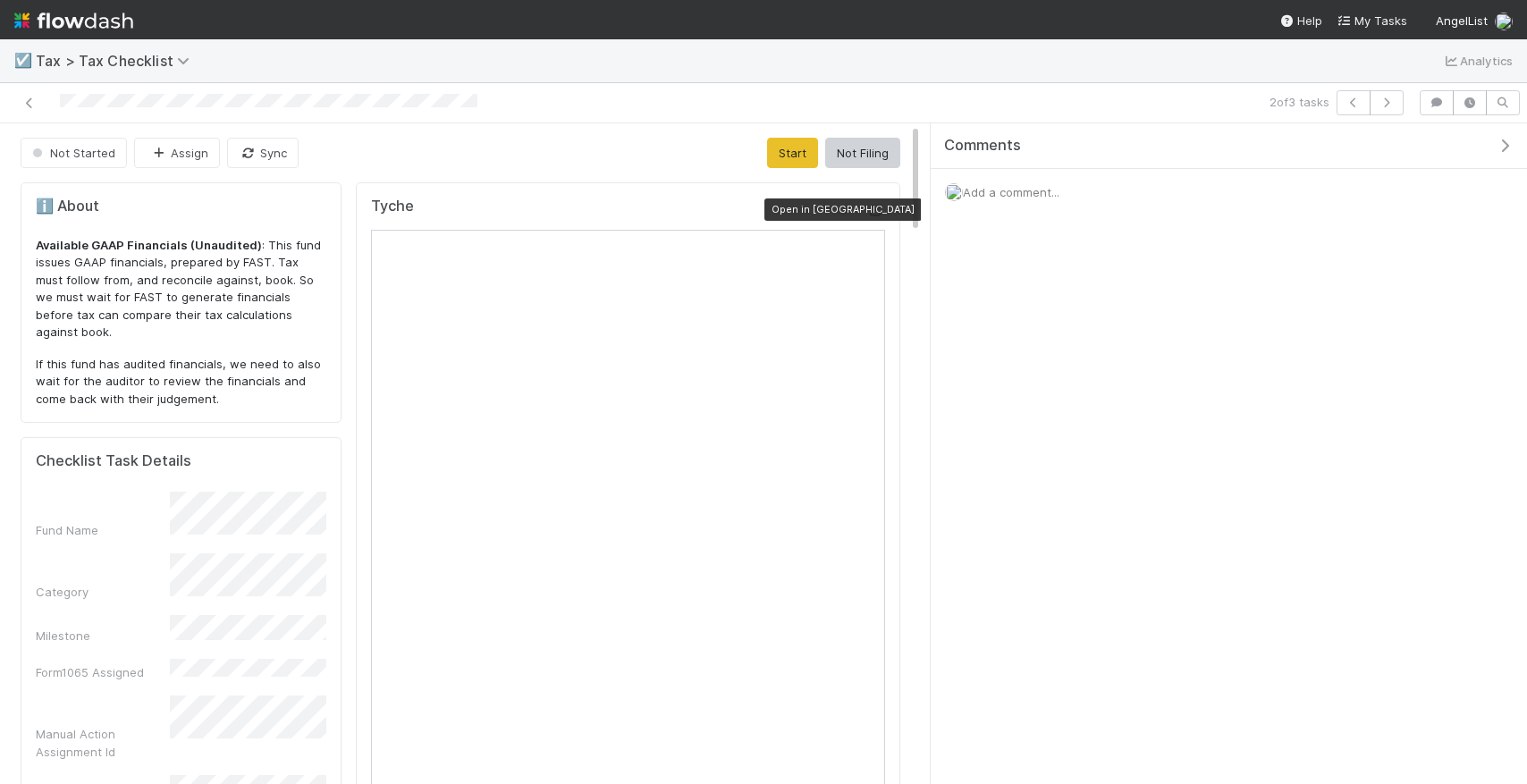
click at [879, 209] on icon at bounding box center [876, 210] width 18 height 11
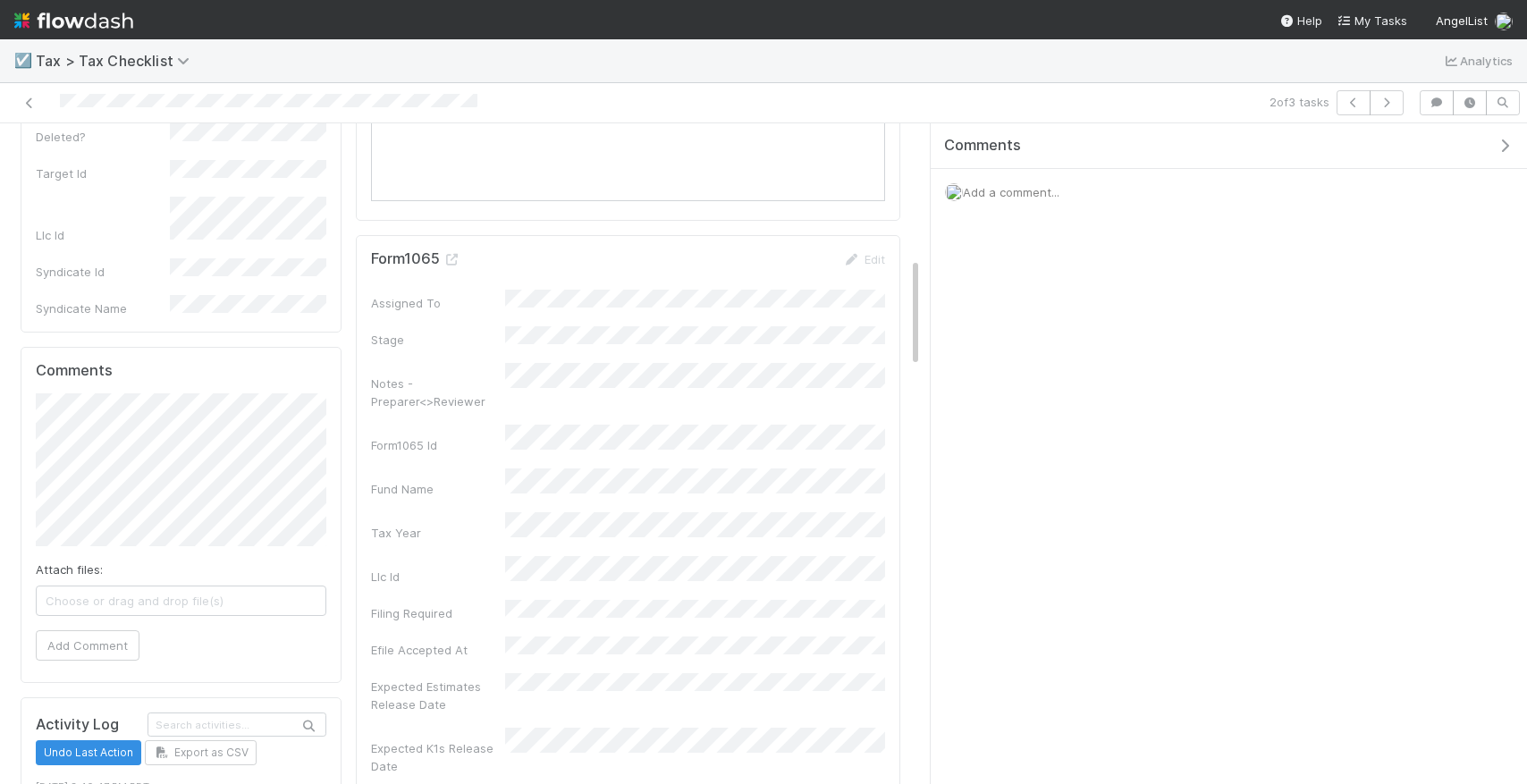
scroll to position [959, 0]
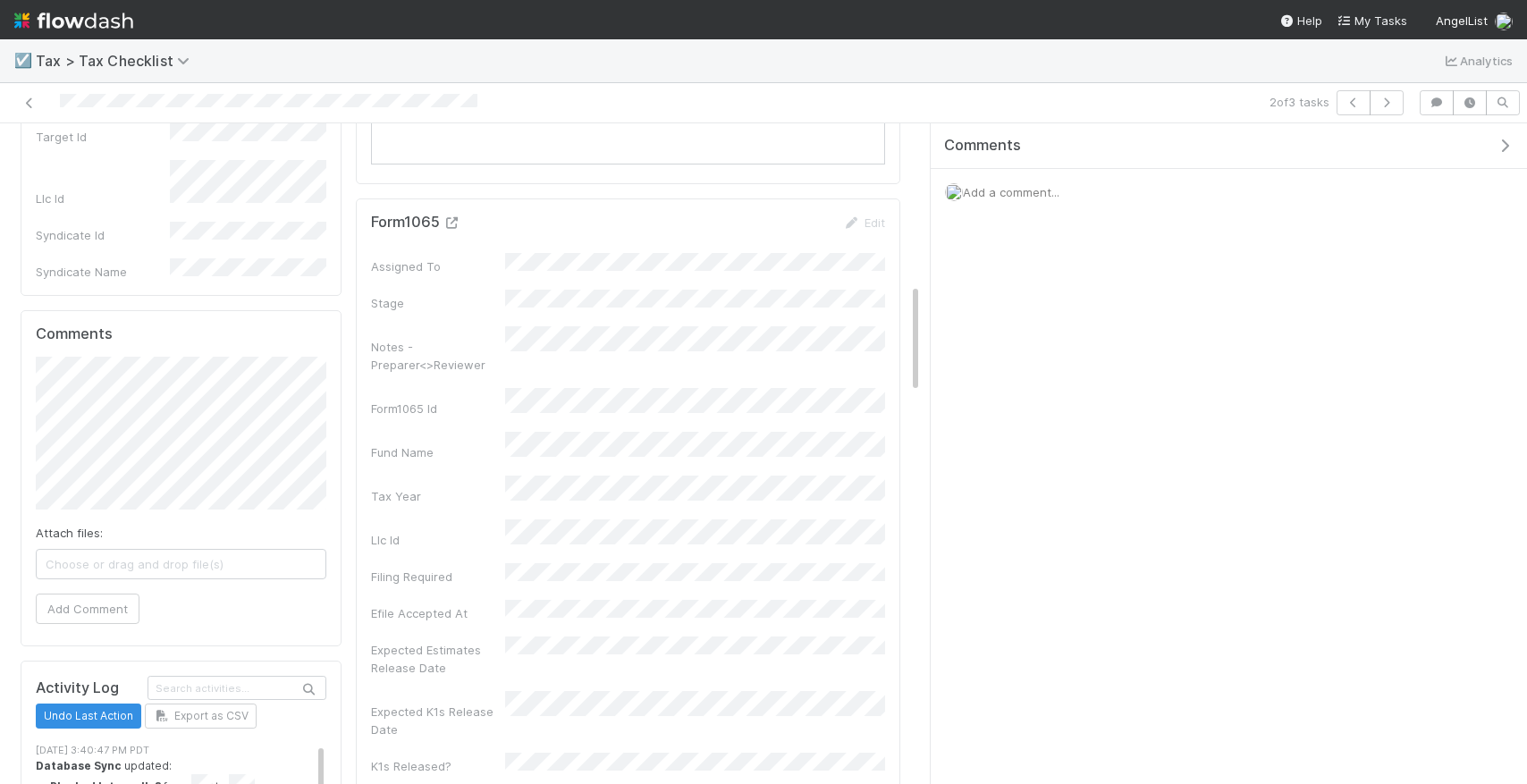
click at [457, 224] on icon at bounding box center [452, 223] width 18 height 11
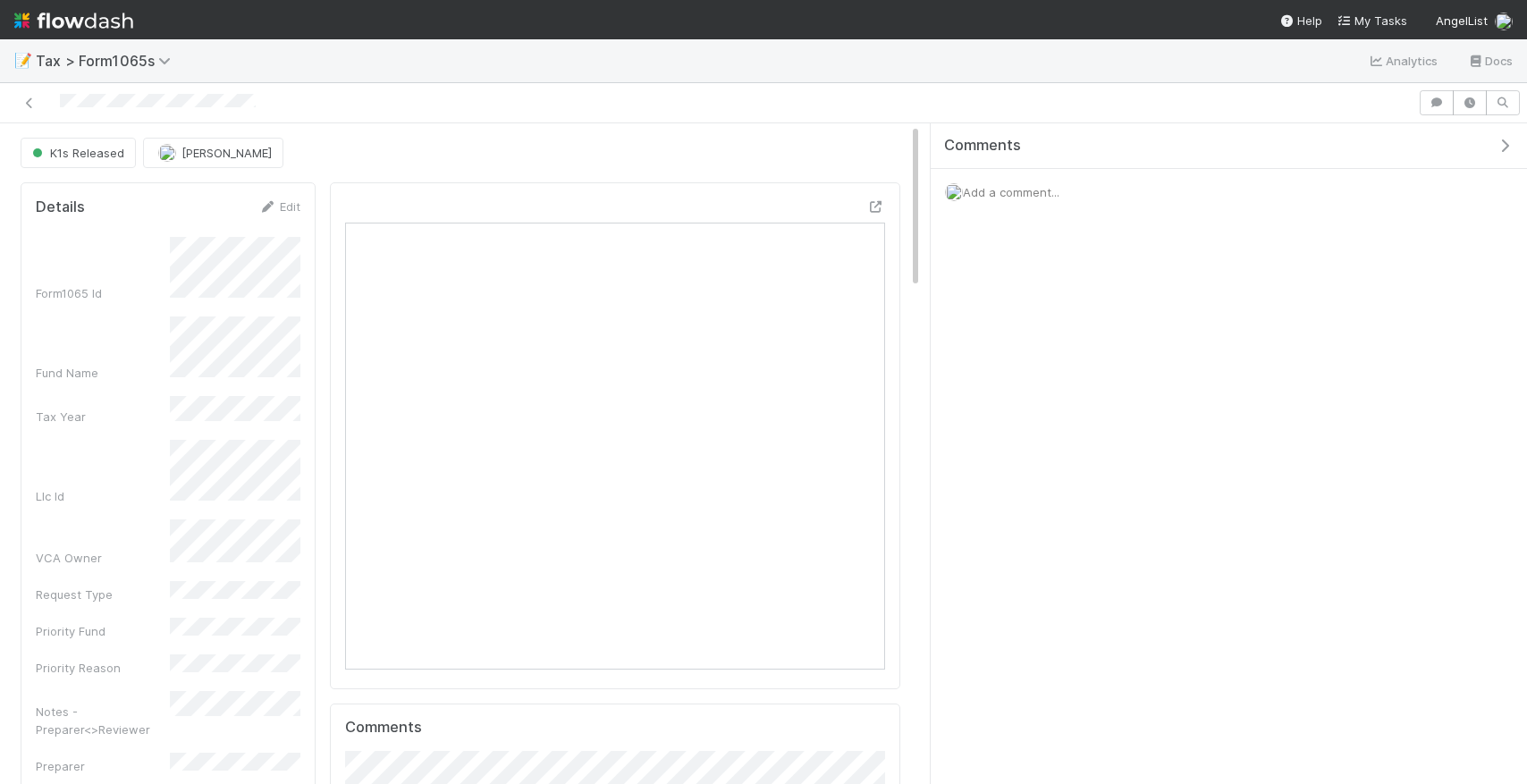
scroll to position [363, 265]
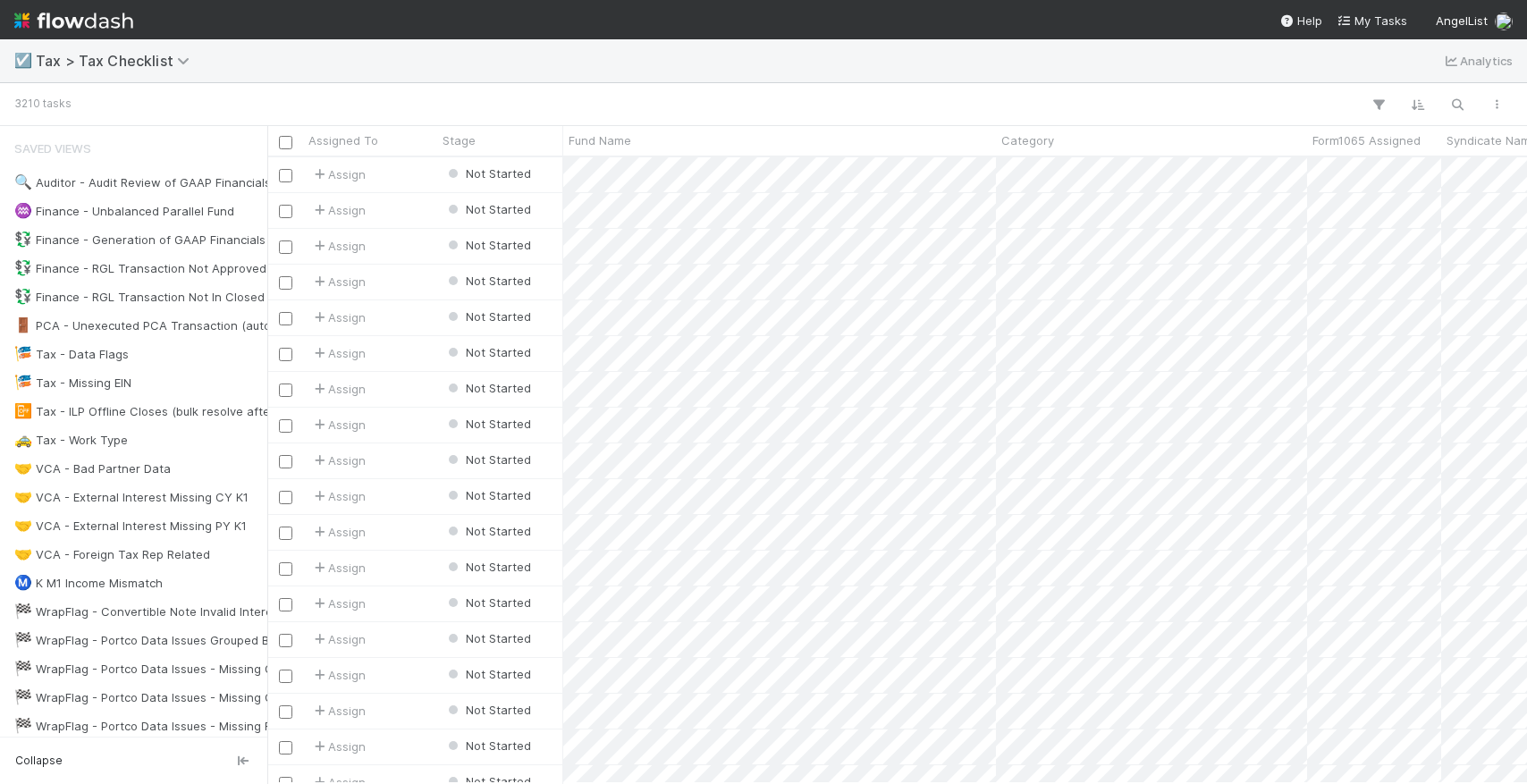
scroll to position [0, 1]
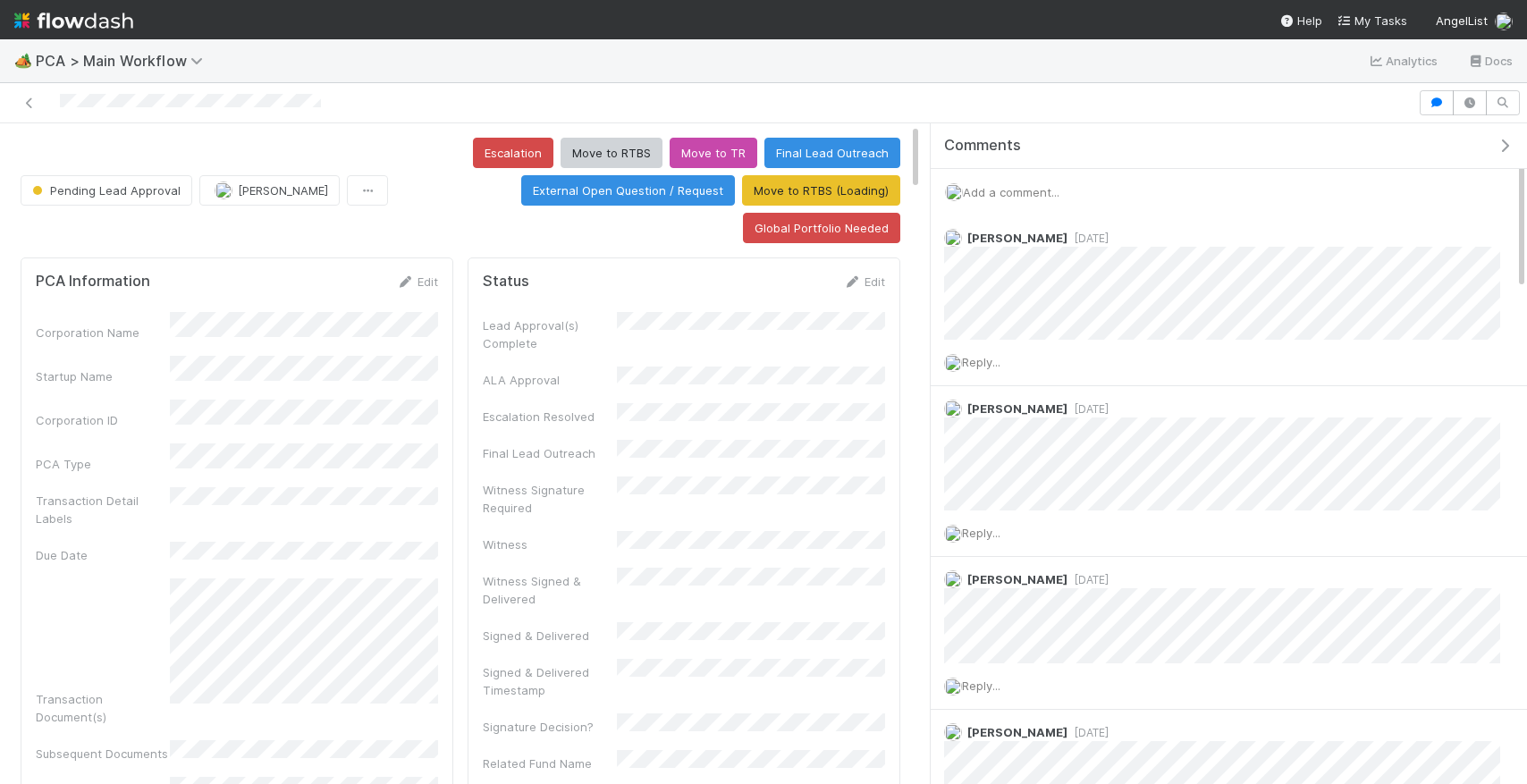
scroll to position [363, 402]
click at [998, 186] on span "Add a comment..." at bounding box center [1011, 192] width 97 height 14
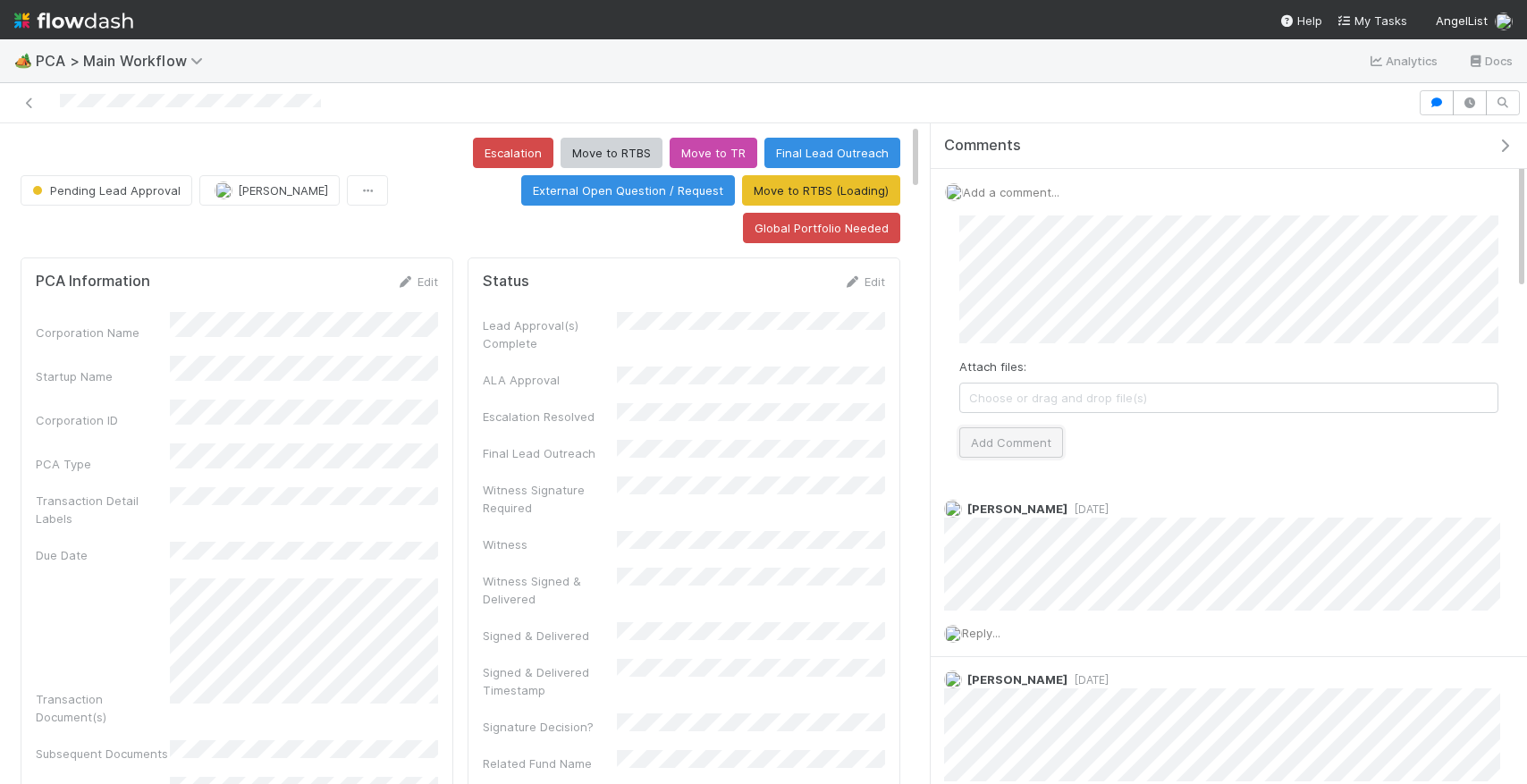
click at [981, 442] on button "Add Comment" at bounding box center [1011, 442] width 104 height 30
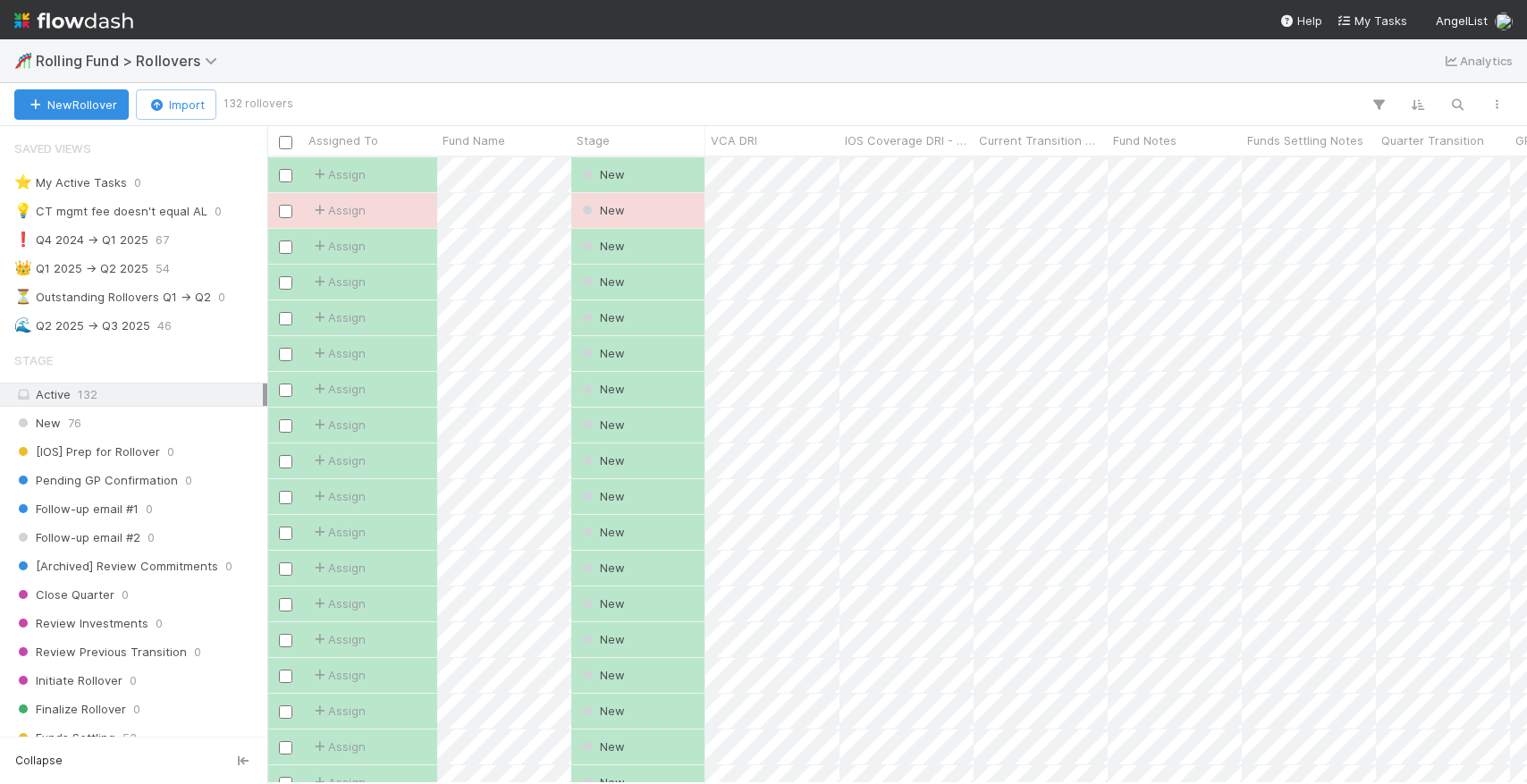
scroll to position [0, 1]
click at [1463, 107] on icon "button" at bounding box center [1456, 104] width 18 height 16
click at [1463, 107] on div at bounding box center [764, 392] width 1527 height 784
click at [1463, 107] on icon "button" at bounding box center [1456, 104] width 18 height 16
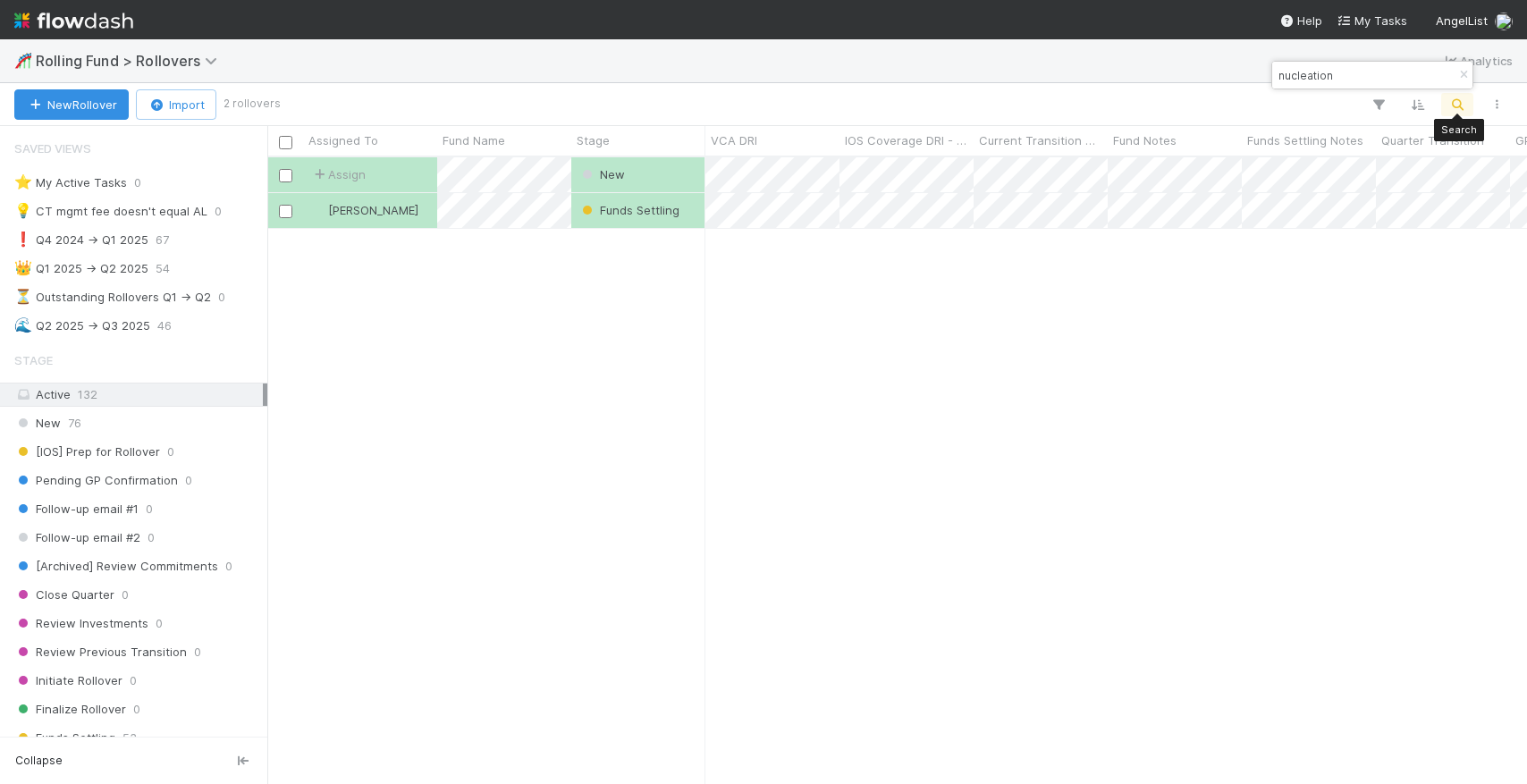
scroll to position [626, 1260]
type input "nucleation"
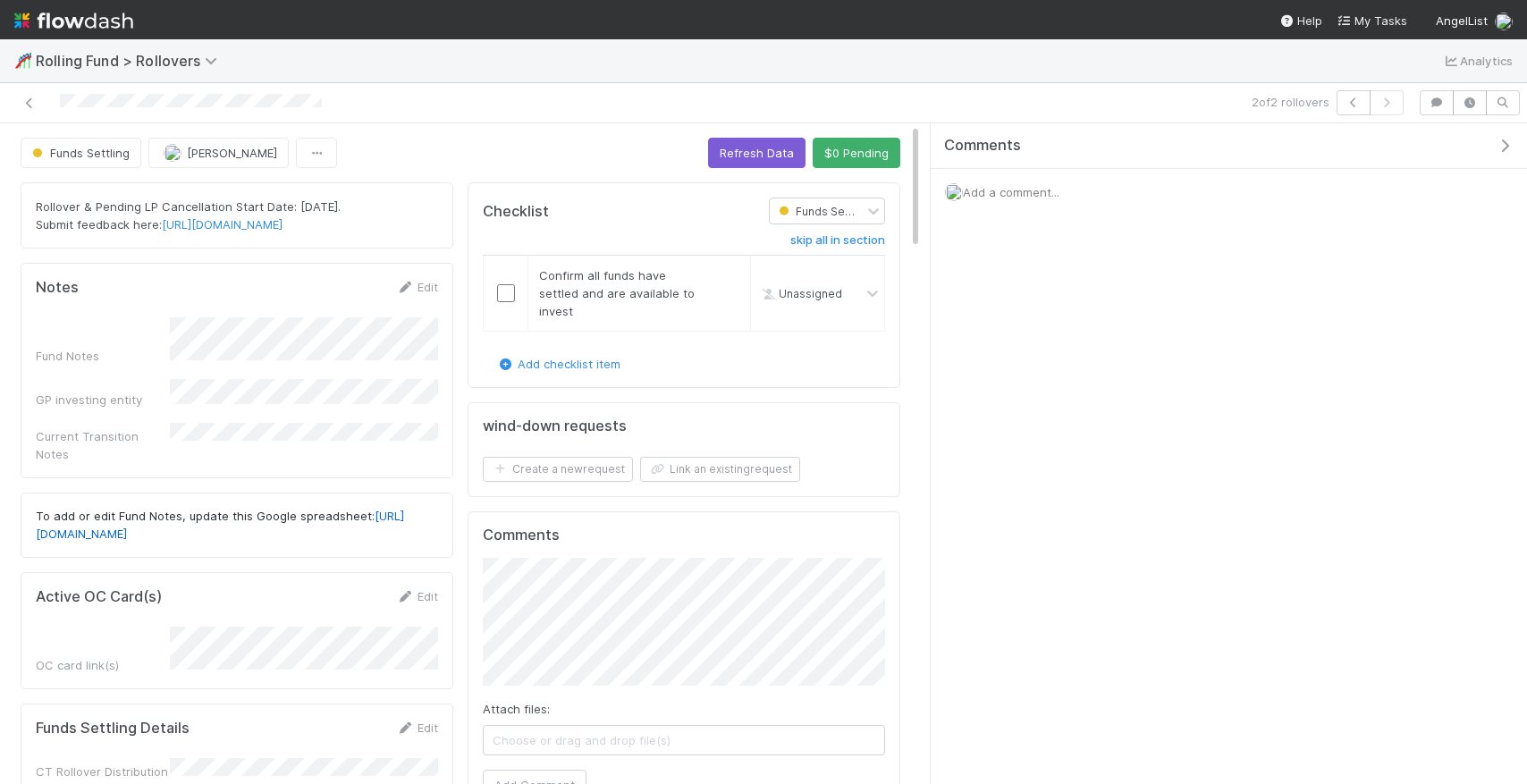
scroll to position [363, 402]
click at [996, 189] on span "Add a comment..." at bounding box center [1011, 192] width 97 height 14
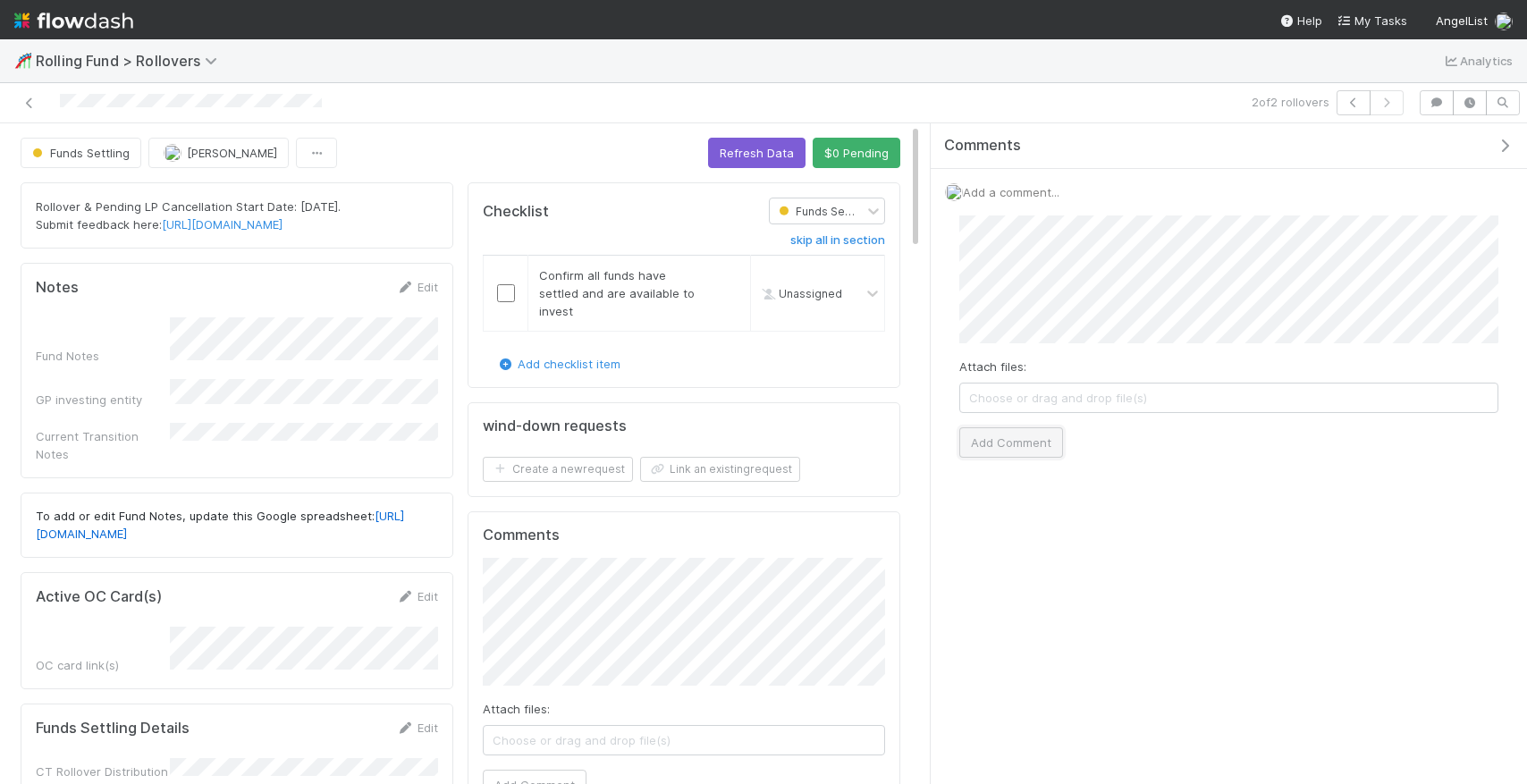
click at [982, 454] on button "Add Comment" at bounding box center [1011, 442] width 104 height 30
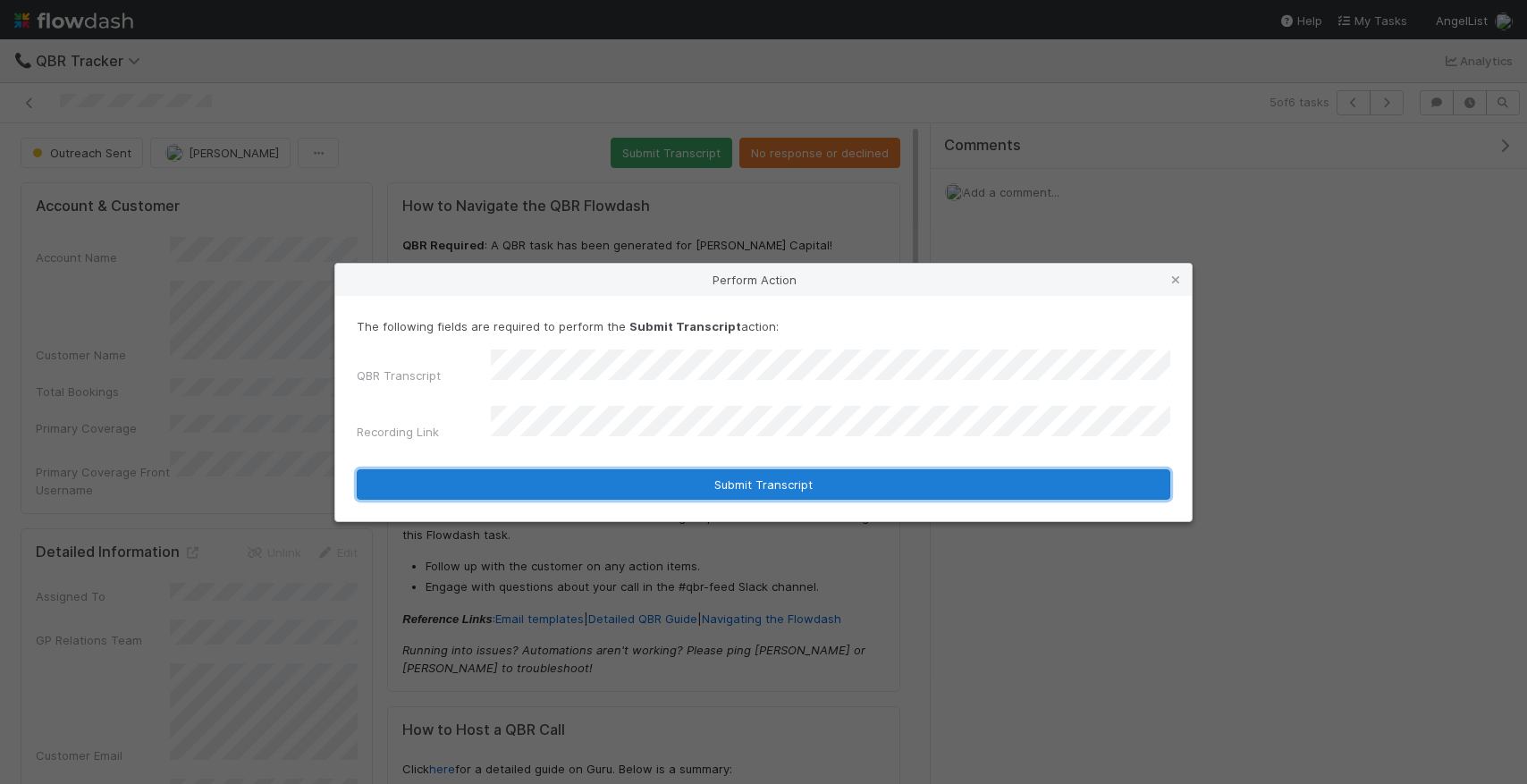
click at [711, 471] on button "Submit Transcript" at bounding box center [764, 485] width 813 height 30
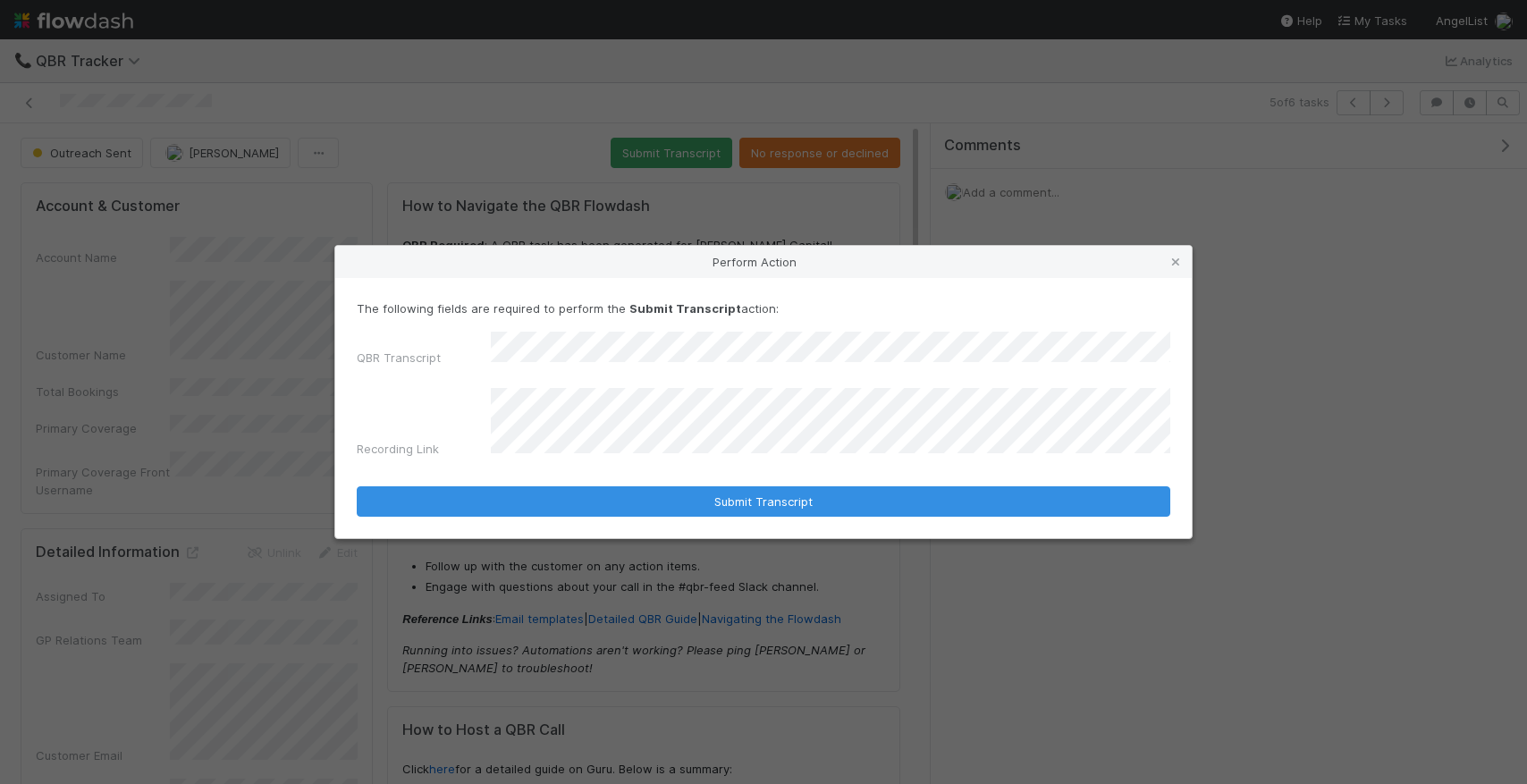
click at [1009, 472] on form "The following fields are required to perform the Submit Transcript action: QBR …" at bounding box center [764, 408] width 813 height 216
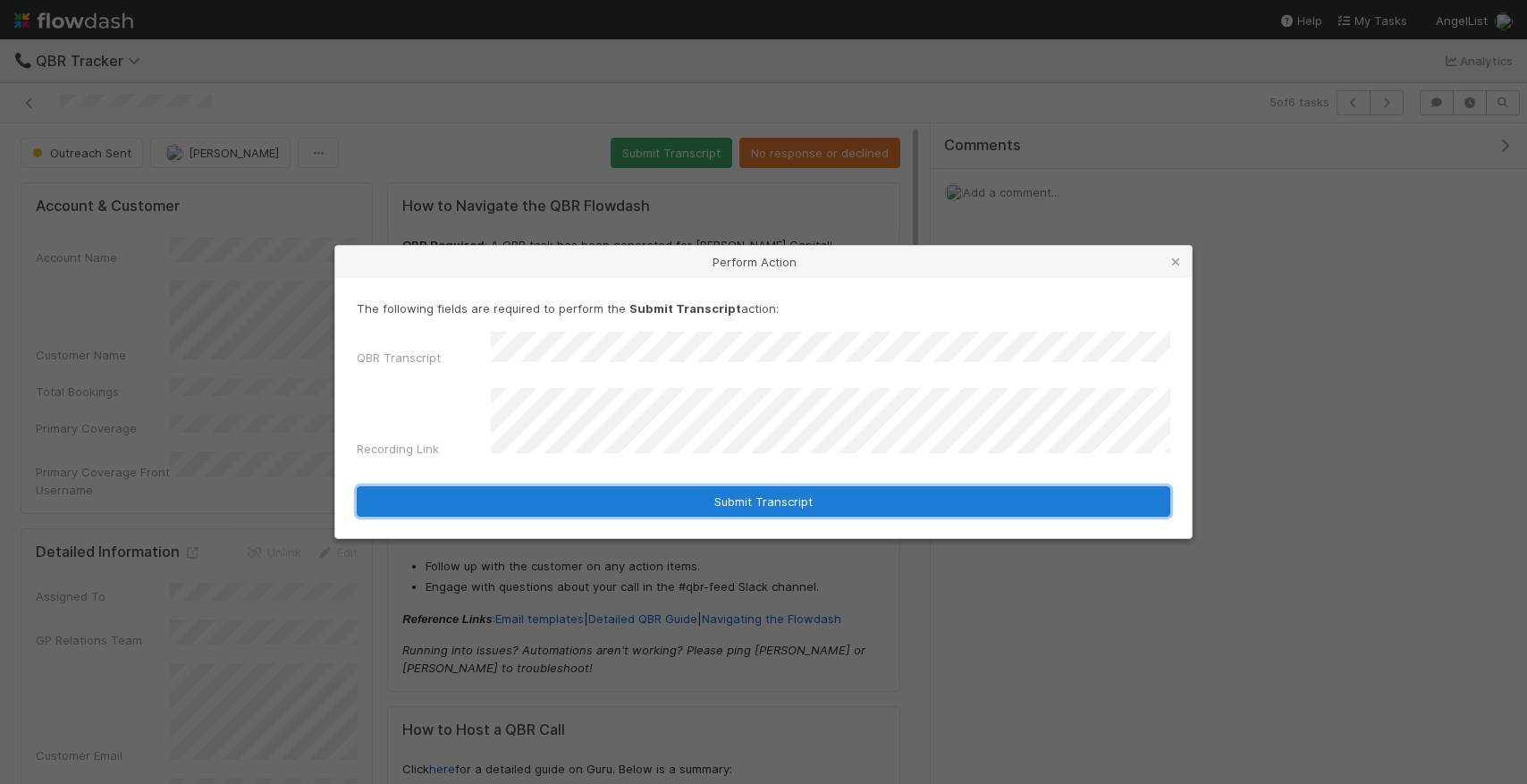
click at [1009, 487] on button "Submit Transcript" at bounding box center [764, 502] width 813 height 30
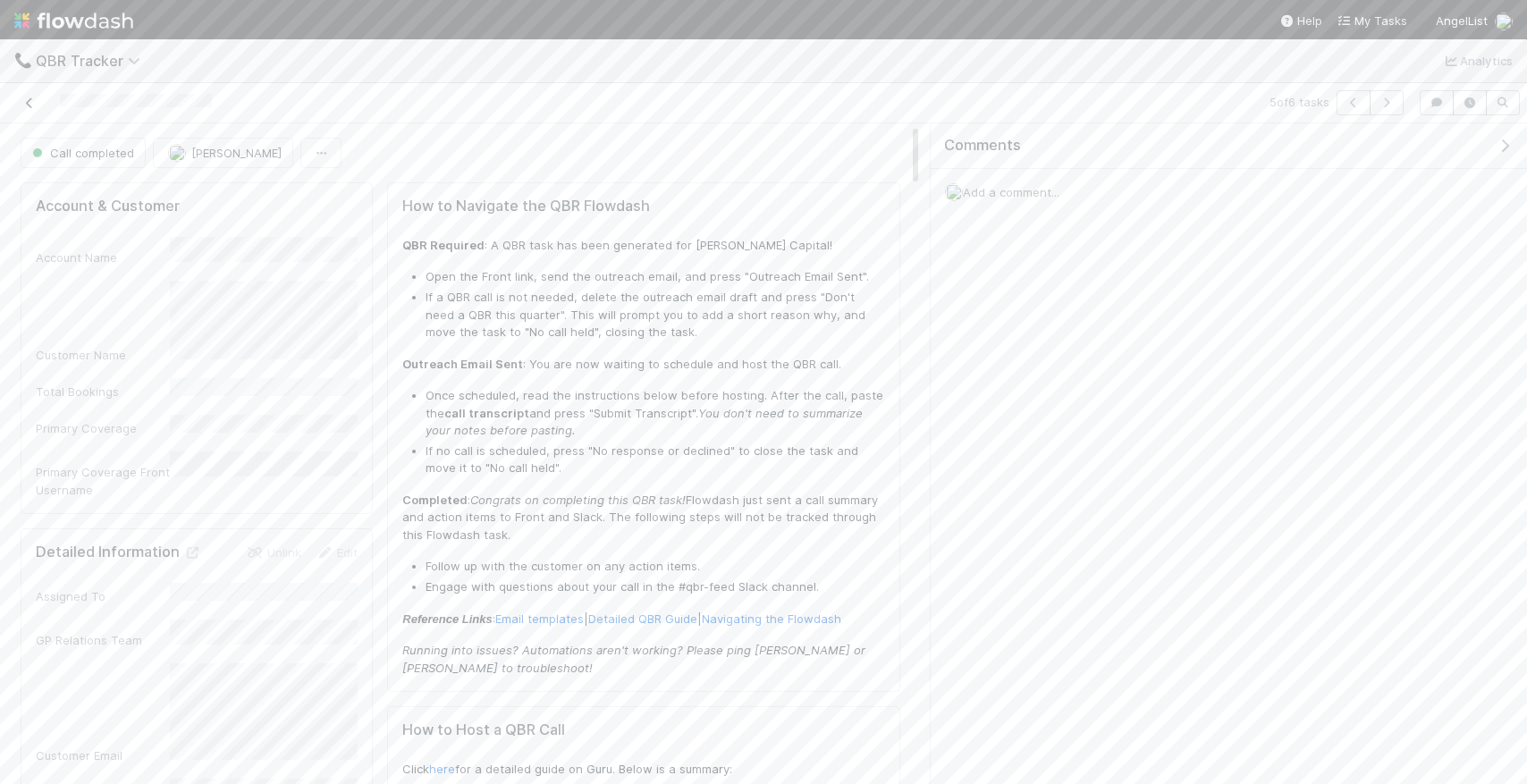
click at [26, 103] on icon at bounding box center [29, 104] width 18 height 11
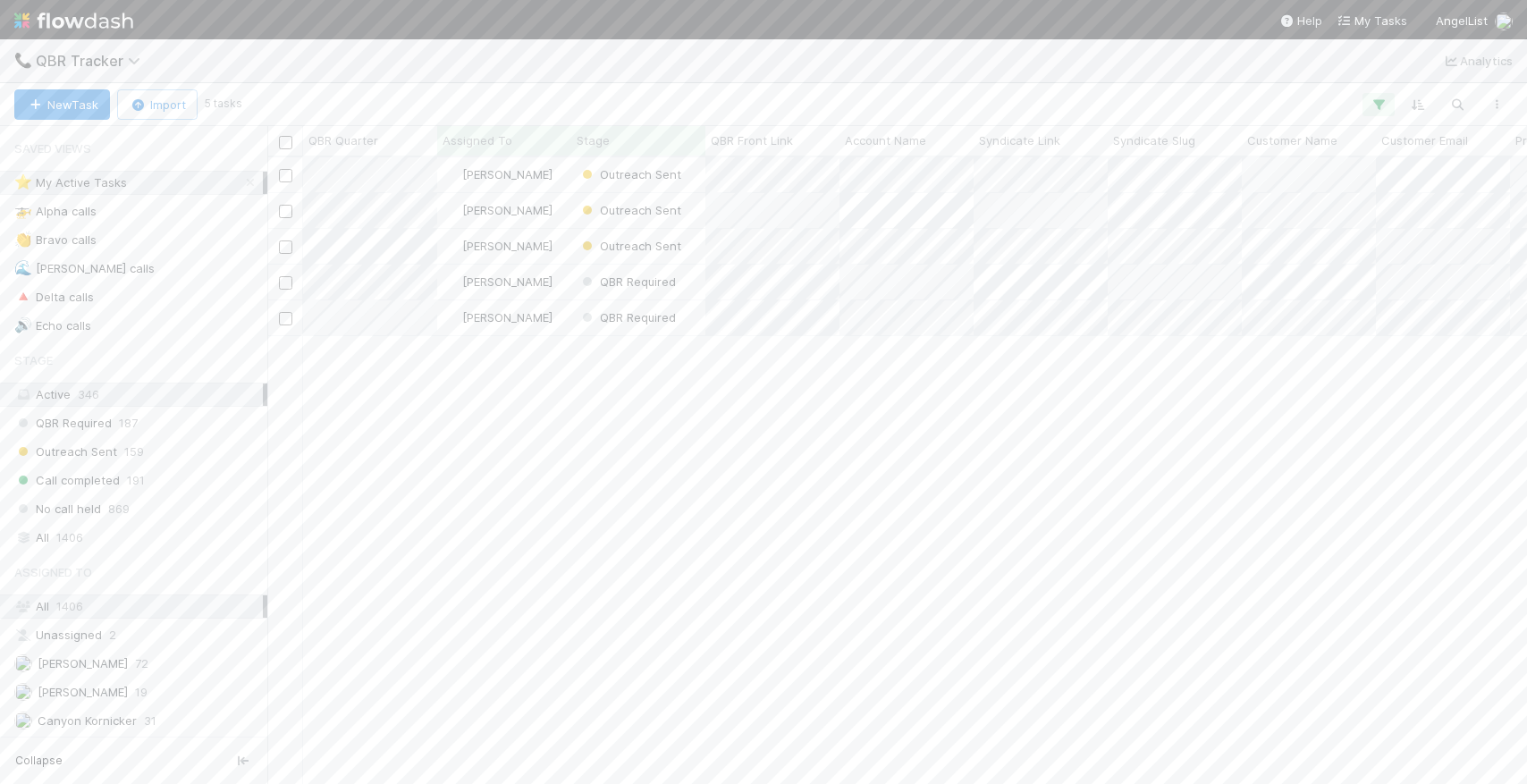
scroll to position [0, 1]
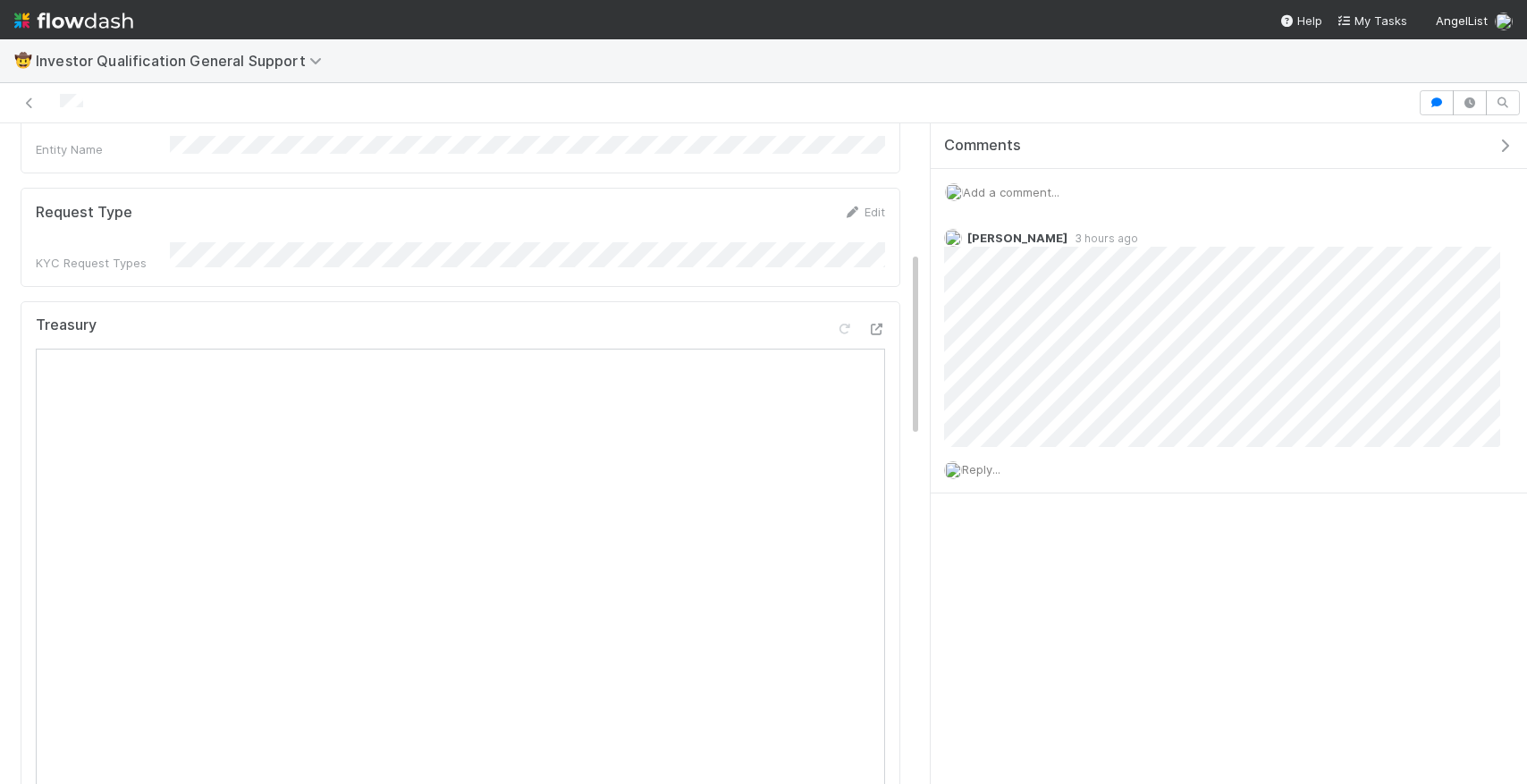
scroll to position [453, 0]
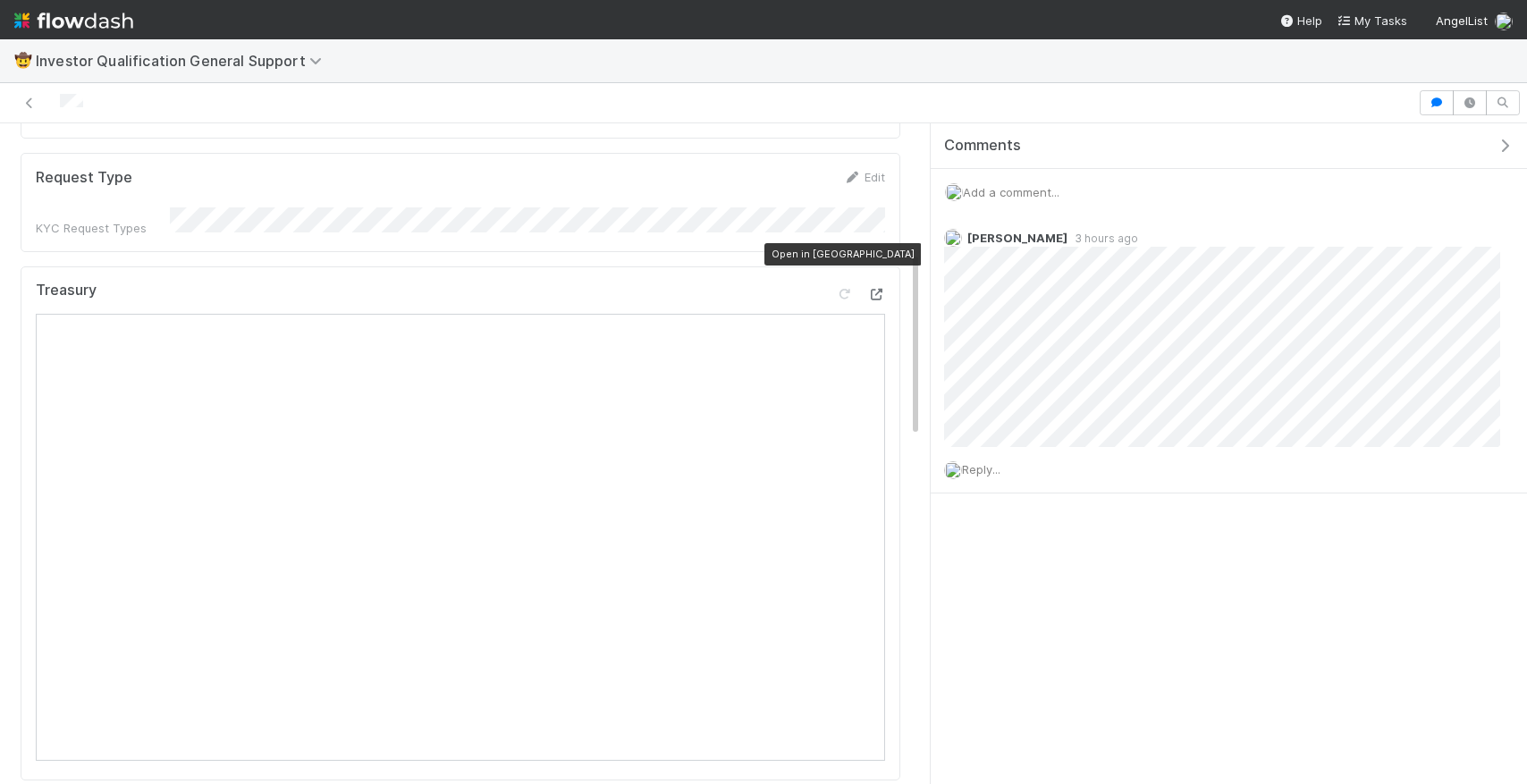
click at [883, 289] on icon at bounding box center [876, 295] width 18 height 11
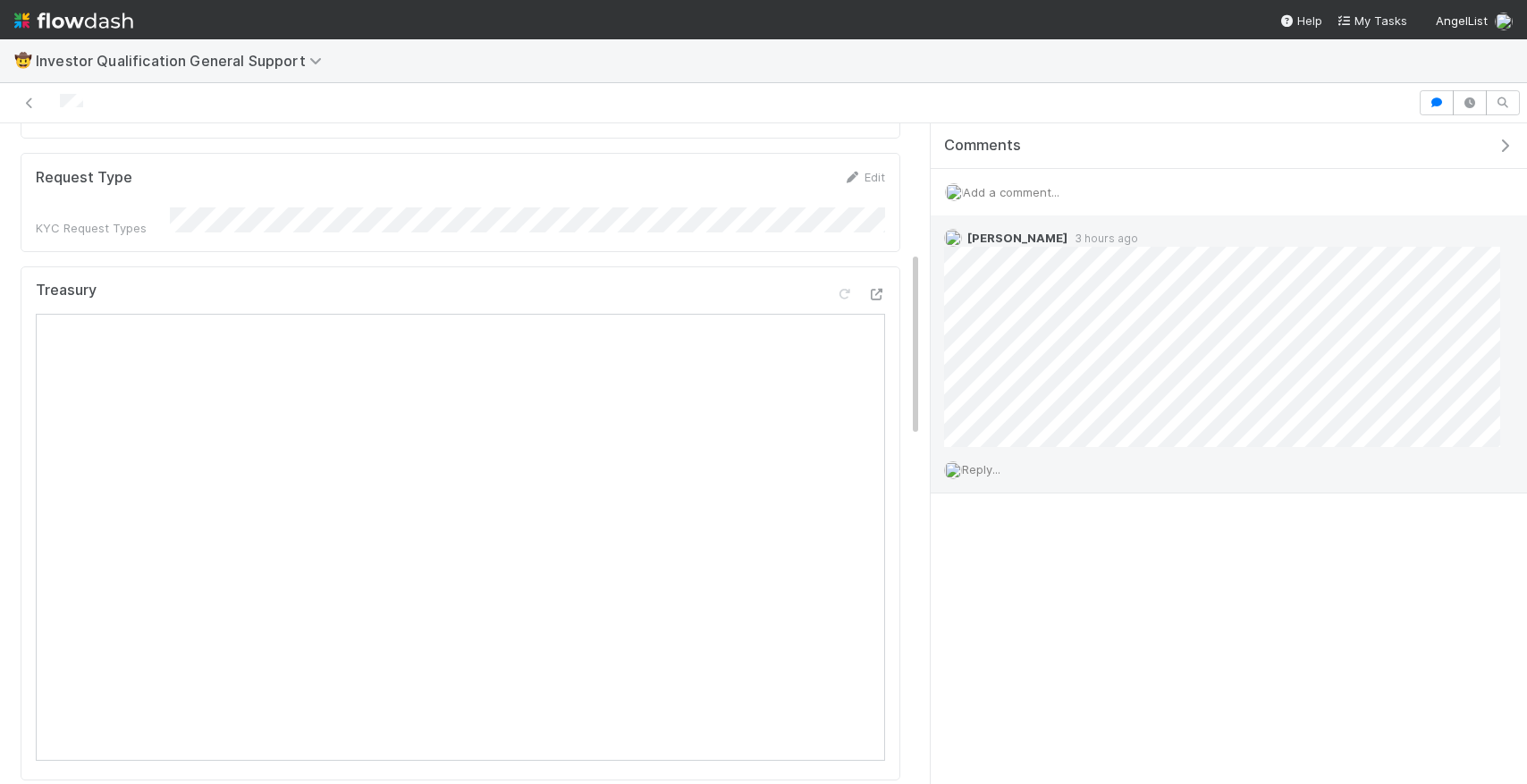
click at [1000, 458] on div "Reply..." at bounding box center [1222, 469] width 583 height 44
click at [989, 475] on div "Reply..." at bounding box center [1222, 469] width 583 height 44
click at [986, 462] on span "Reply..." at bounding box center [981, 469] width 39 height 14
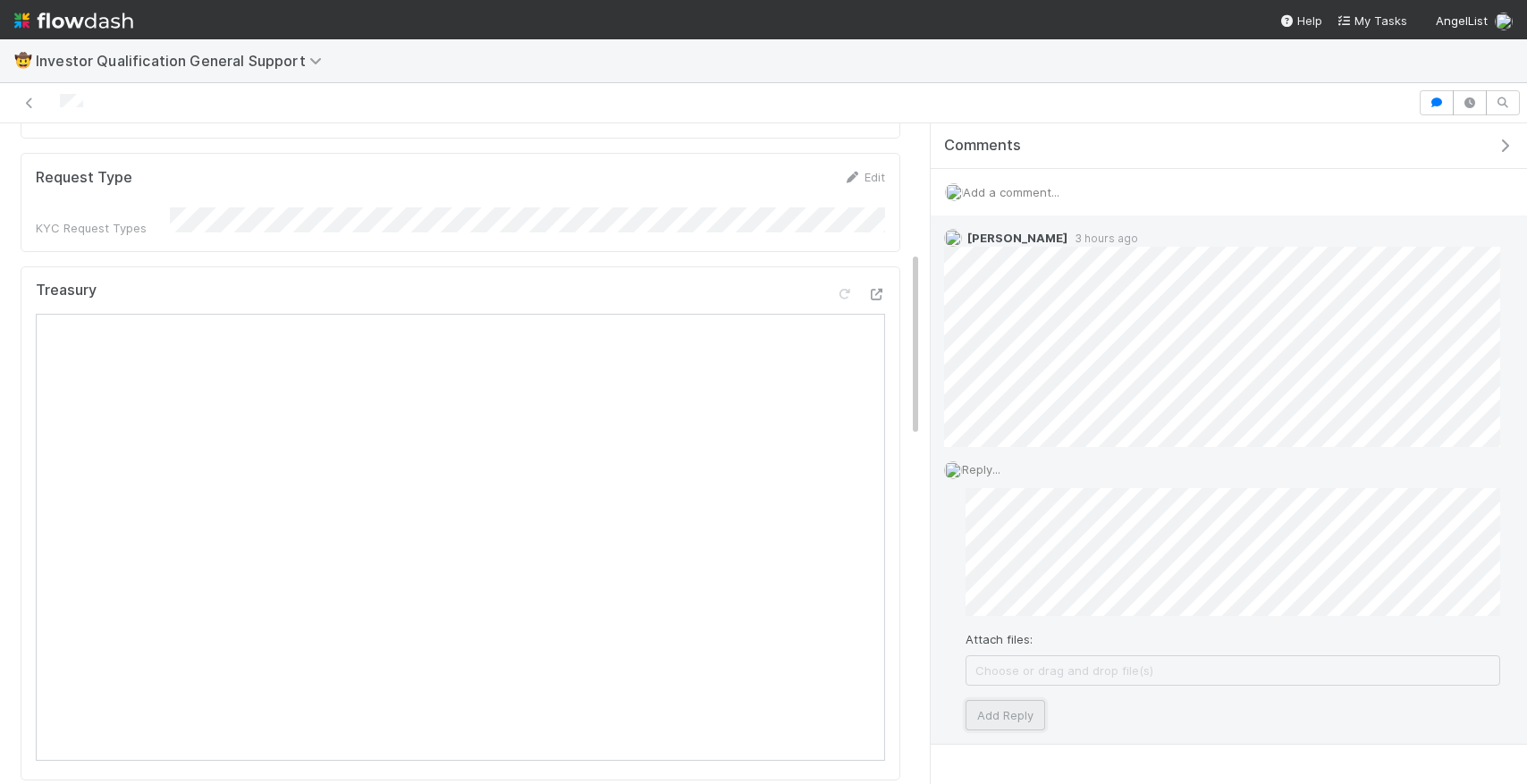
click at [1026, 707] on button "Add Reply" at bounding box center [1005, 715] width 80 height 30
